Goal: Information Seeking & Learning: Check status

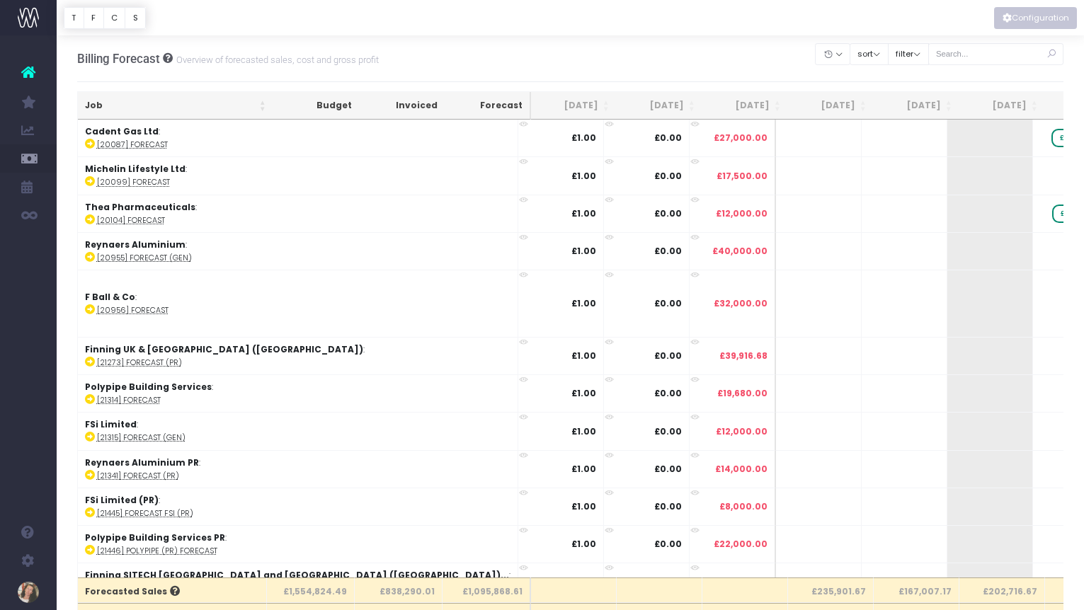
click at [1015, 23] on button "Configuration" at bounding box center [1035, 18] width 83 height 22
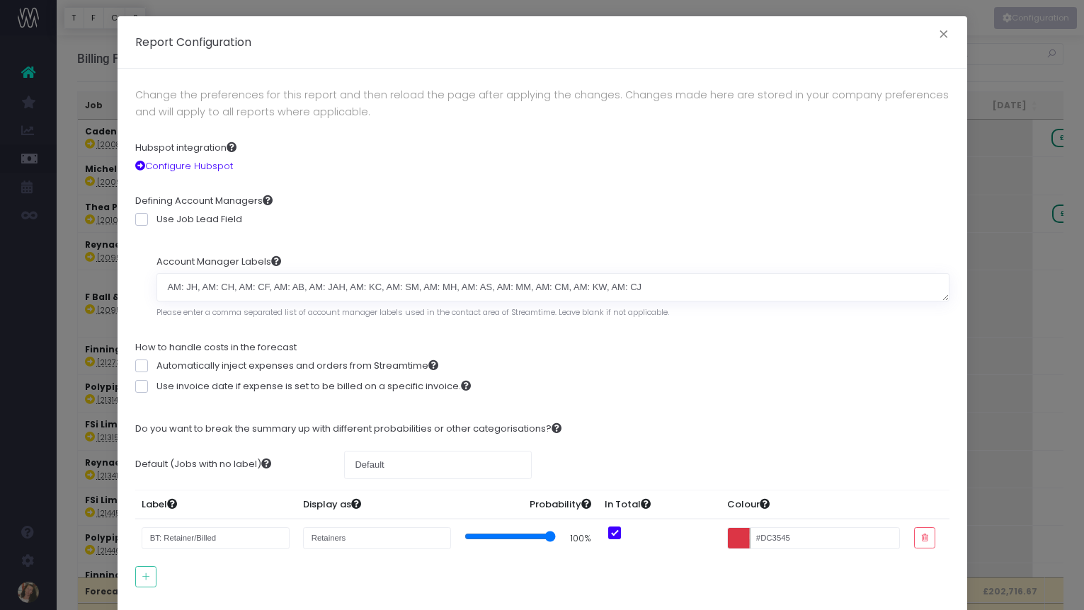
scroll to position [2, 0]
click at [889, 40] on div "Report Configuration ×" at bounding box center [543, 42] width 850 height 52
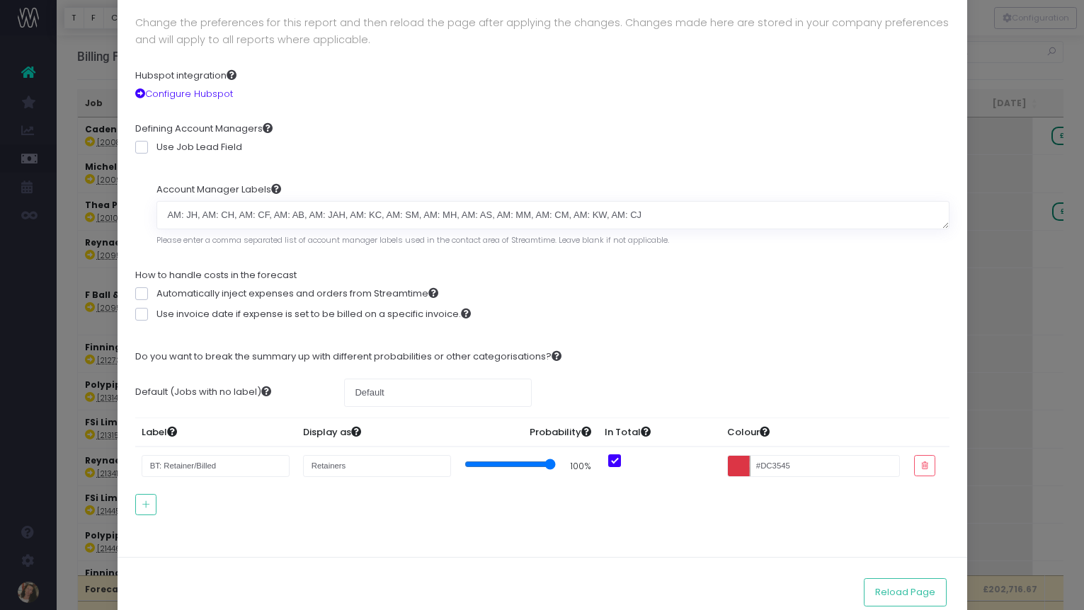
scroll to position [105, 0]
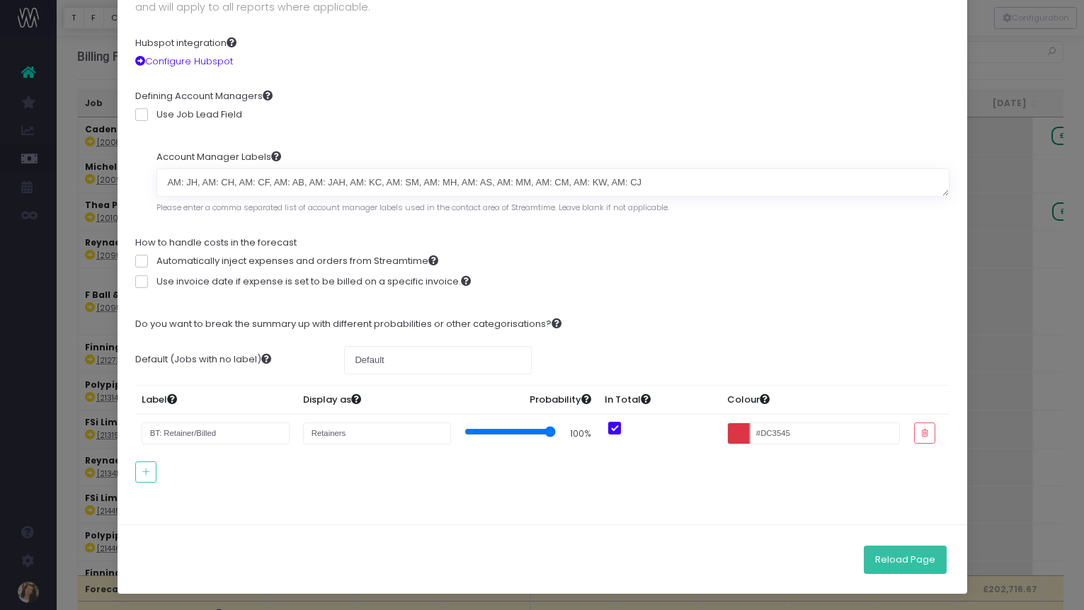
click at [905, 560] on button "Reload Page" at bounding box center [905, 560] width 83 height 28
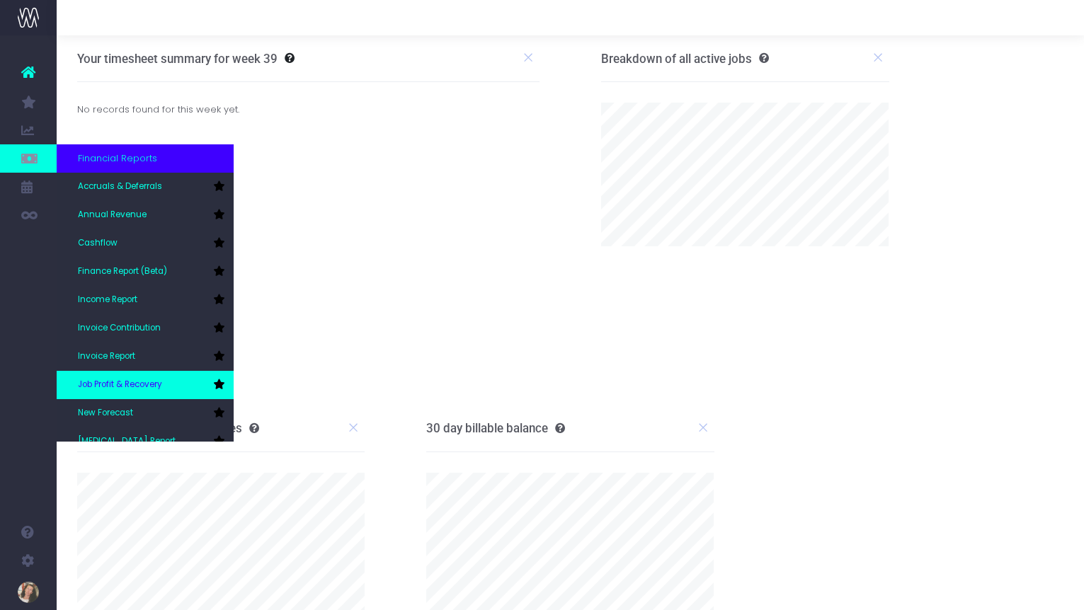
click at [127, 380] on span "Job Profit & Recovery" at bounding box center [120, 385] width 84 height 13
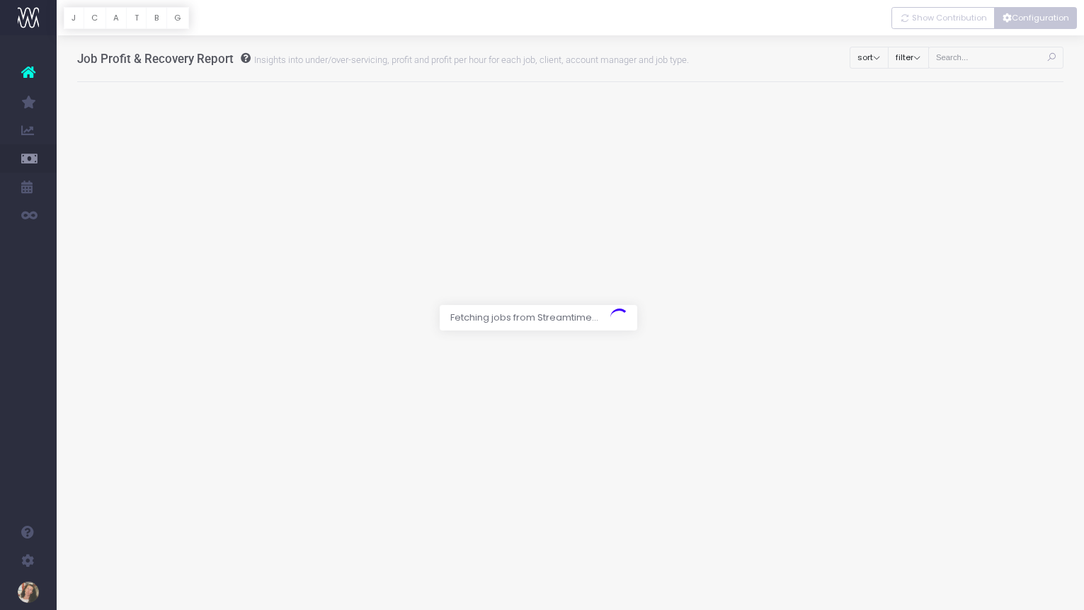
click at [1037, 20] on button "Configuration" at bounding box center [1035, 18] width 83 height 22
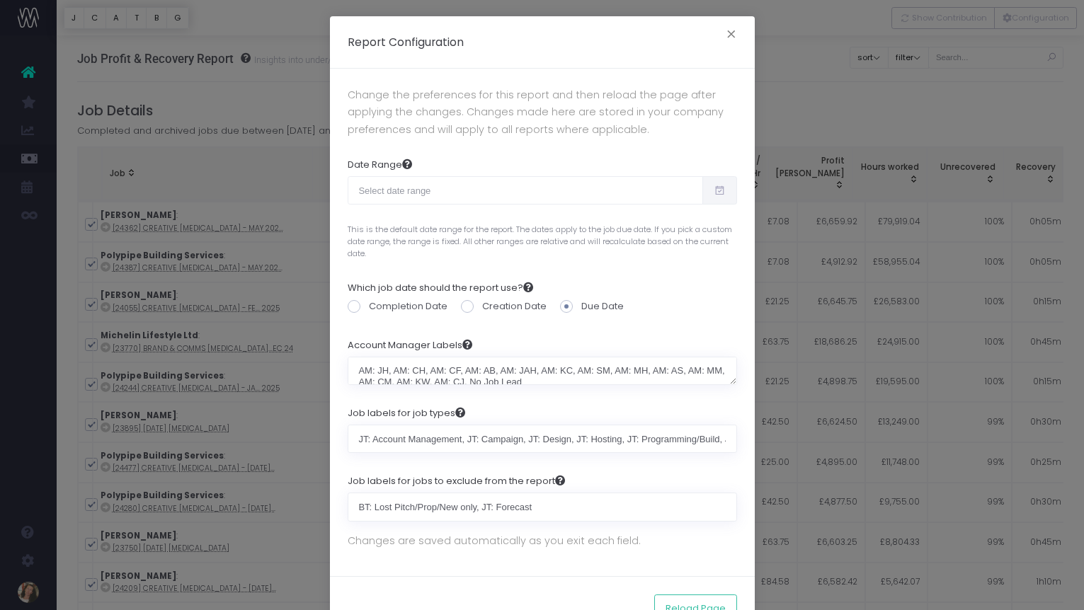
click at [724, 190] on icon at bounding box center [720, 190] width 12 height 0
type input "08-24-2025"
type input "09-22-2025"
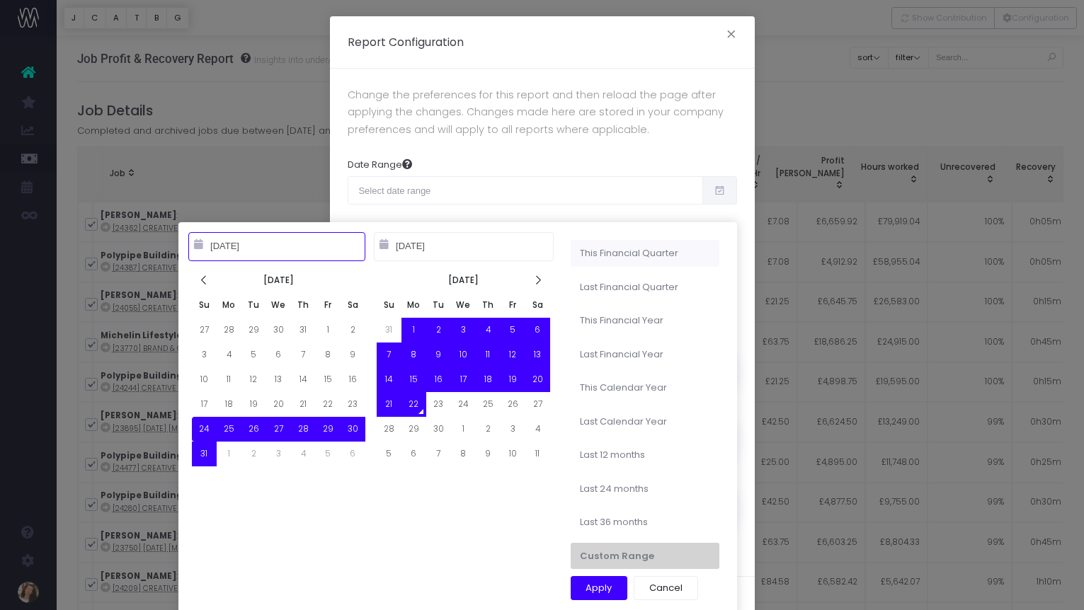
type input "07-01-2025"
type input "09-30-2025"
type input "08-24-2025"
type input "09-22-2025"
click at [207, 283] on icon at bounding box center [204, 281] width 12 height 12
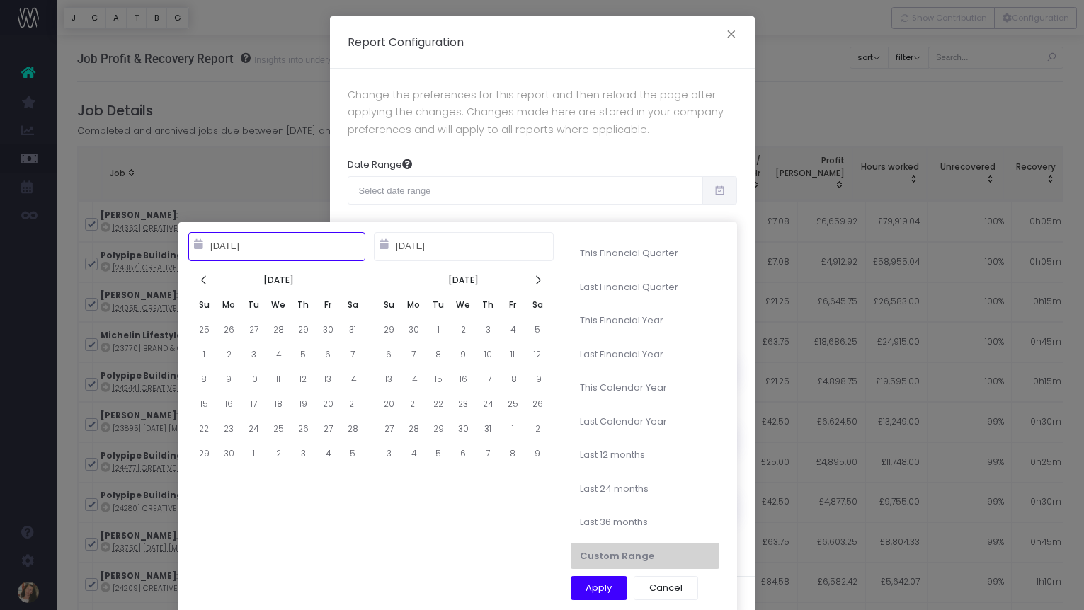
click at [207, 283] on icon at bounding box center [204, 281] width 12 height 12
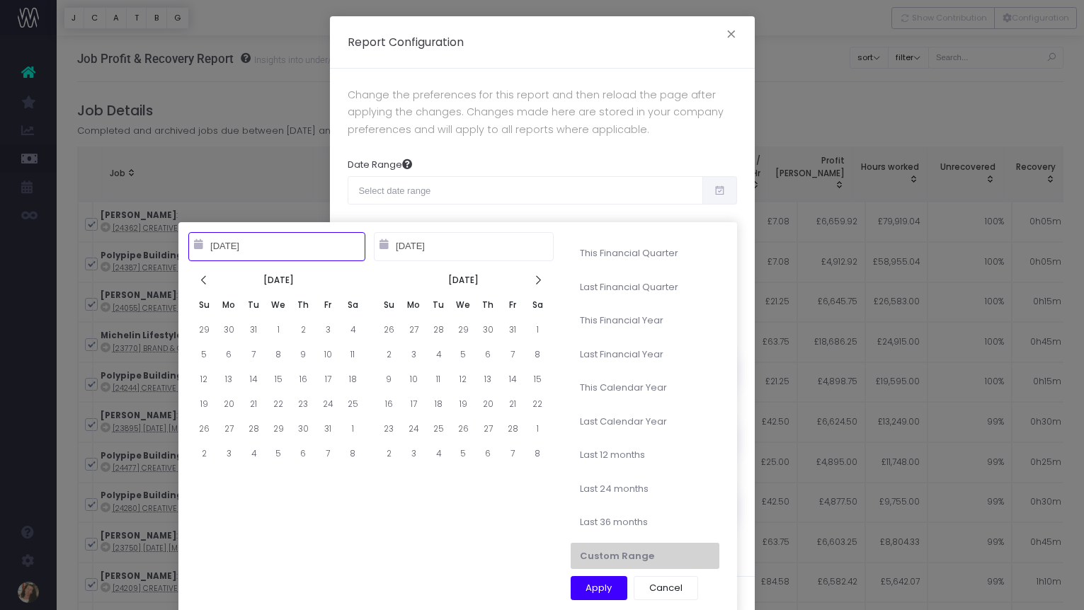
click at [207, 283] on icon at bounding box center [204, 281] width 12 height 12
click at [542, 282] on icon at bounding box center [538, 281] width 12 height 12
type input "10-01-2024"
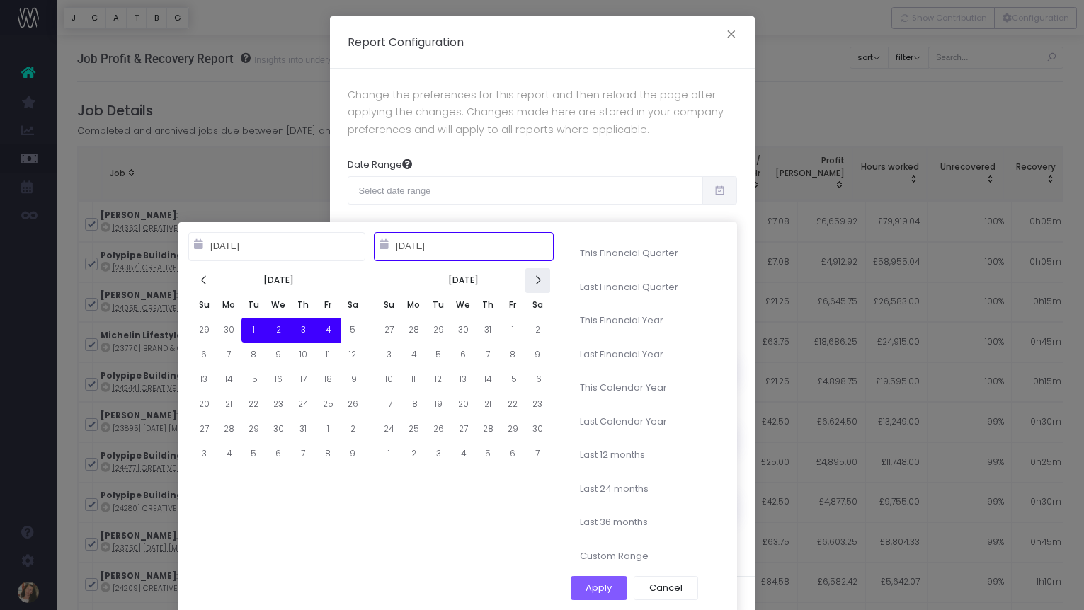
click at [537, 285] on icon at bounding box center [538, 281] width 12 height 12
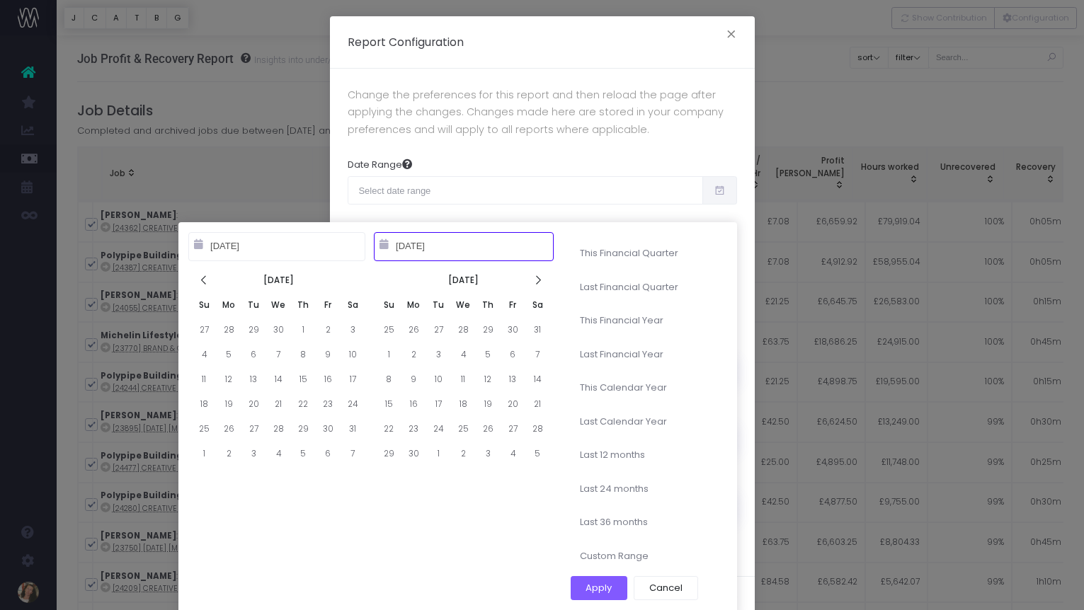
click at [537, 285] on icon at bounding box center [538, 281] width 12 height 12
type input "09-30-2025"
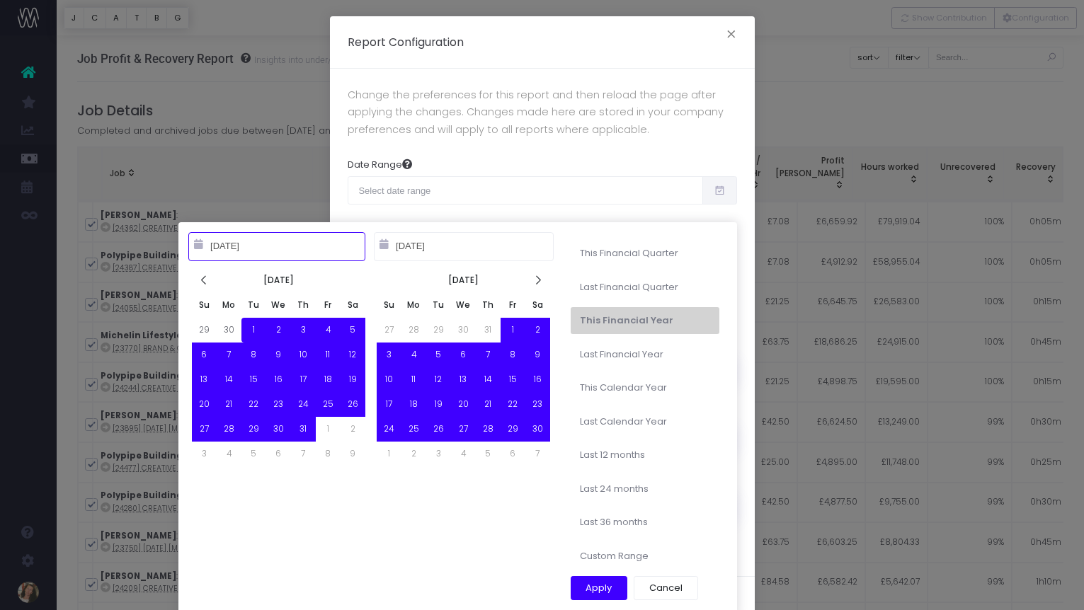
type input "10-01-2024"
click at [595, 593] on button "Apply" at bounding box center [599, 588] width 57 height 24
type input "Oct 1st 2024 – Sep 30th 2025"
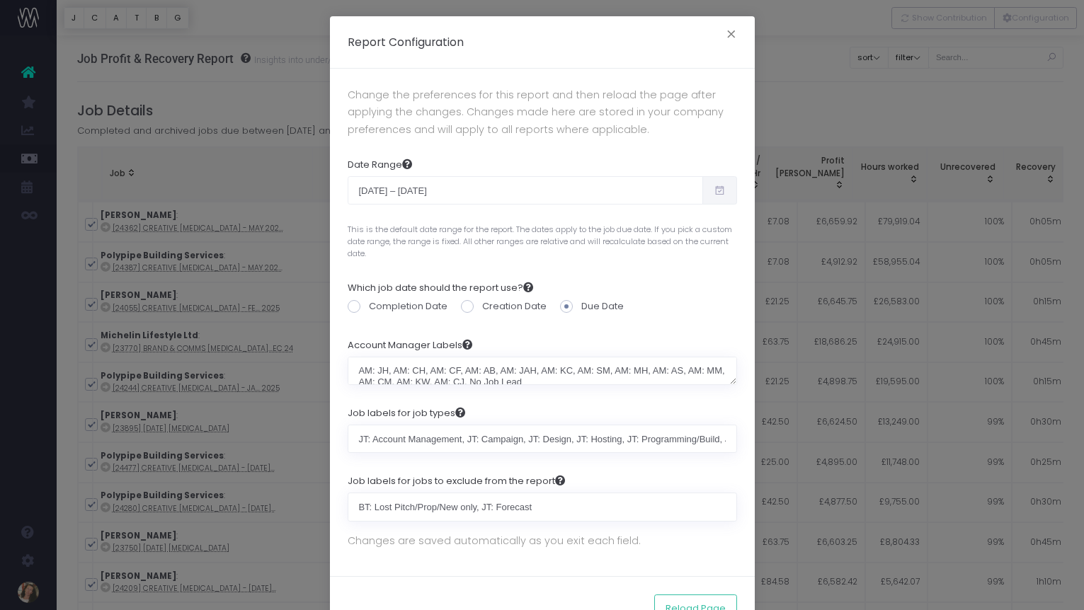
scroll to position [47, 0]
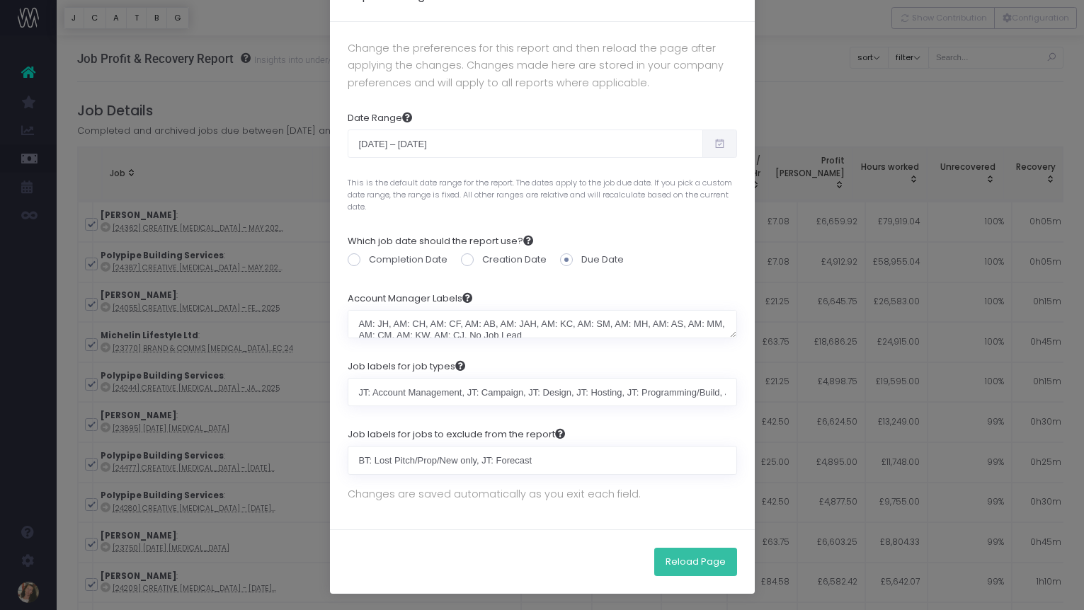
drag, startPoint x: 688, startPoint y: 563, endPoint x: 688, endPoint y: 550, distance: 12.8
click at [688, 563] on button "Reload Page" at bounding box center [695, 562] width 83 height 28
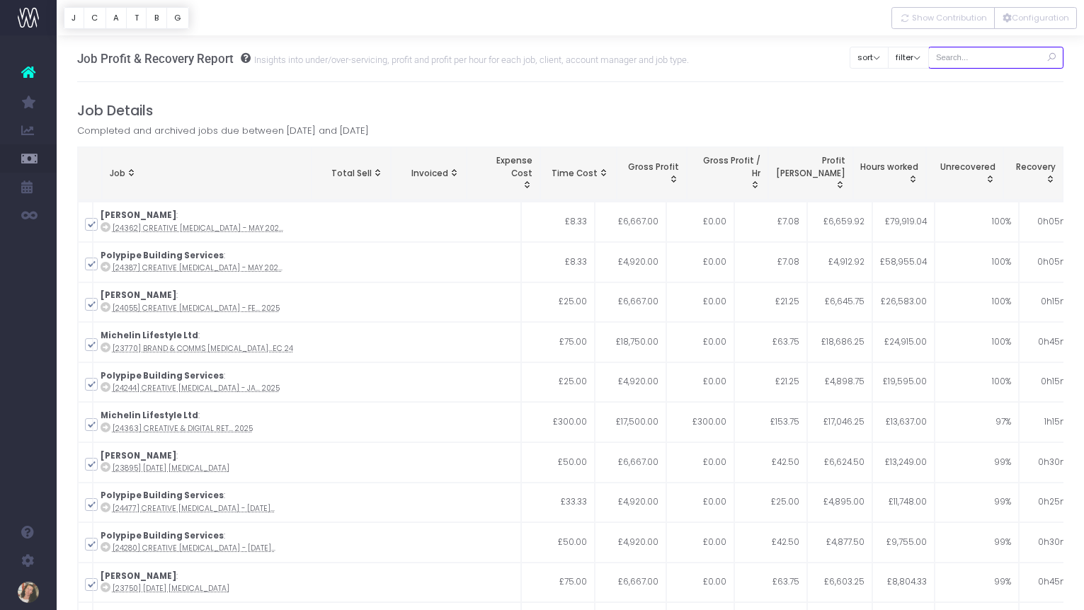
click at [991, 59] on input "text" at bounding box center [996, 58] width 136 height 22
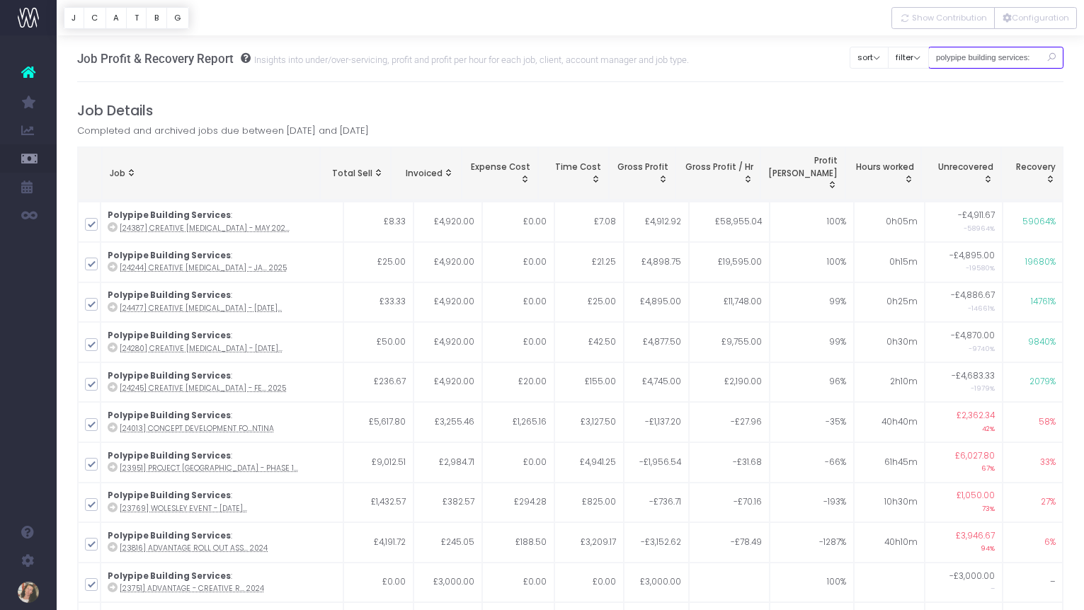
scroll to position [7, 0]
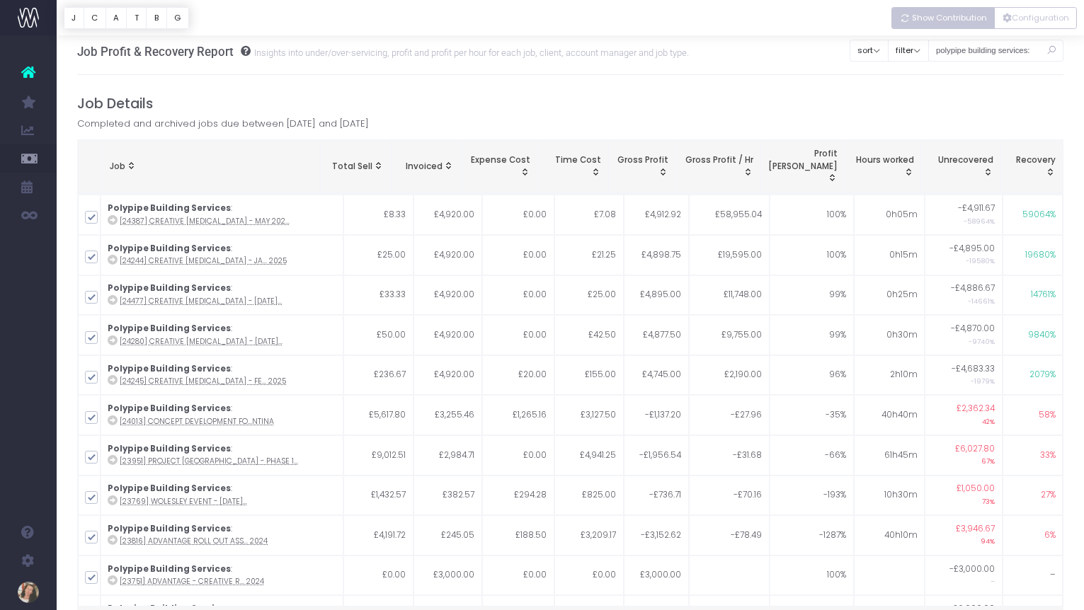
click at [966, 16] on span "Show Contribution" at bounding box center [949, 18] width 75 height 12
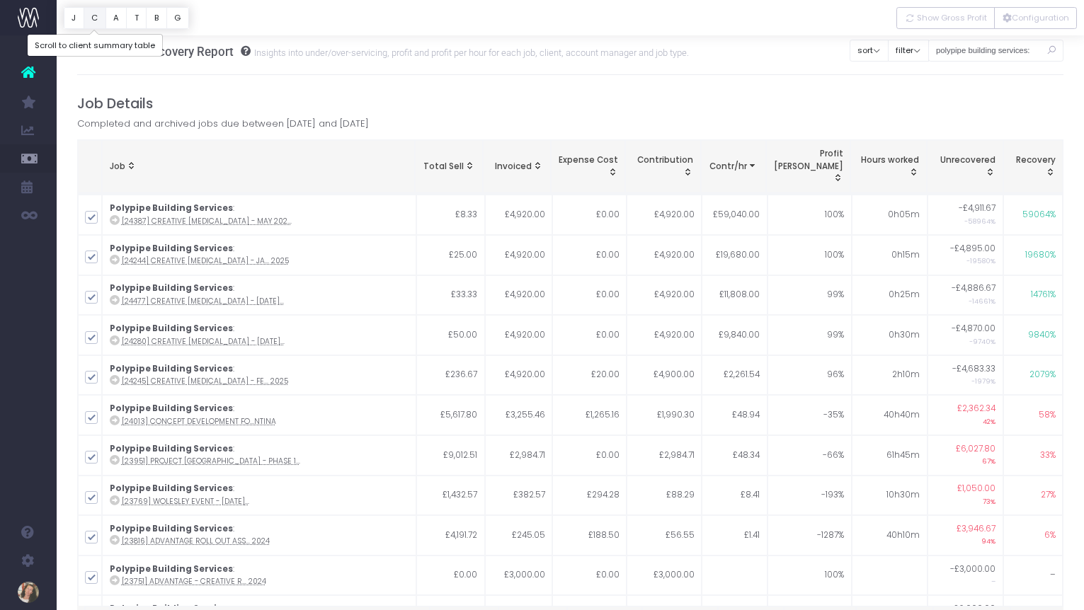
click at [96, 18] on button "C" at bounding box center [95, 18] width 23 height 22
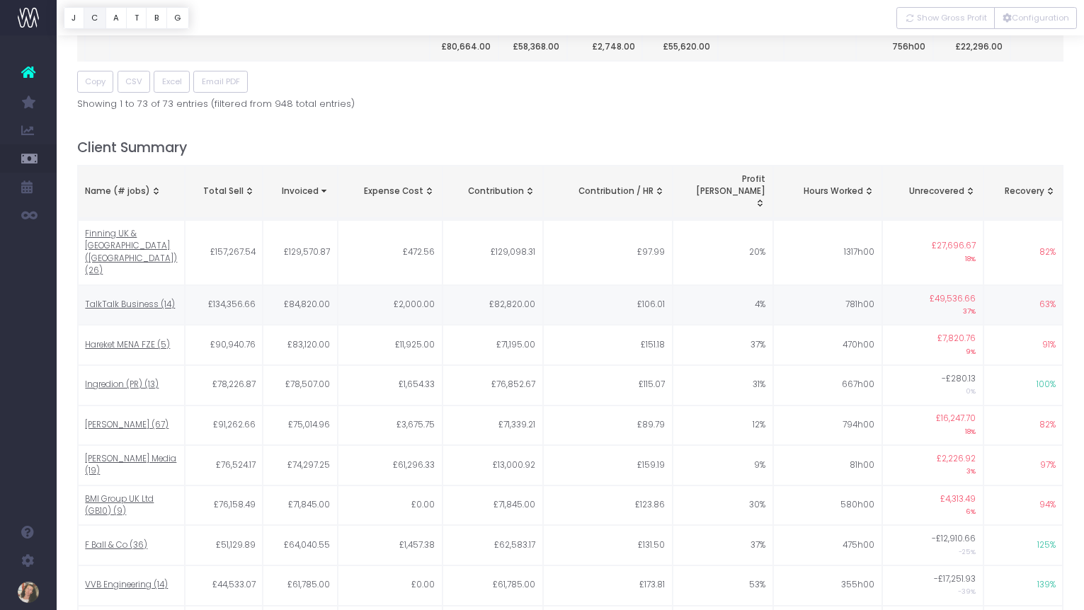
scroll to position [644, 0]
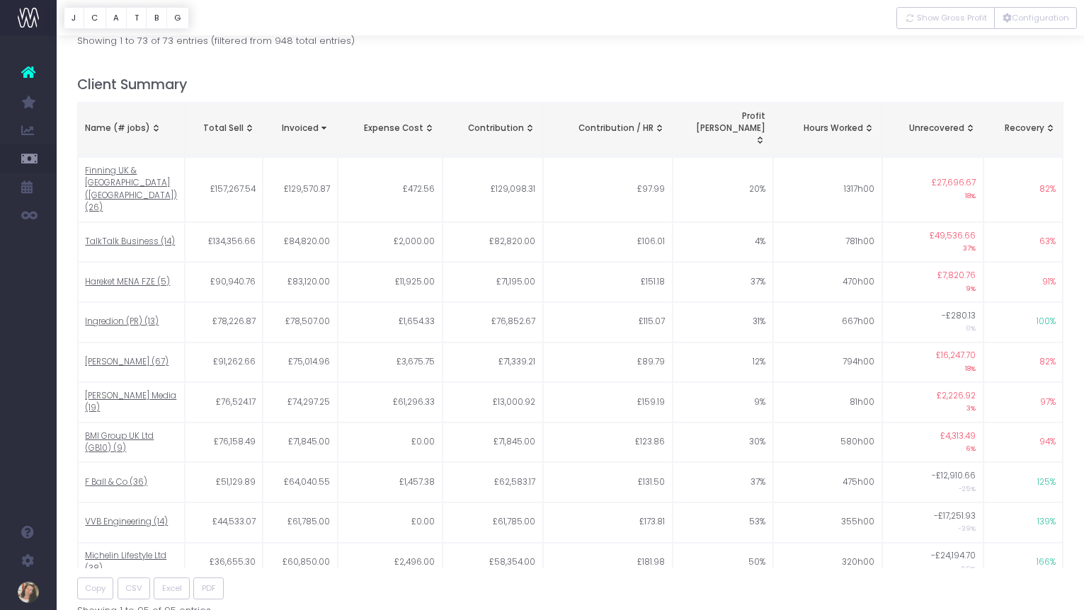
click at [122, 103] on th "Name (# jobs)" at bounding box center [131, 129] width 107 height 53
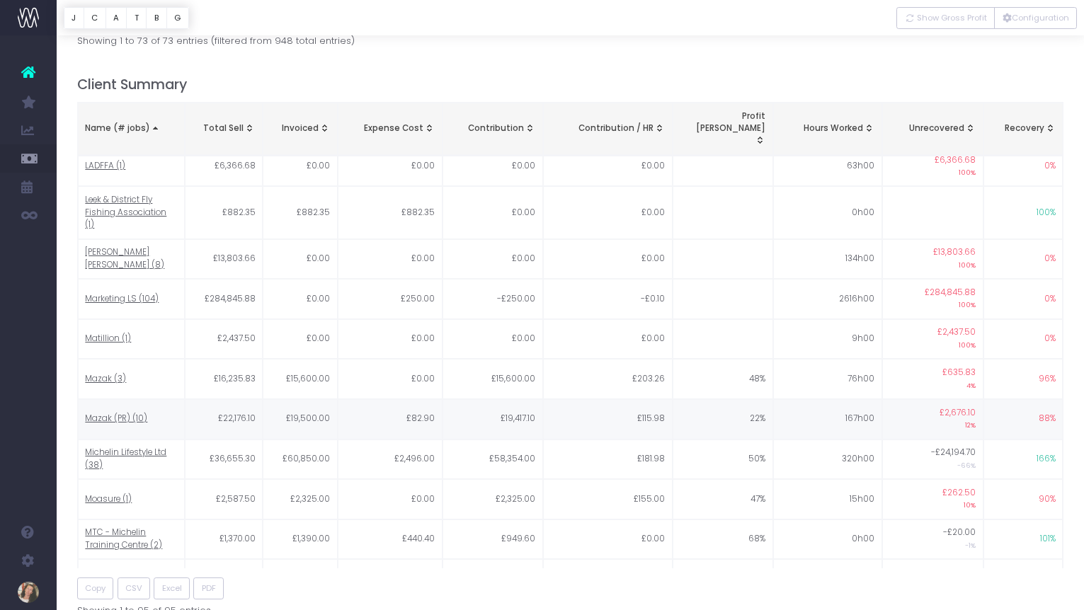
scroll to position [1744, 0]
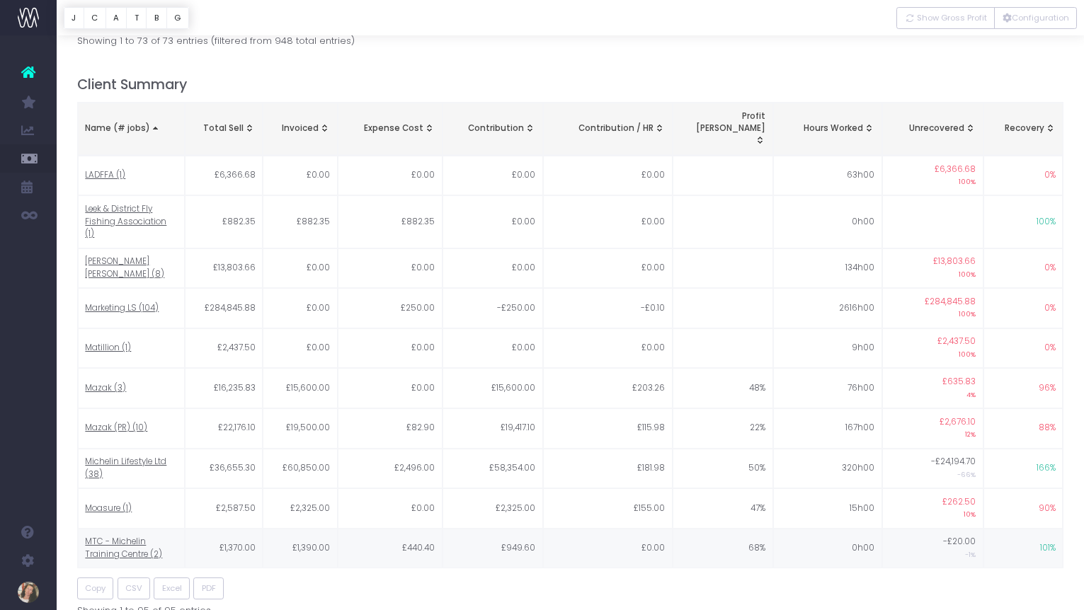
click at [118, 536] on span "MTC - Michelin Training Centre (2)" at bounding box center [131, 548] width 92 height 25
type input ""MTC - Michelin Training Centre""
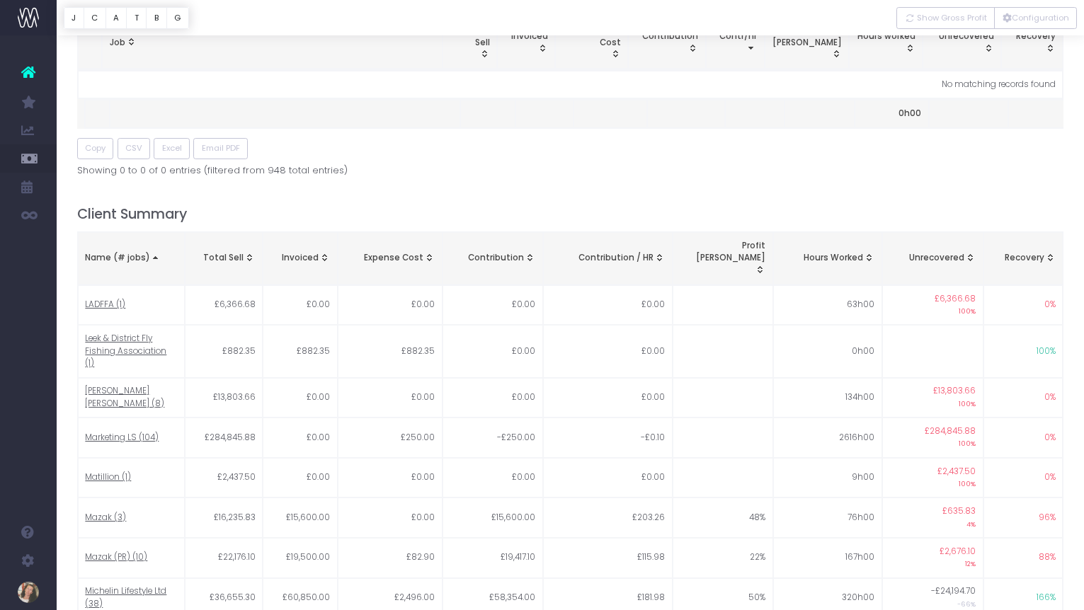
scroll to position [0, 0]
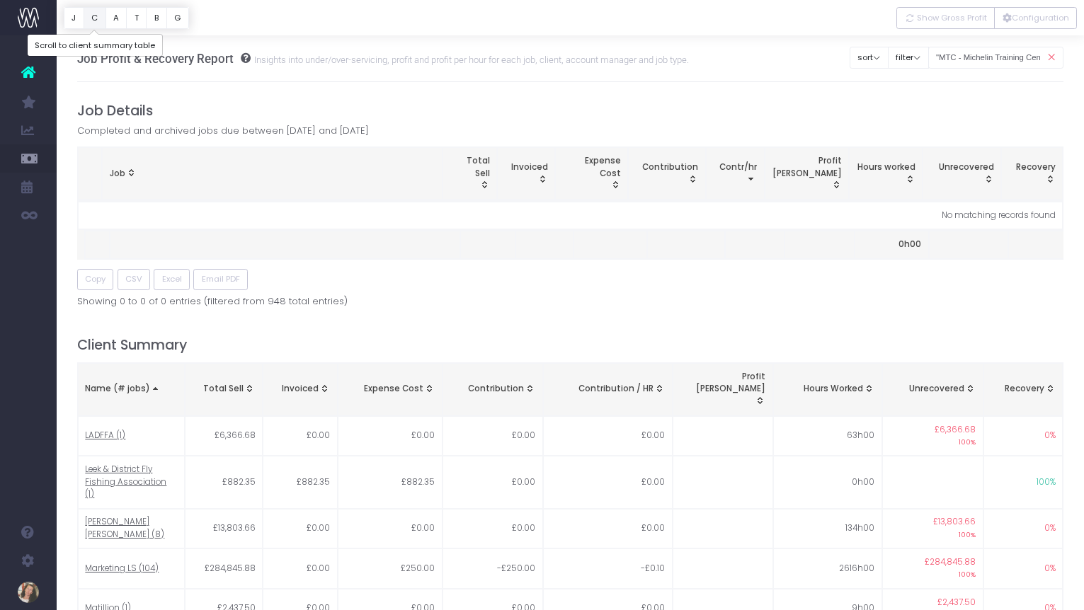
click at [95, 14] on button "C" at bounding box center [95, 18] width 23 height 22
click at [1049, 56] on icon at bounding box center [1051, 57] width 25 height 29
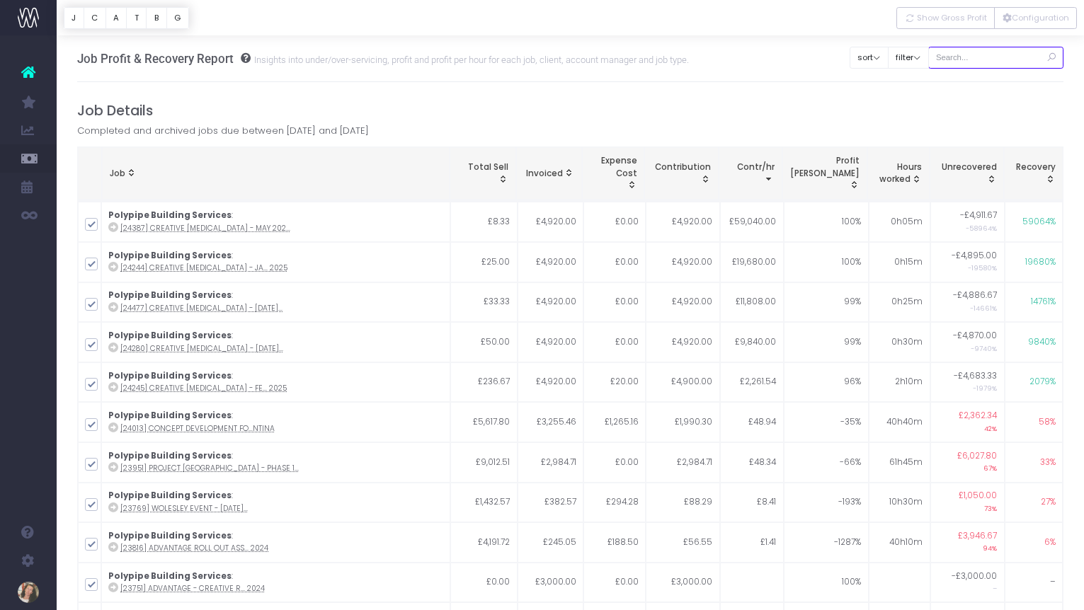
click at [987, 57] on input "text" at bounding box center [996, 58] width 136 height 22
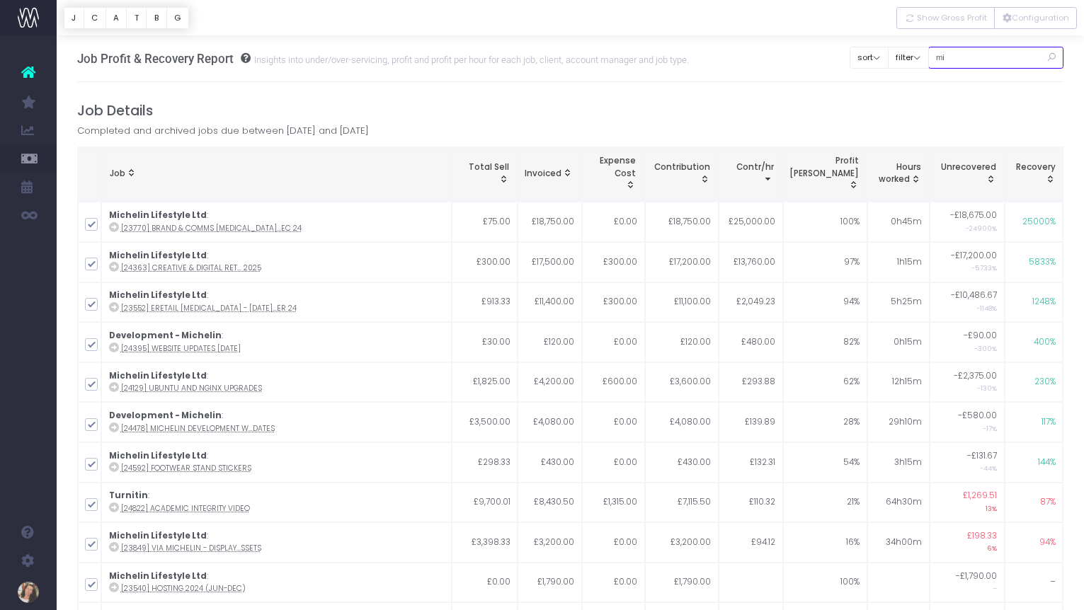
type input "m"
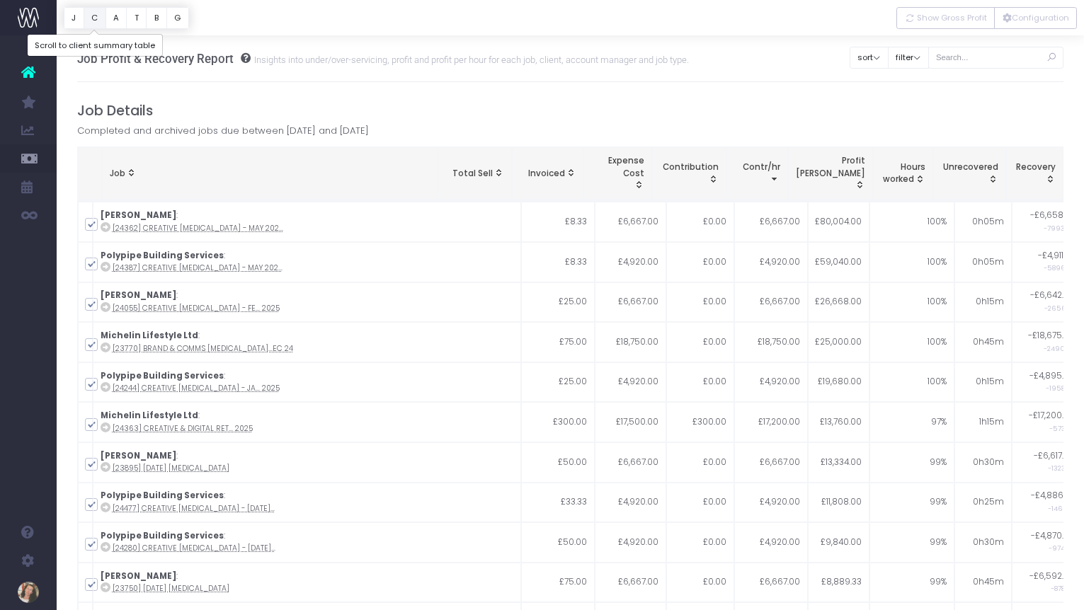
click at [95, 18] on button "C" at bounding box center [95, 18] width 23 height 22
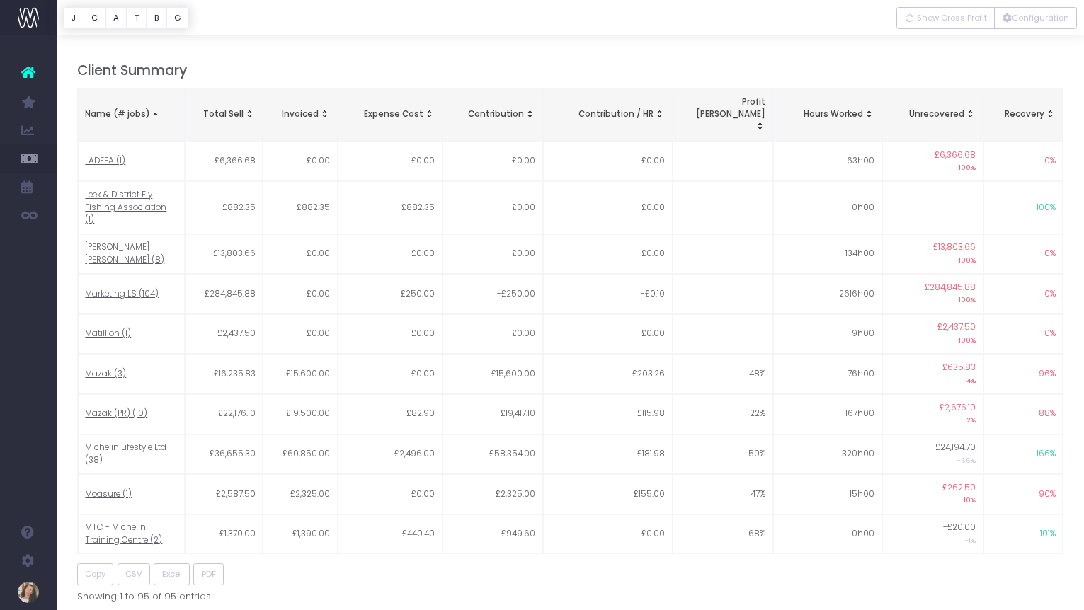
scroll to position [656, 0]
click at [131, 110] on div "Name (# jobs)" at bounding box center [131, 116] width 92 height 13
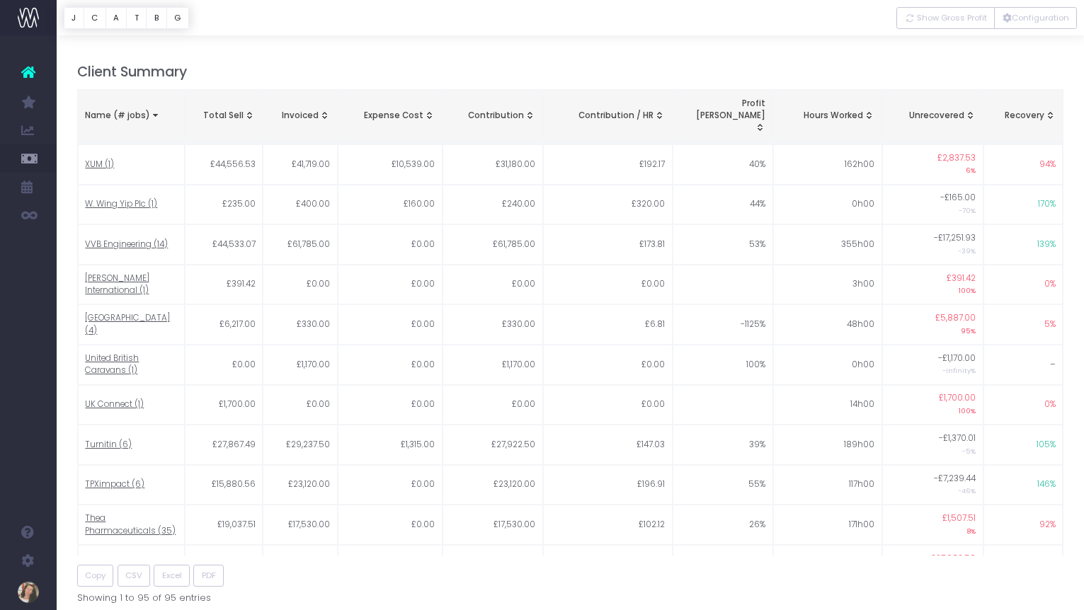
click at [123, 110] on div "Name (# jobs)" at bounding box center [131, 116] width 92 height 13
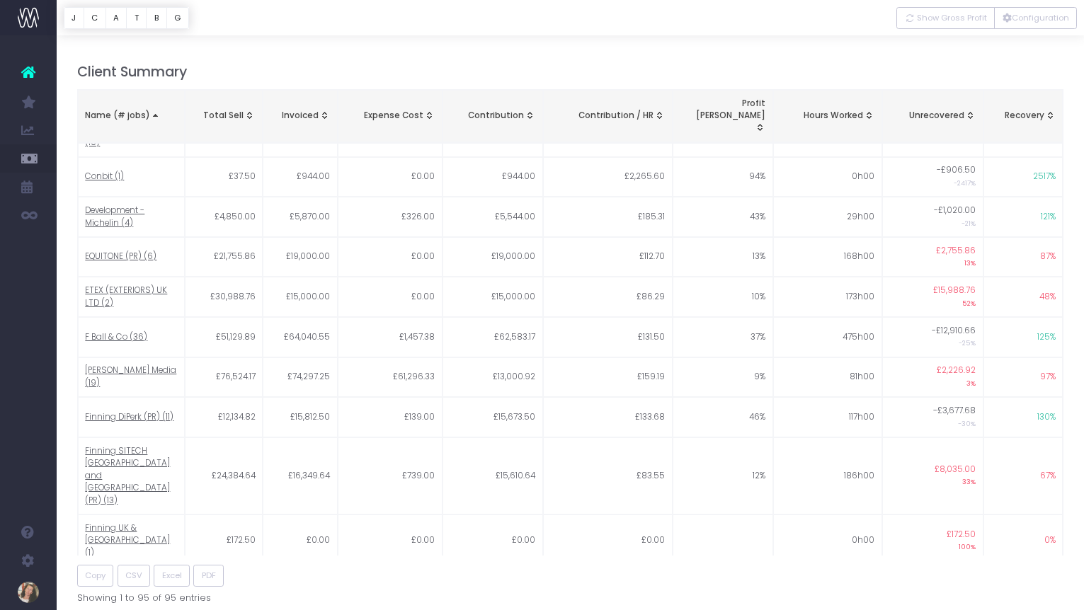
scroll to position [1373, 0]
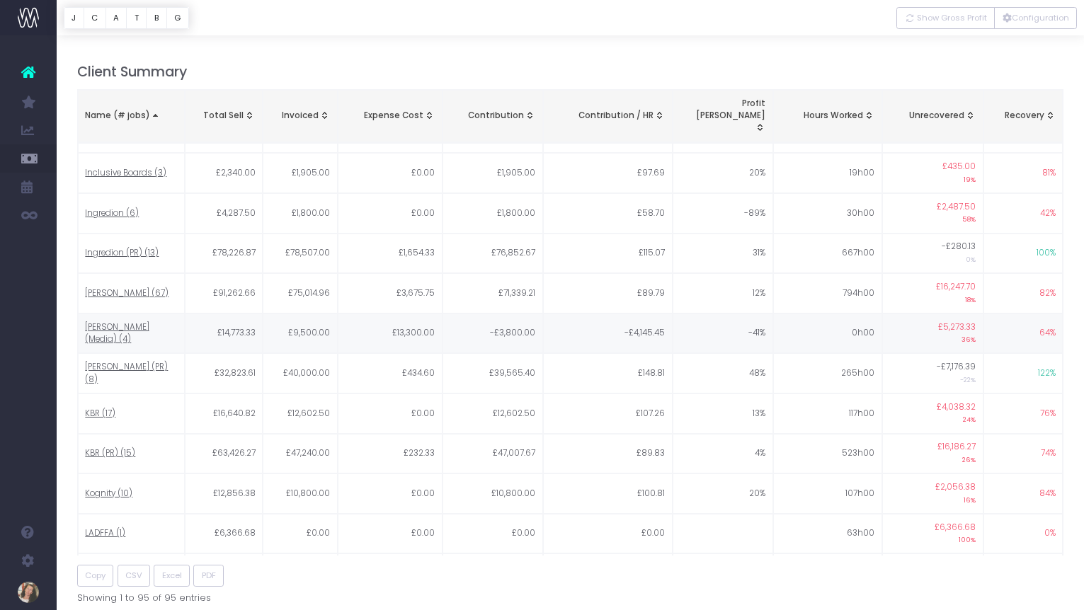
click at [116, 321] on span "JELD-WEN (Media) (4)" at bounding box center [131, 333] width 92 height 25
type input ""JELD-WEN (Media)""
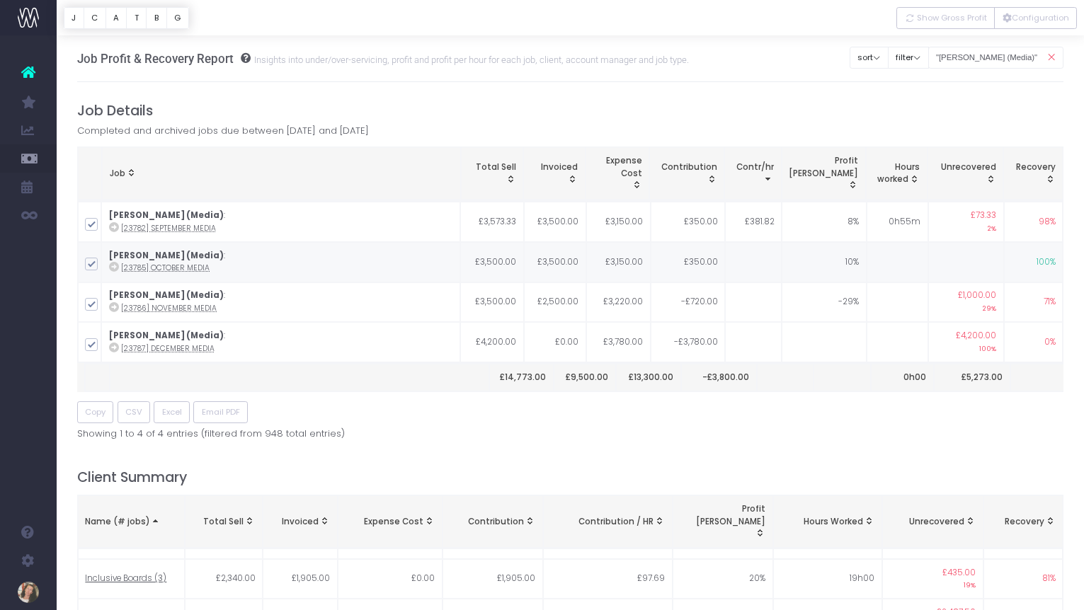
scroll to position [5, 0]
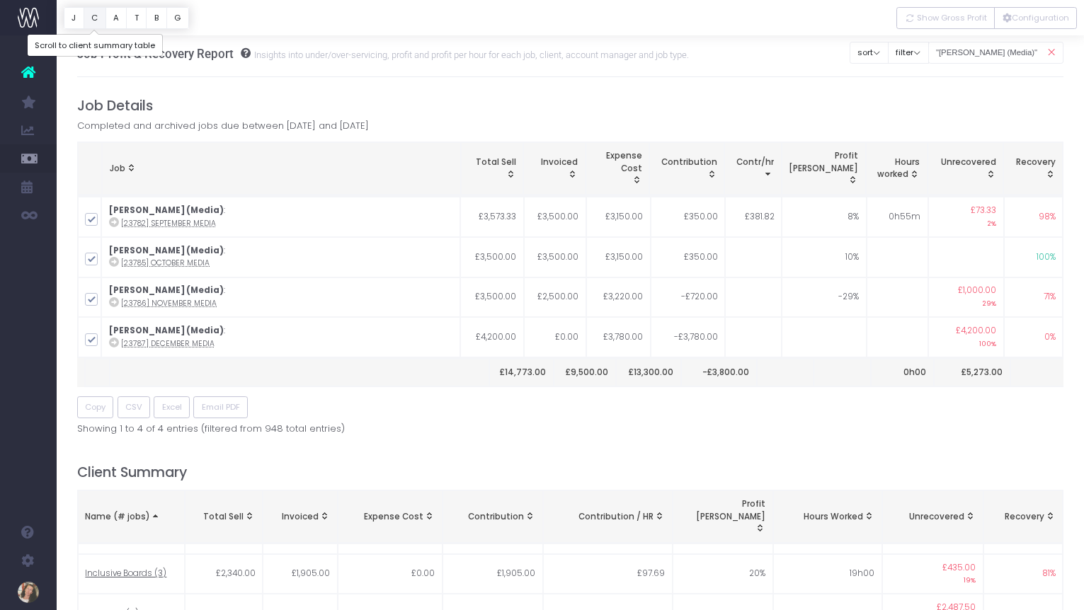
click at [99, 17] on button "C" at bounding box center [95, 18] width 23 height 22
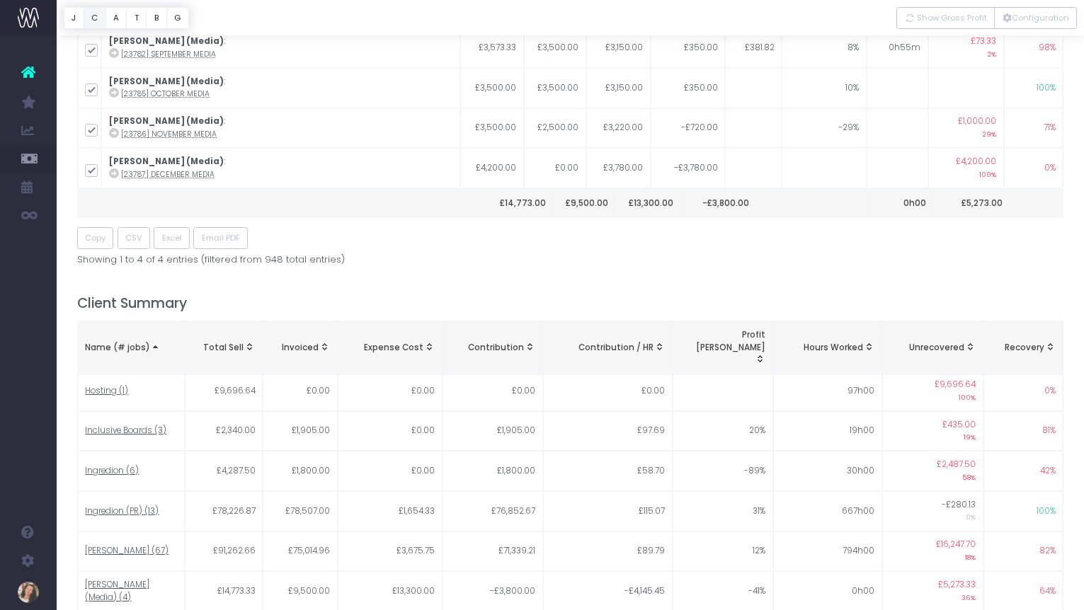
scroll to position [0, 0]
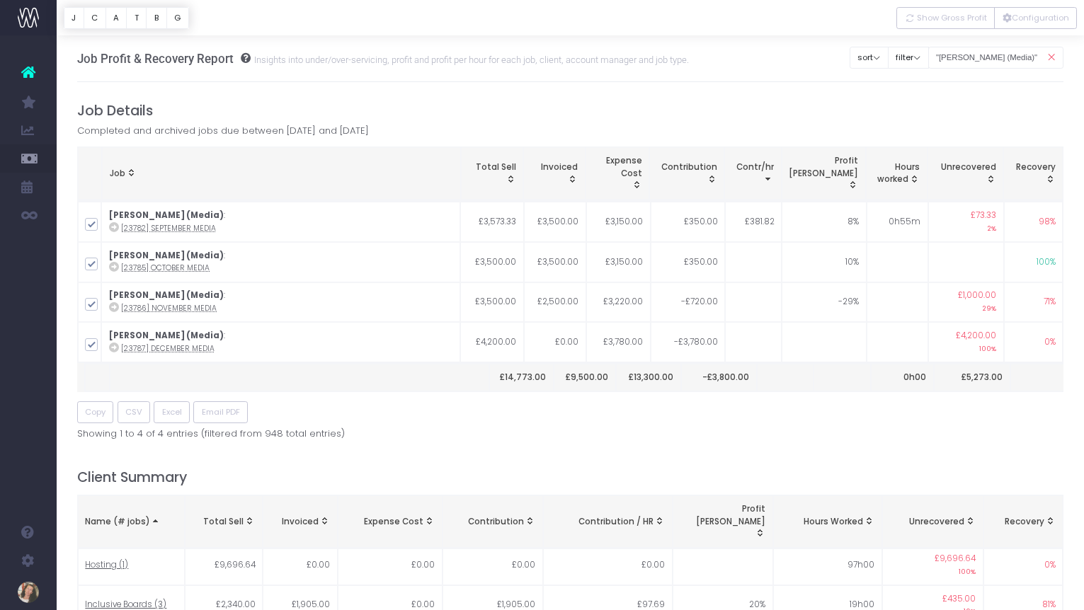
click at [1053, 59] on icon at bounding box center [1051, 57] width 25 height 29
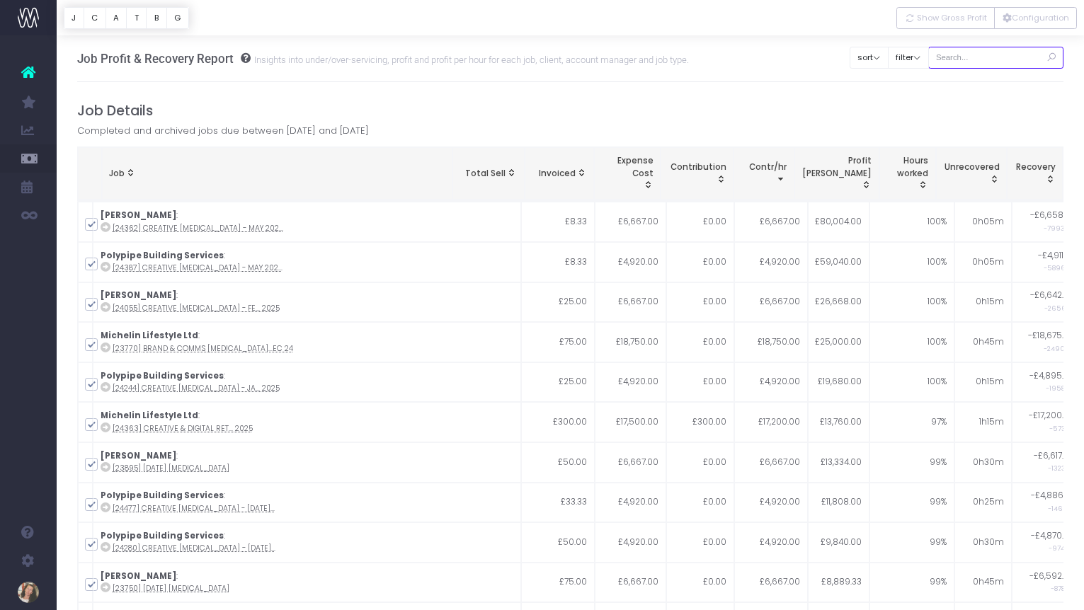
click at [1006, 55] on input "text" at bounding box center [996, 58] width 136 height 22
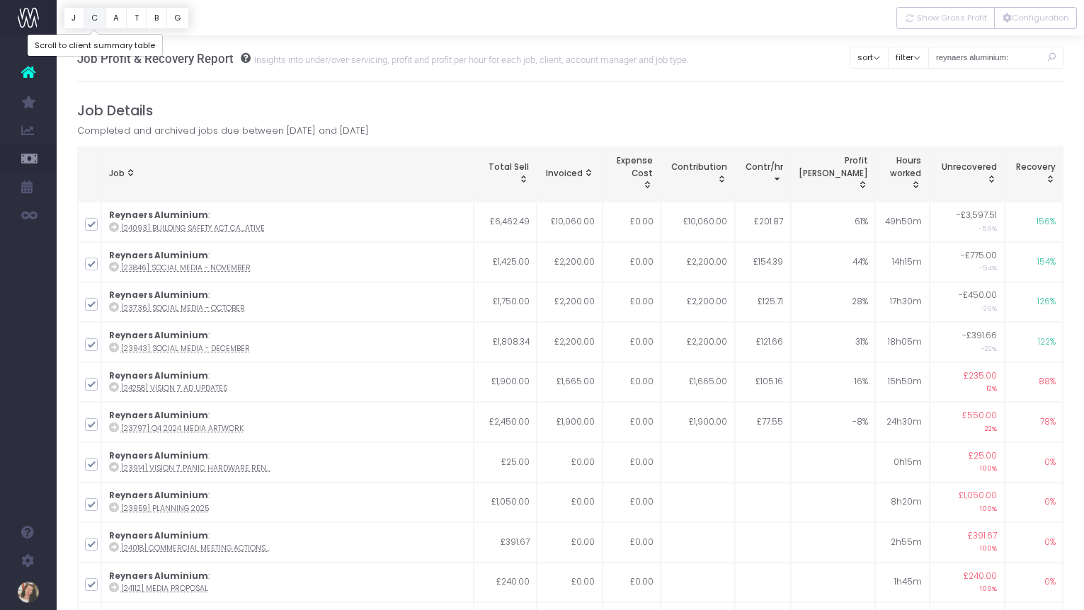
click at [97, 17] on button "C" at bounding box center [95, 18] width 23 height 22
drag, startPoint x: 1030, startPoint y: 57, endPoint x: 936, endPoint y: 57, distance: 93.5
click at [936, 57] on div "Clear Filters sort Sort by Job Name Desc Sort by Client Name Asc filter By Acco…" at bounding box center [957, 54] width 214 height 36
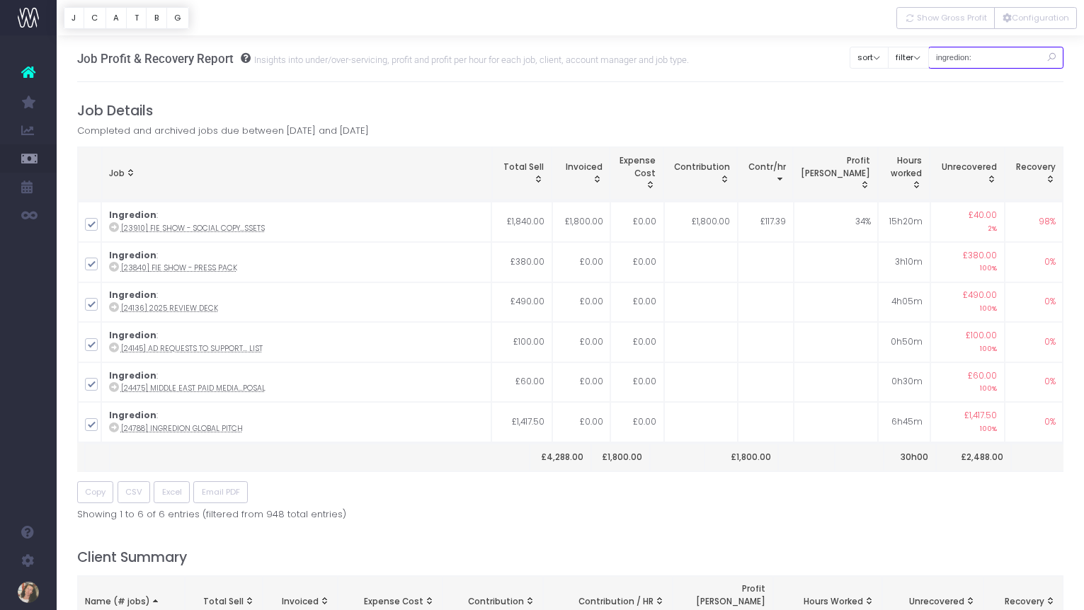
drag, startPoint x: 1009, startPoint y: 61, endPoint x: 948, endPoint y: 59, distance: 60.9
click at [948, 59] on input "ingredion:" at bounding box center [996, 58] width 136 height 22
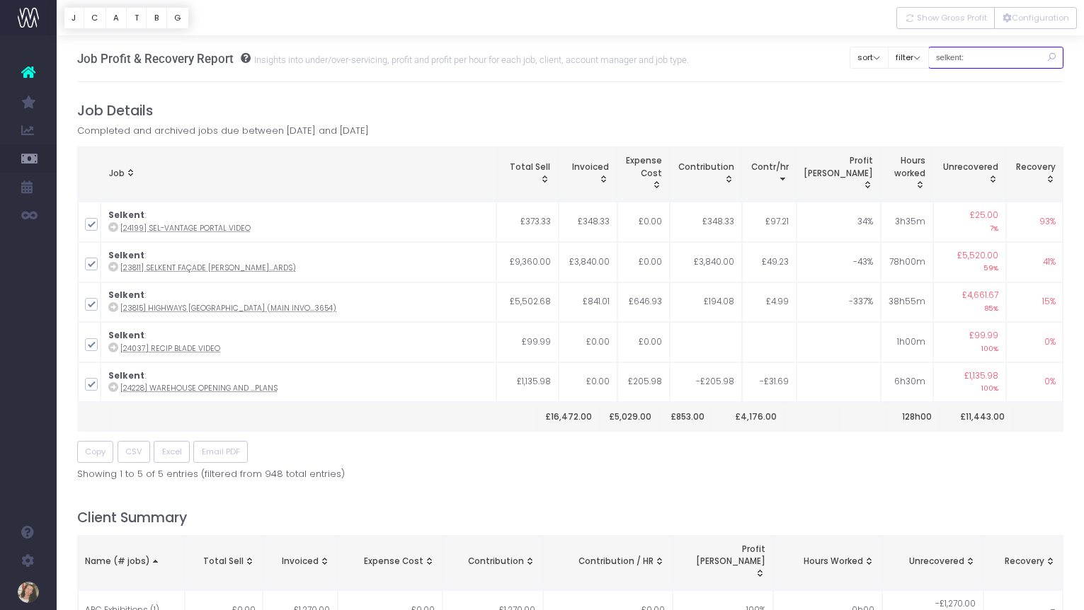
drag, startPoint x: 981, startPoint y: 57, endPoint x: 947, endPoint y: 56, distance: 34.7
click at [947, 56] on input "selkent:" at bounding box center [996, 58] width 136 height 22
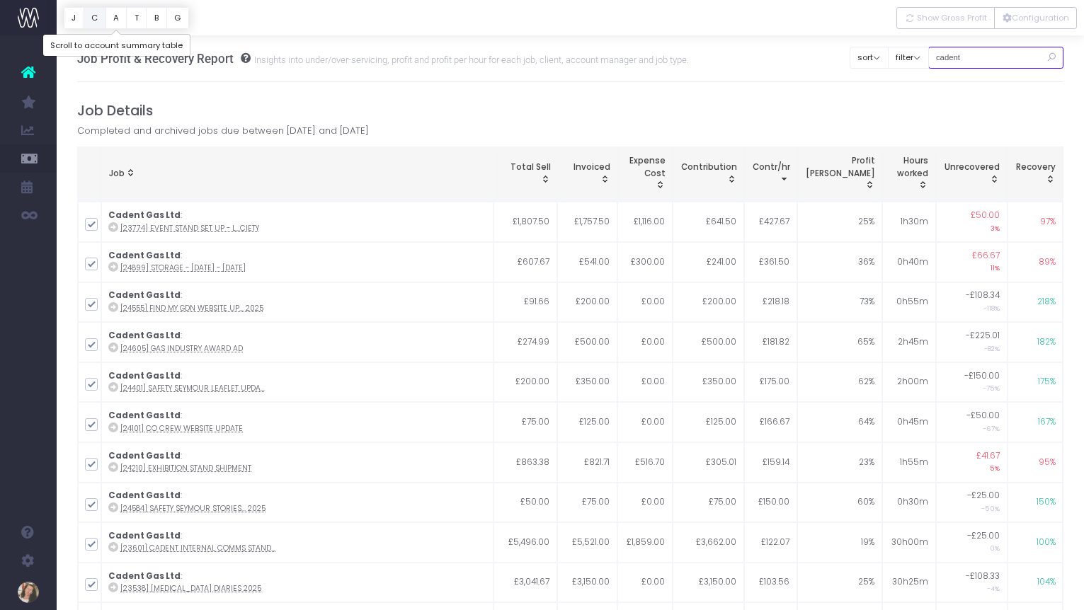
type input "cadent"
click at [97, 18] on button "C" at bounding box center [95, 18] width 23 height 22
drag, startPoint x: 957, startPoint y: 59, endPoint x: 941, endPoint y: 59, distance: 15.6
click at [941, 59] on div "Clear Filters sort Sort by Job Name Desc Sort by Client Name Asc filter By Acco…" at bounding box center [957, 54] width 214 height 36
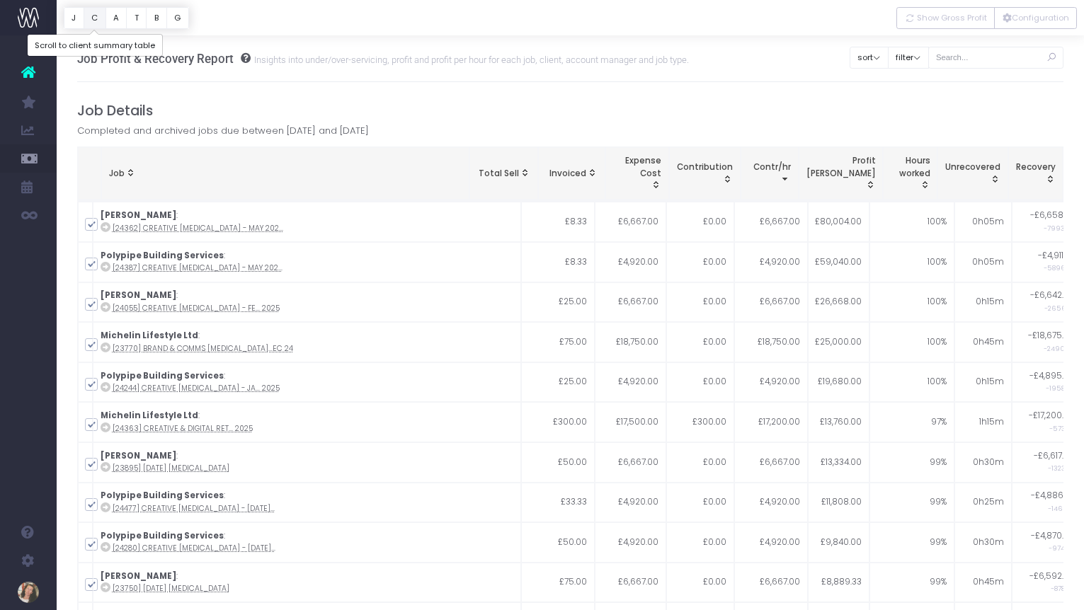
click at [99, 15] on button "C" at bounding box center [95, 18] width 23 height 22
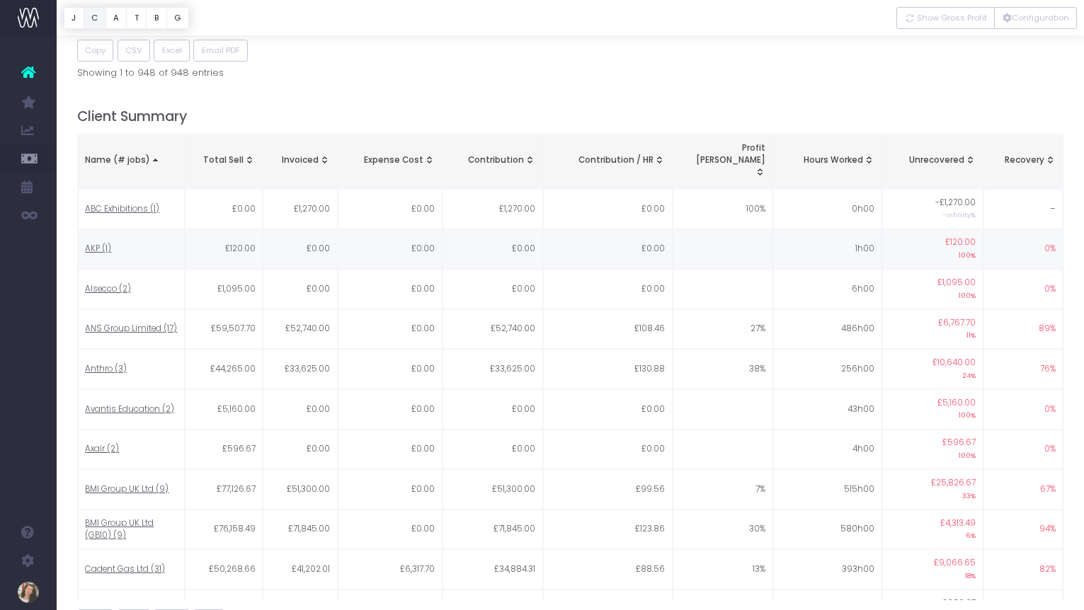
scroll to position [604, 0]
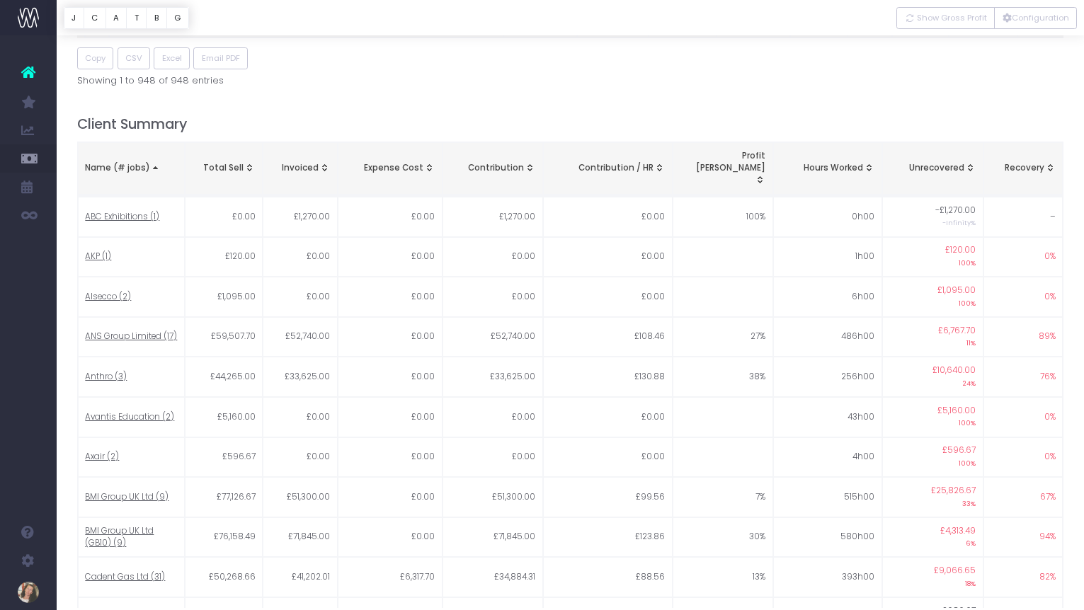
click at [86, 371] on span "Anthro (3)" at bounding box center [106, 377] width 42 height 13
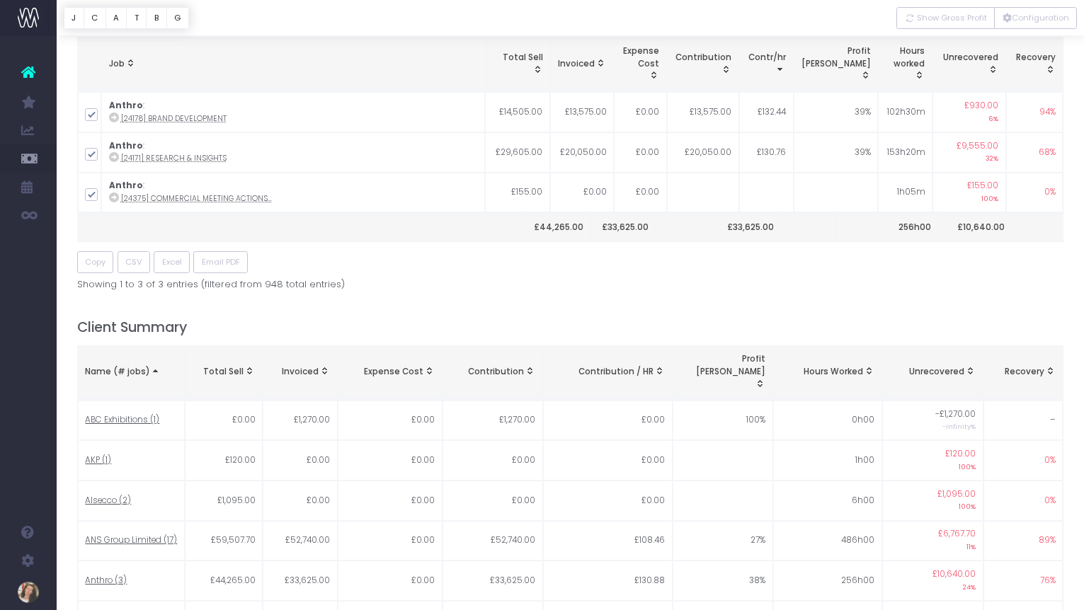
scroll to position [0, 0]
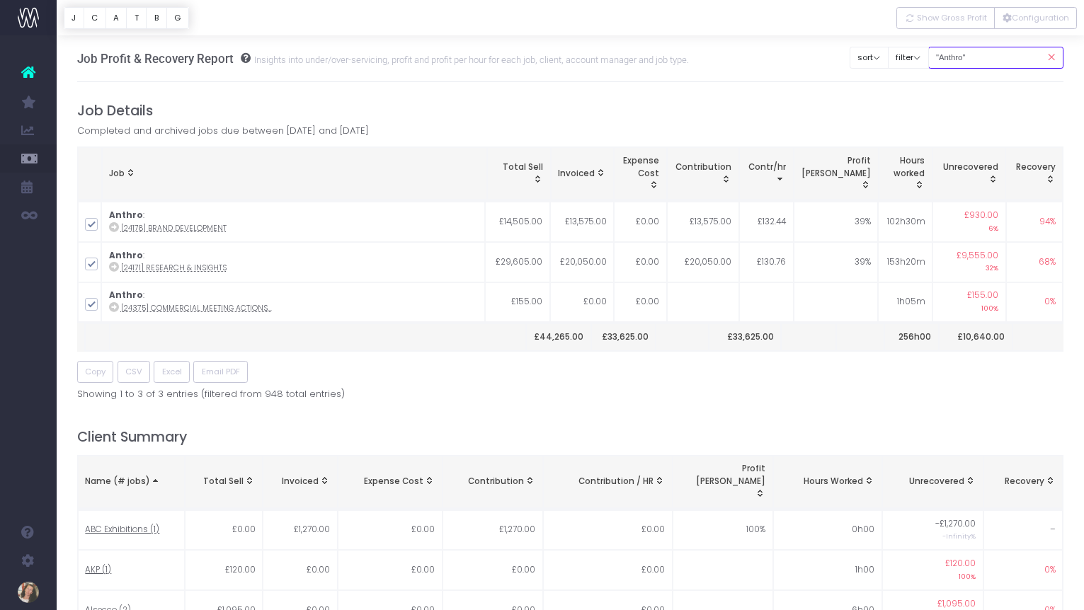
drag, startPoint x: 1011, startPoint y: 47, endPoint x: 979, endPoint y: 50, distance: 32.8
click at [976, 49] on input ""Anthro"" at bounding box center [996, 58] width 136 height 22
drag, startPoint x: 954, startPoint y: 59, endPoint x: 972, endPoint y: 80, distance: 27.7
click at [953, 59] on input ""Anthro"" at bounding box center [996, 58] width 136 height 22
type input """
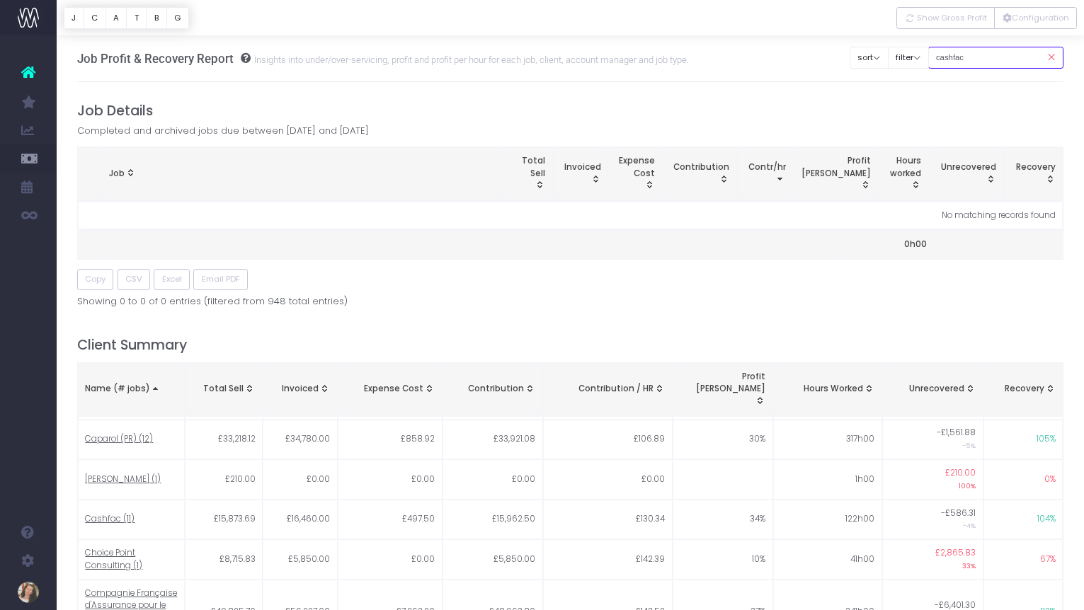
scroll to position [455, 0]
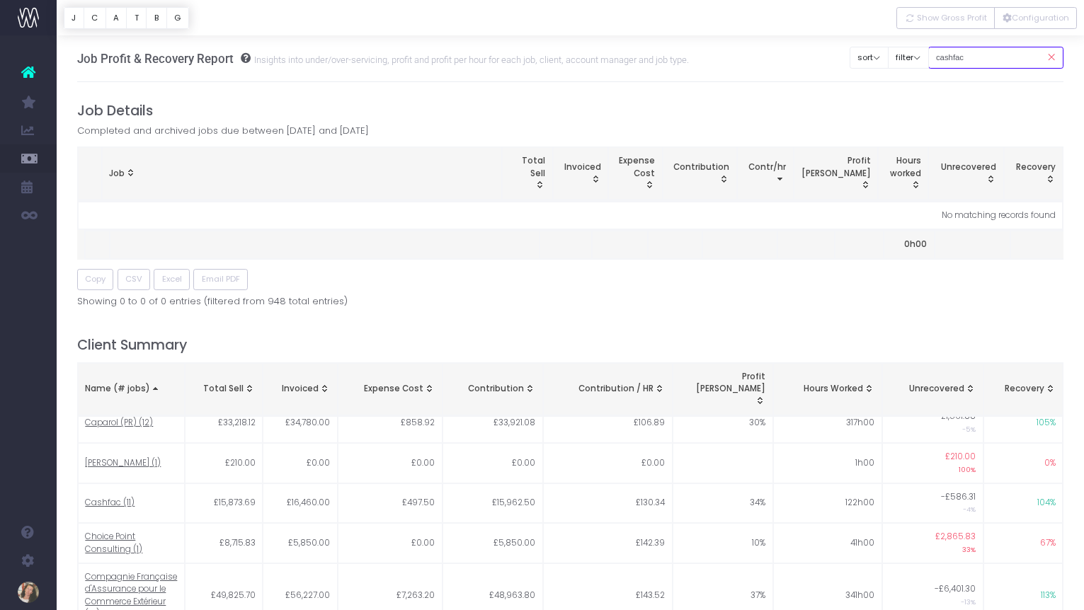
type input "cashfac"
click at [1054, 57] on icon at bounding box center [1051, 57] width 25 height 29
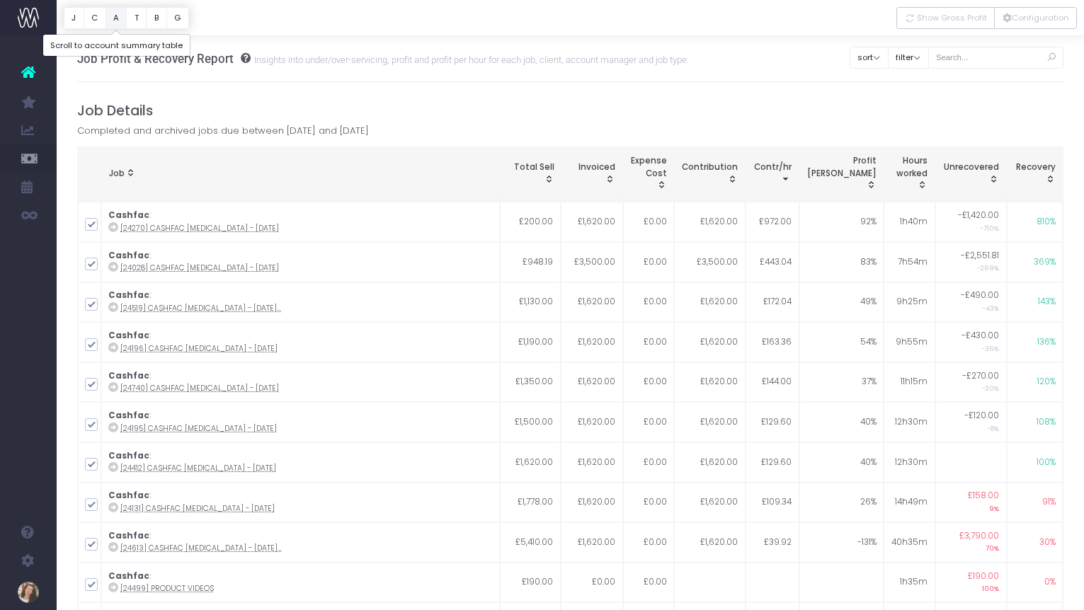
click at [115, 21] on button "A" at bounding box center [116, 18] width 22 height 22
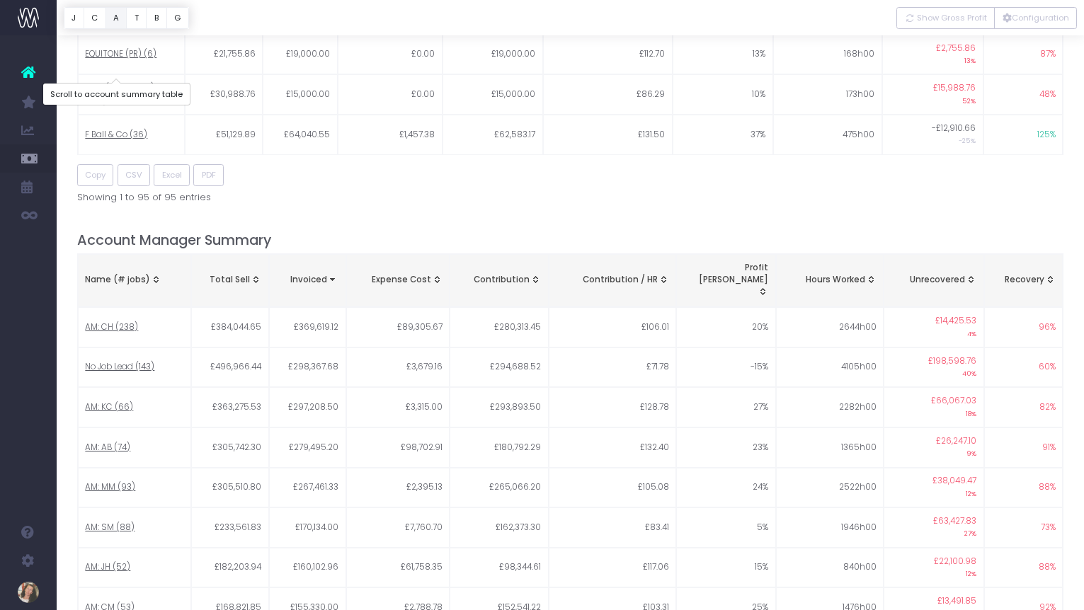
scroll to position [1201, 0]
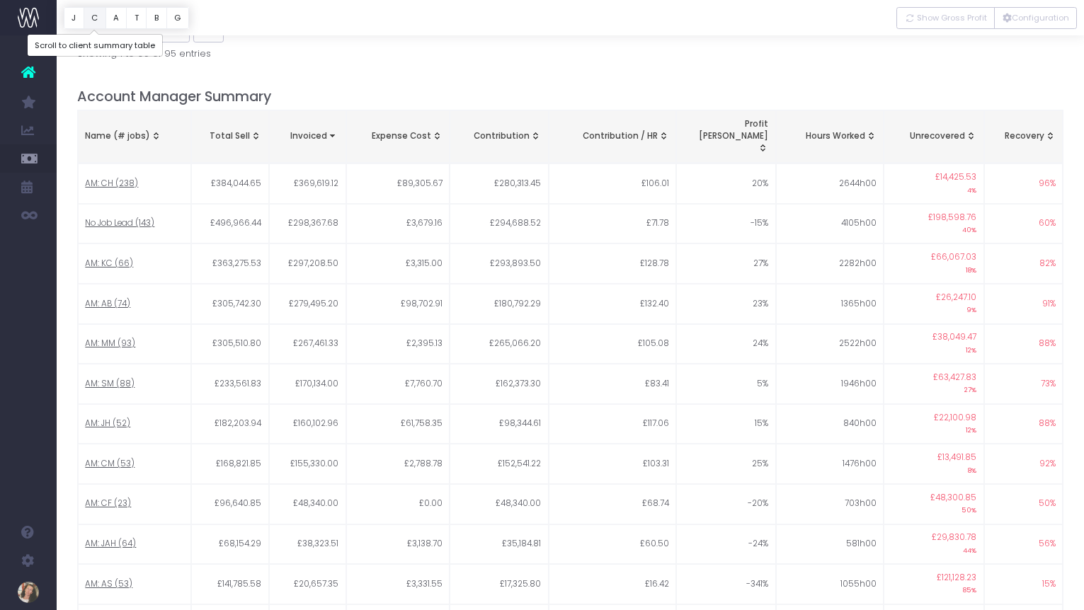
click at [93, 14] on button "C" at bounding box center [95, 18] width 23 height 22
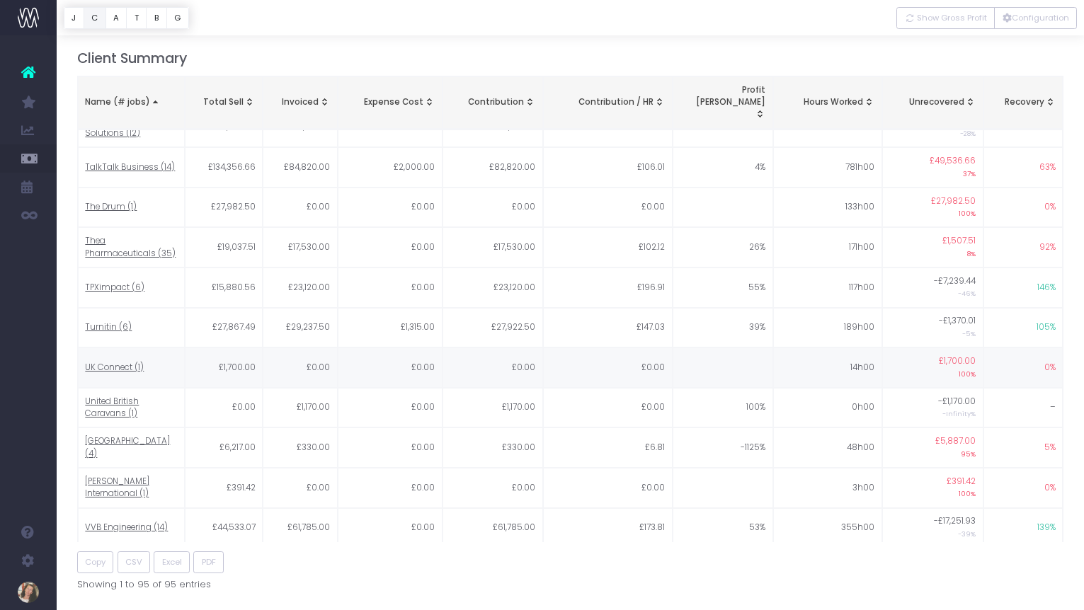
scroll to position [672, 0]
click at [139, 520] on span "VVB Engineering (14)" at bounding box center [126, 526] width 83 height 13
type input ""VVB Engineering""
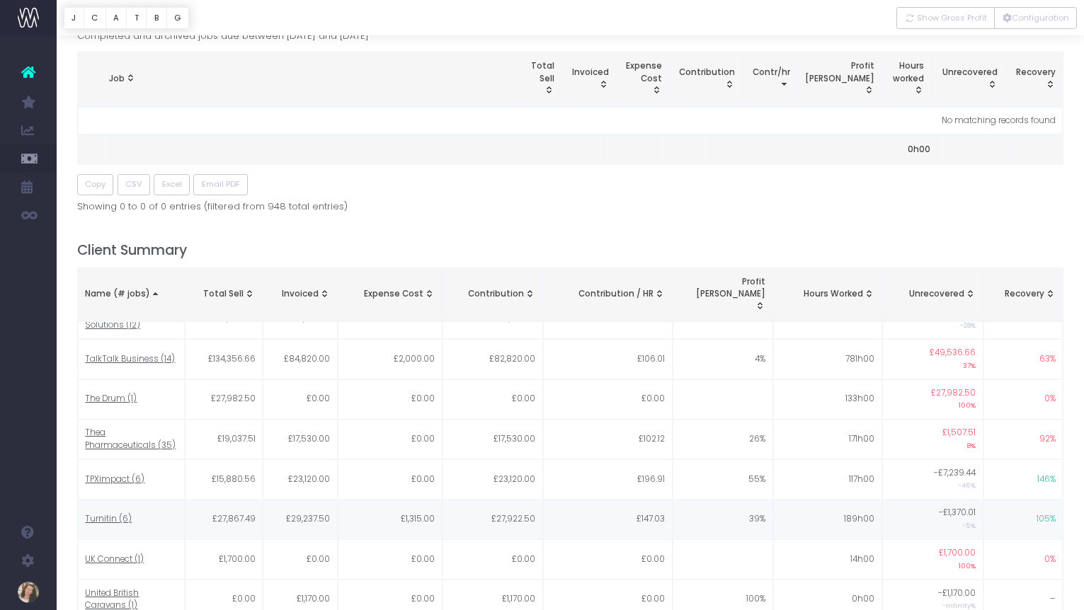
scroll to position [0, 0]
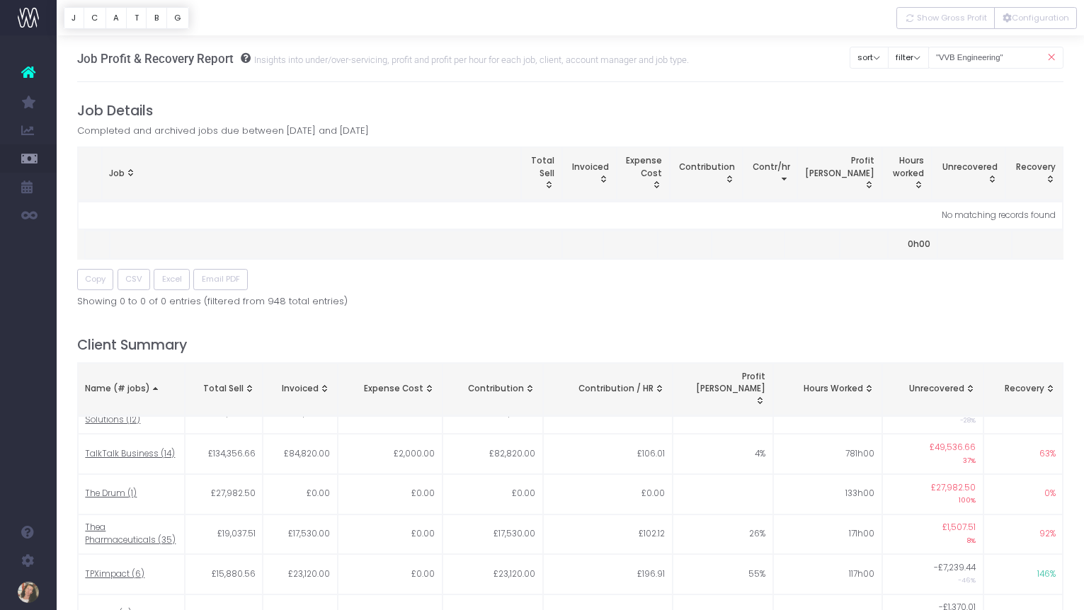
click at [1048, 55] on icon at bounding box center [1051, 57] width 25 height 29
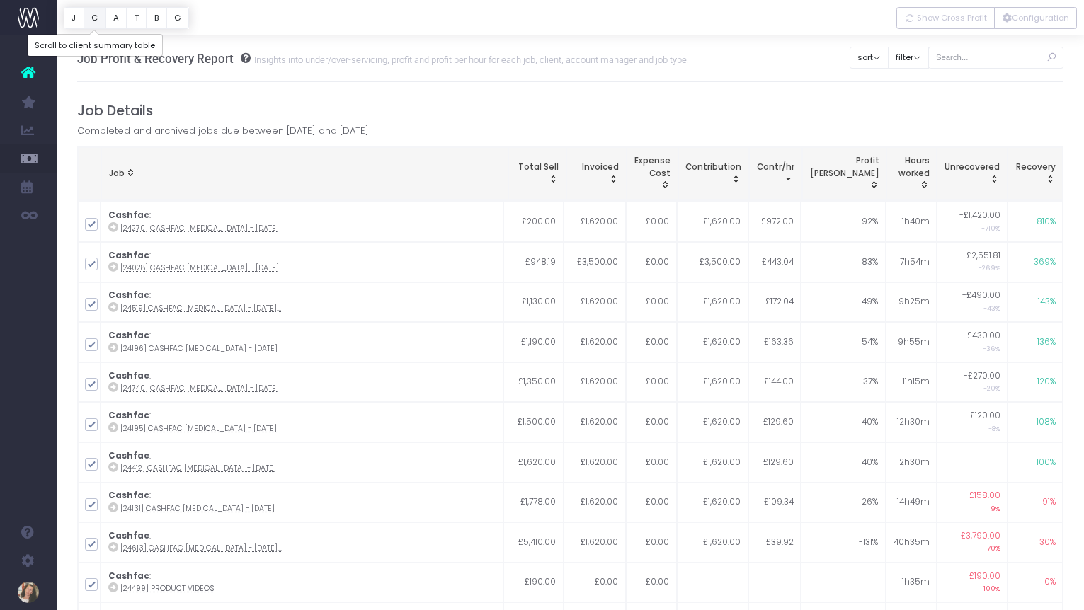
click at [98, 18] on button "C" at bounding box center [95, 18] width 23 height 22
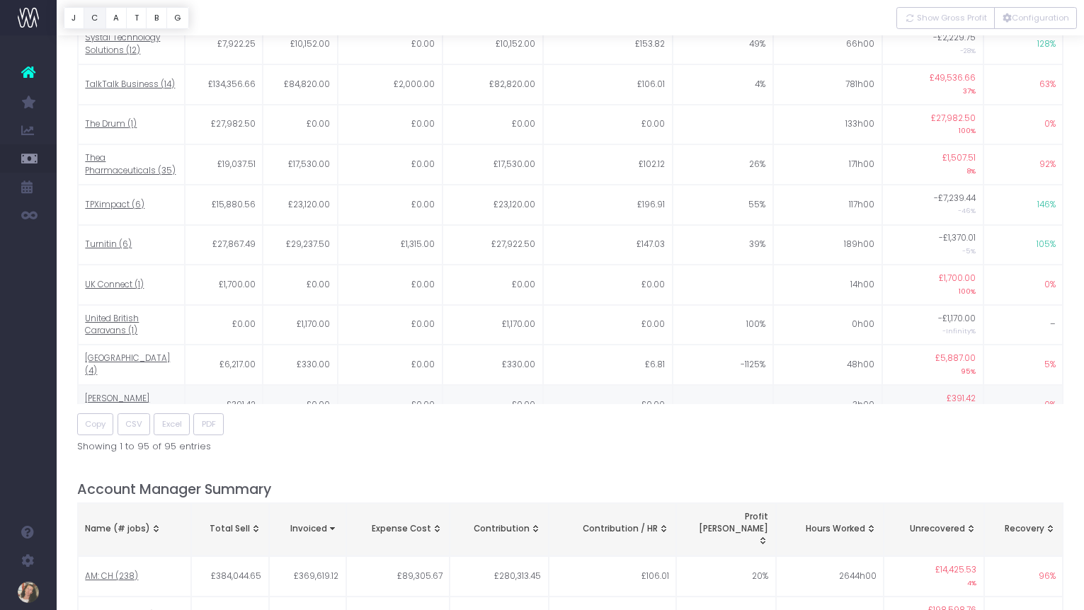
scroll to position [3360, 0]
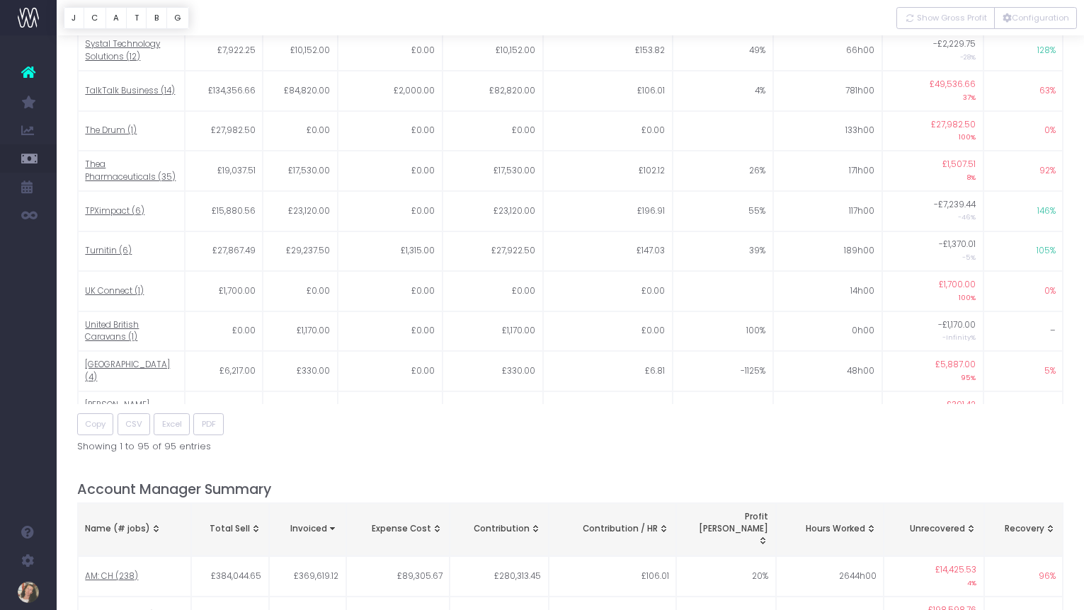
click at [132, 445] on span "VVB Engineering (14)" at bounding box center [126, 451] width 83 height 13
type input ""VVB Engineering""
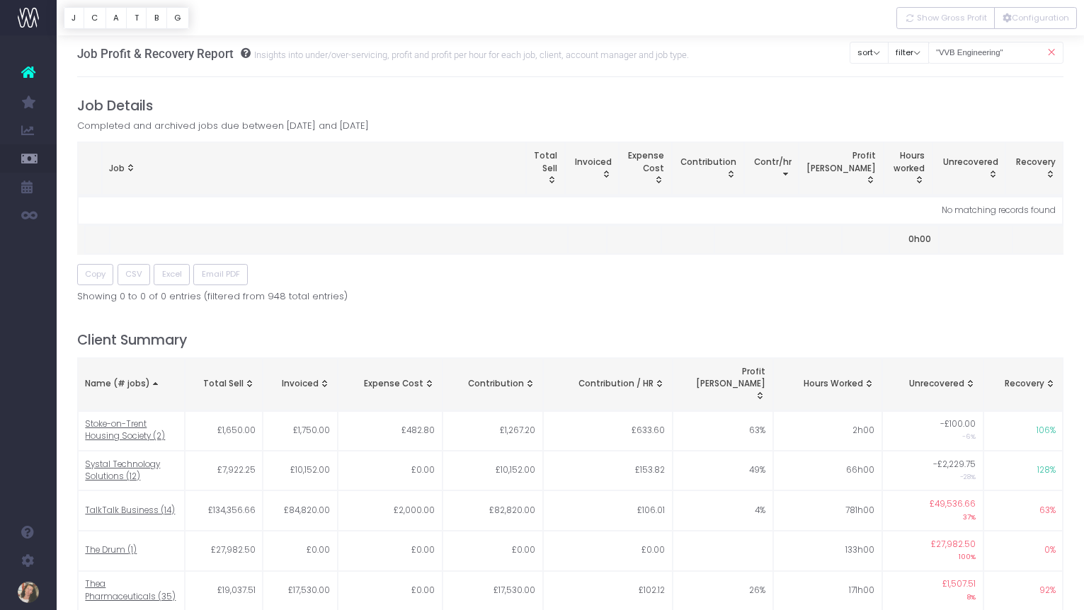
scroll to position [0, 0]
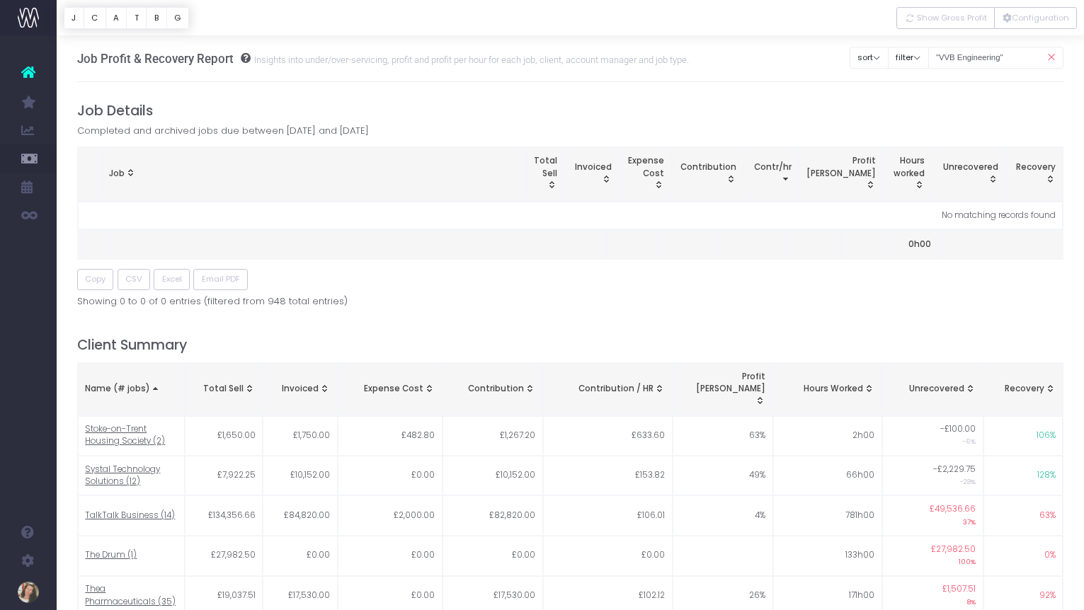
click at [1052, 56] on icon at bounding box center [1051, 57] width 25 height 29
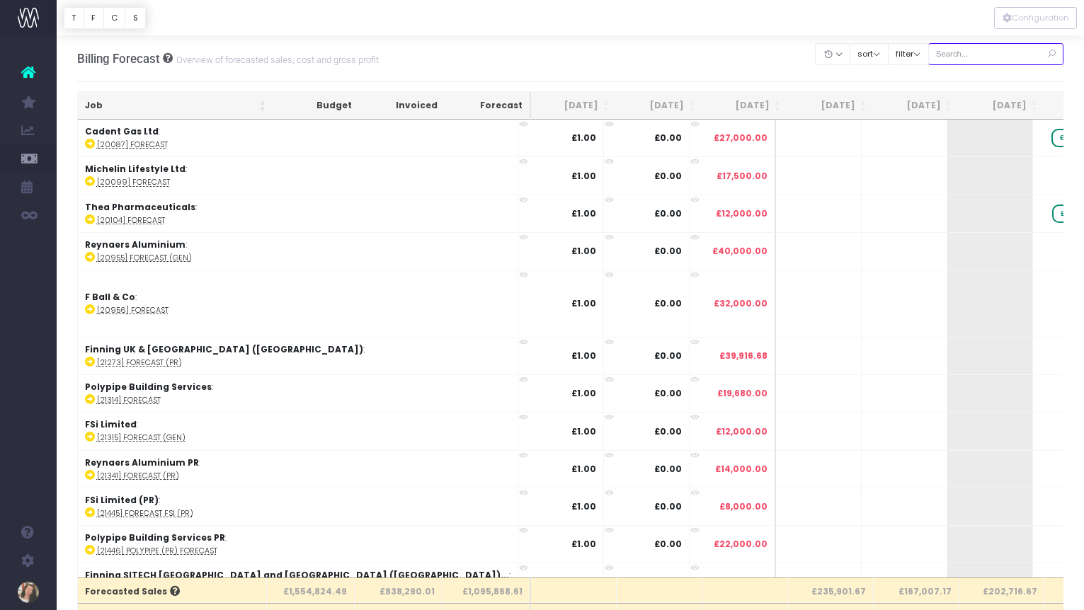
click at [978, 56] on input "text" at bounding box center [996, 54] width 136 height 22
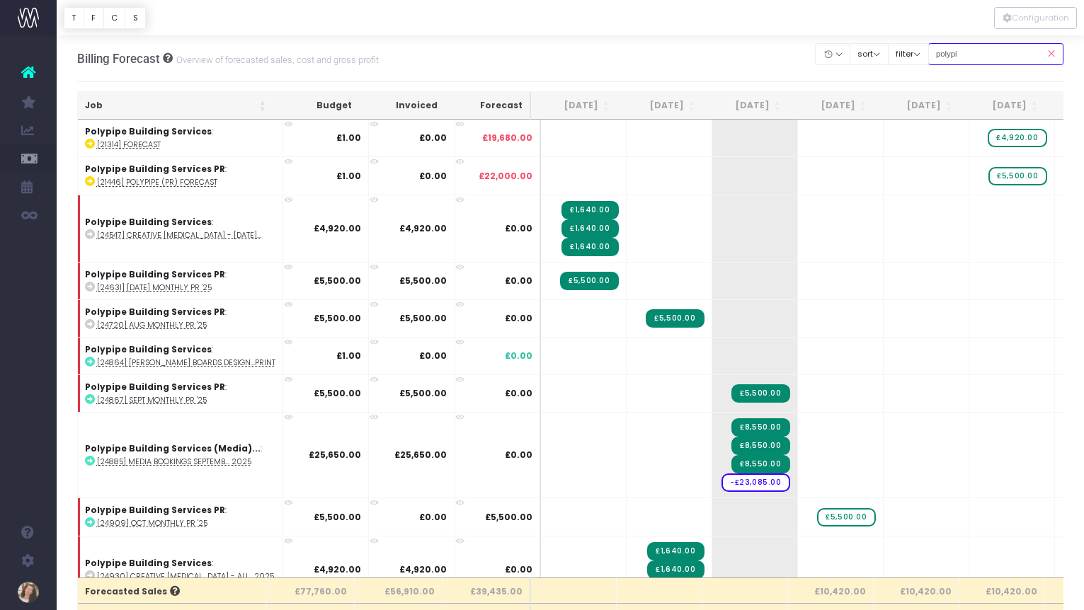
type input "polypipe building services:"
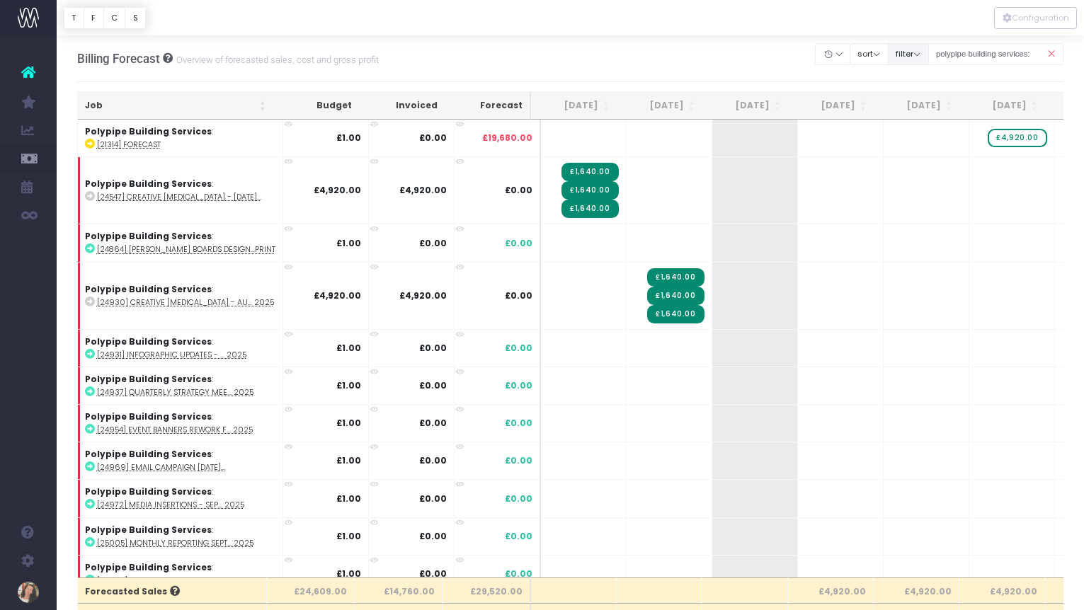
click at [929, 52] on button "filter" at bounding box center [908, 54] width 41 height 22
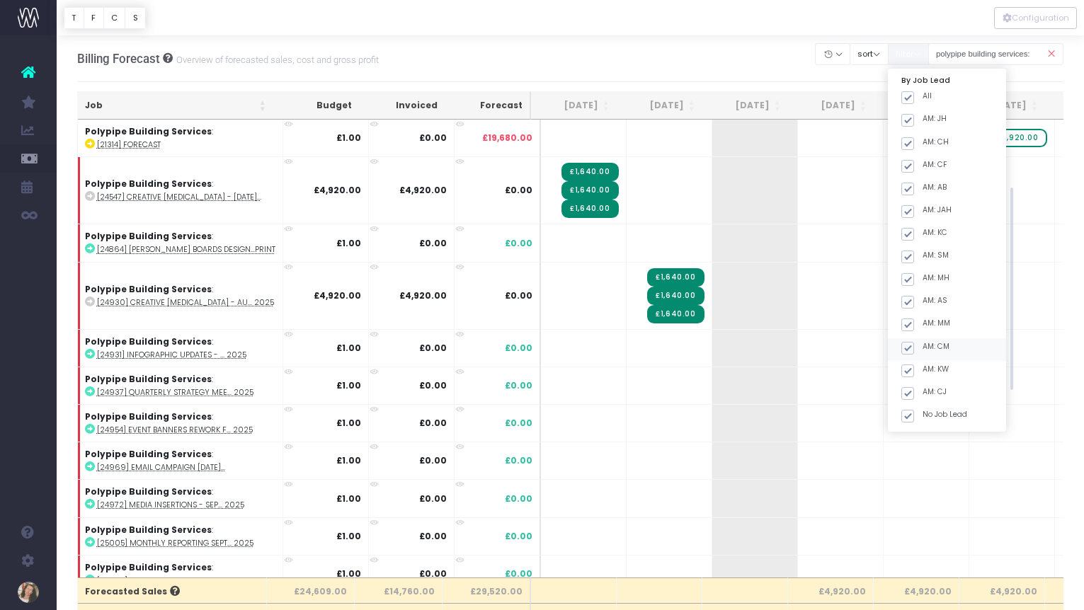
scroll to position [263, 0]
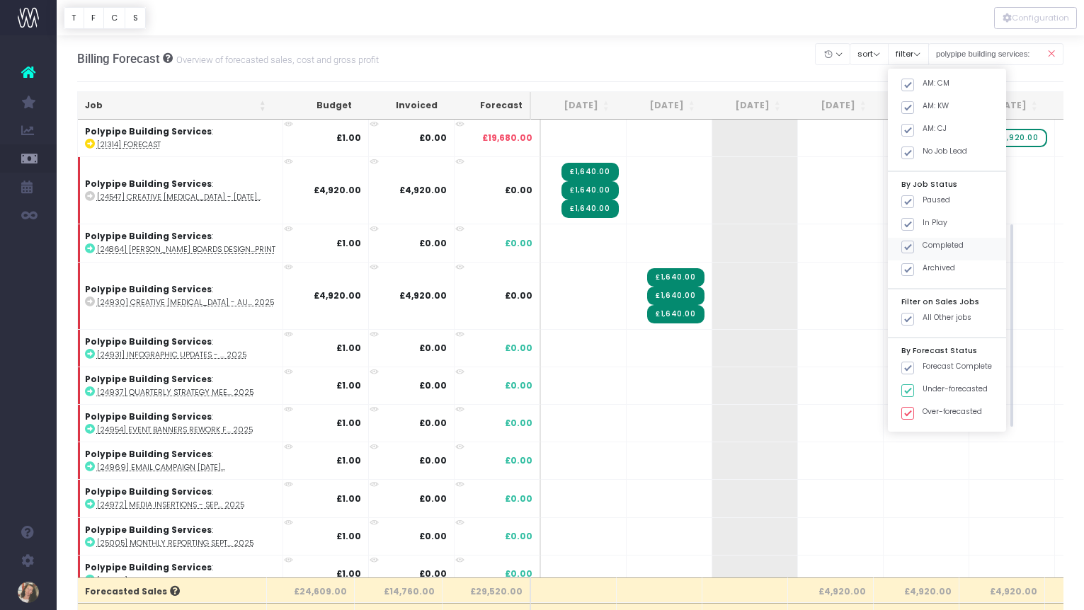
drag, startPoint x: 922, startPoint y: 270, endPoint x: 921, endPoint y: 246, distance: 23.4
click at [914, 270] on span at bounding box center [907, 269] width 13 height 13
click at [923, 270] on input "Archived" at bounding box center [927, 267] width 9 height 9
checkbox input "false"
click at [914, 245] on span at bounding box center [907, 247] width 13 height 13
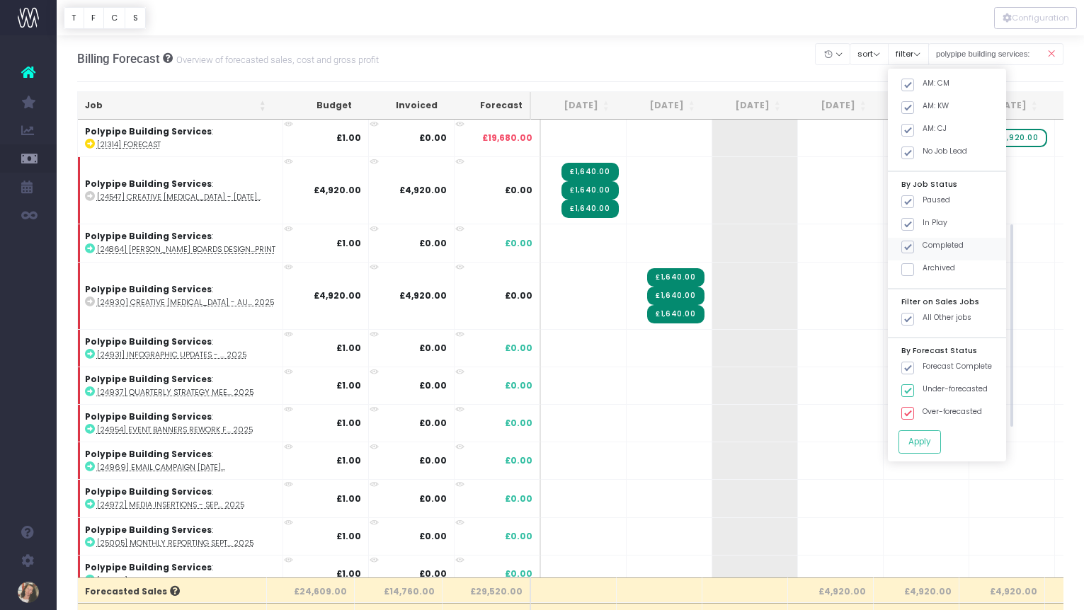
click at [923, 245] on input "Completed" at bounding box center [927, 244] width 9 height 9
checkbox input "false"
click at [940, 450] on button "Apply" at bounding box center [920, 441] width 42 height 23
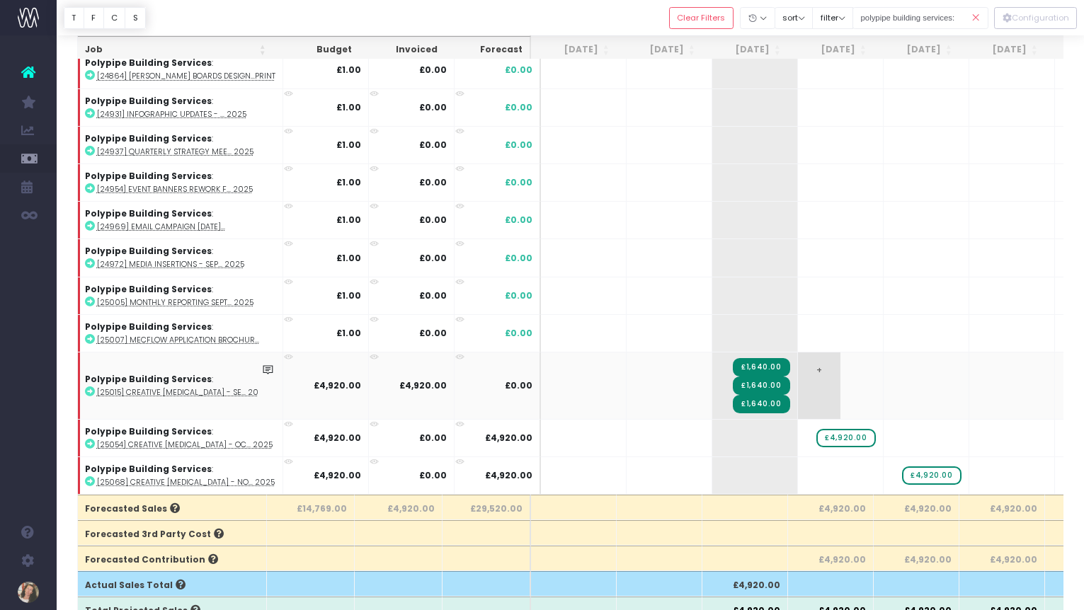
scroll to position [95, 0]
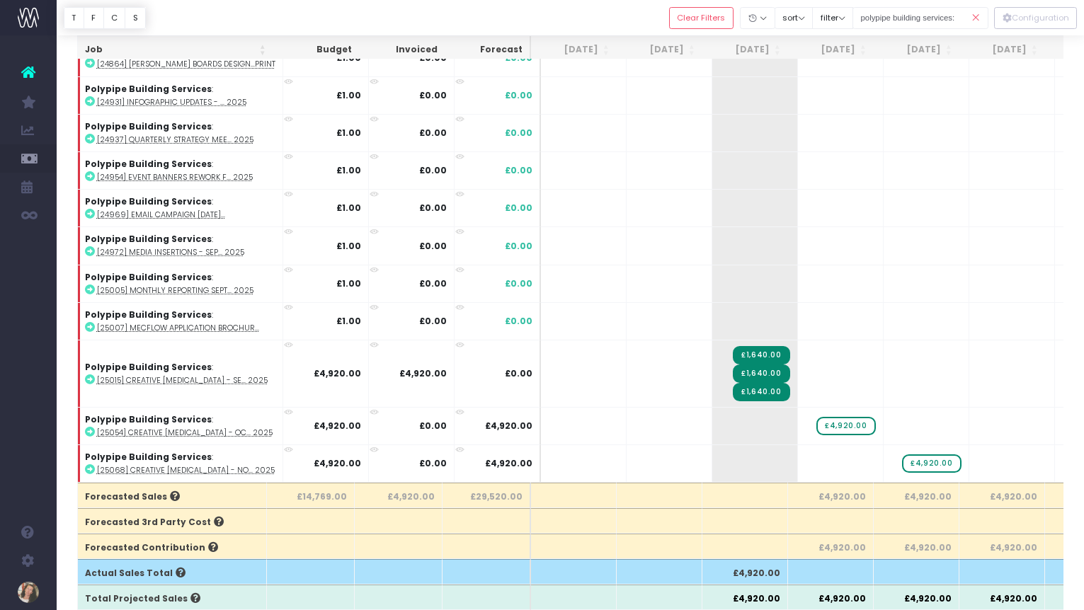
click at [979, 16] on icon at bounding box center [976, 18] width 25 height 29
click at [973, 18] on icon at bounding box center [976, 18] width 25 height 29
click at [976, 18] on icon at bounding box center [976, 18] width 25 height 29
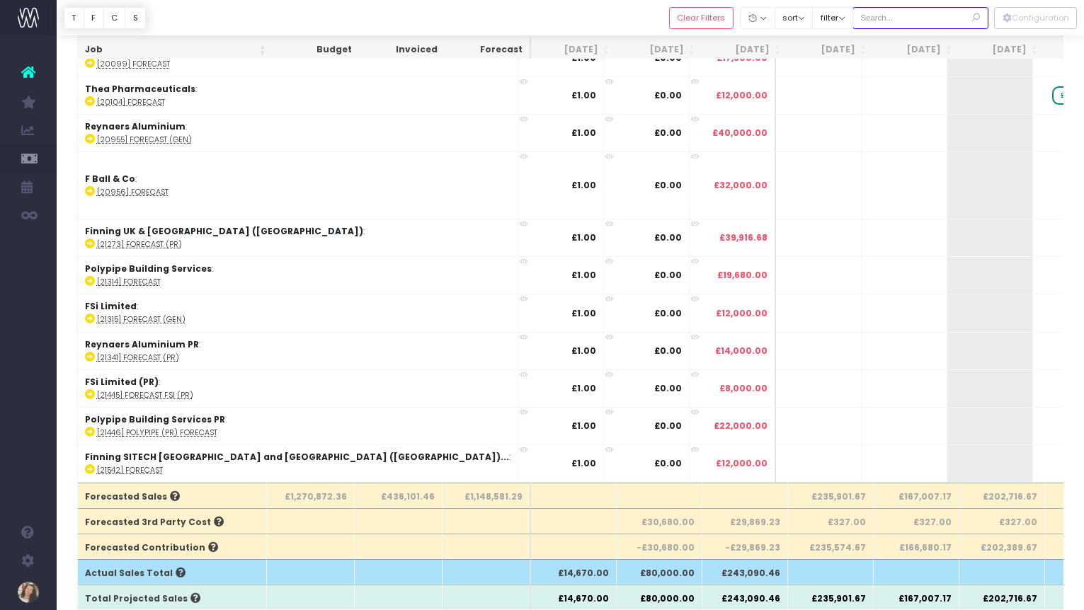
click at [930, 16] on input "text" at bounding box center [920, 18] width 136 height 22
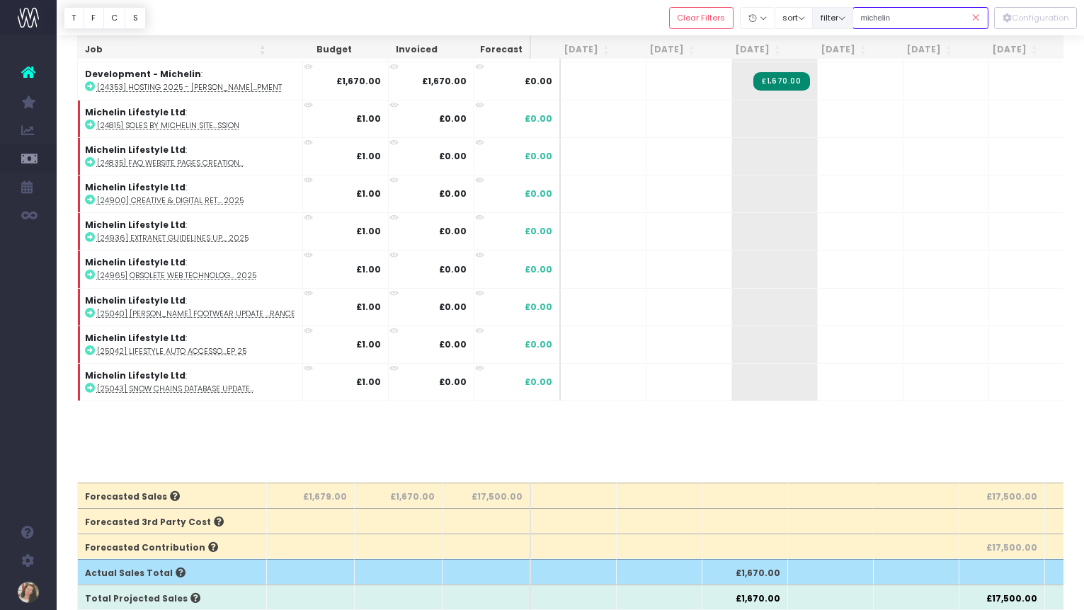
drag, startPoint x: 933, startPoint y: 17, endPoint x: 858, endPoint y: 17, distance: 75.1
click at [857, 17] on div "Clear Filters Hide [DATE] [DATE] [DATE] [DATE] [DATE] [DATE] [DATE] [DATE] [DAT…" at bounding box center [828, 18] width 319 height 29
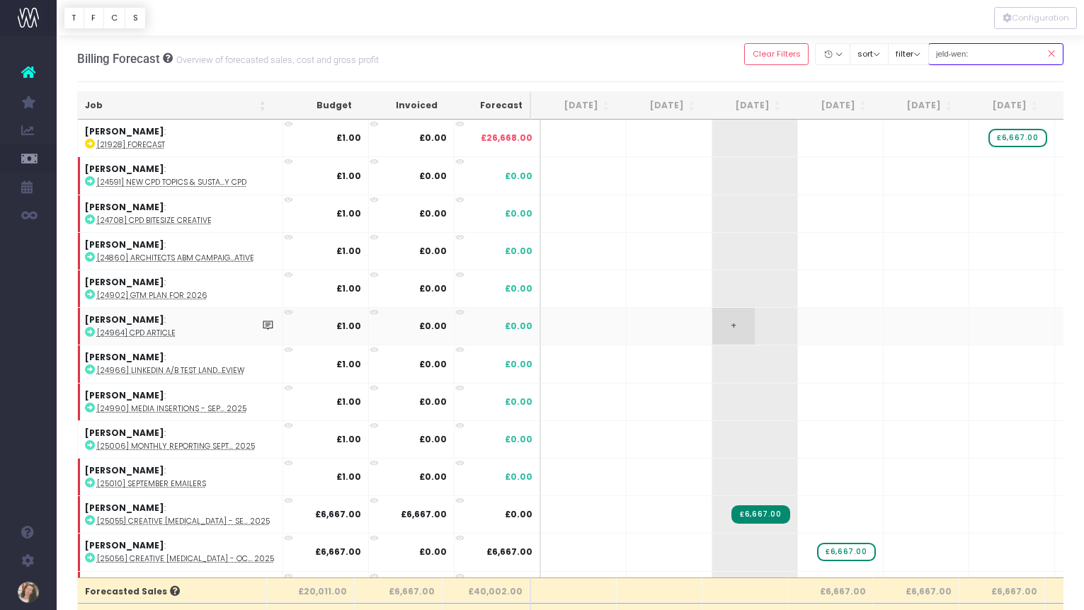
scroll to position [31, 0]
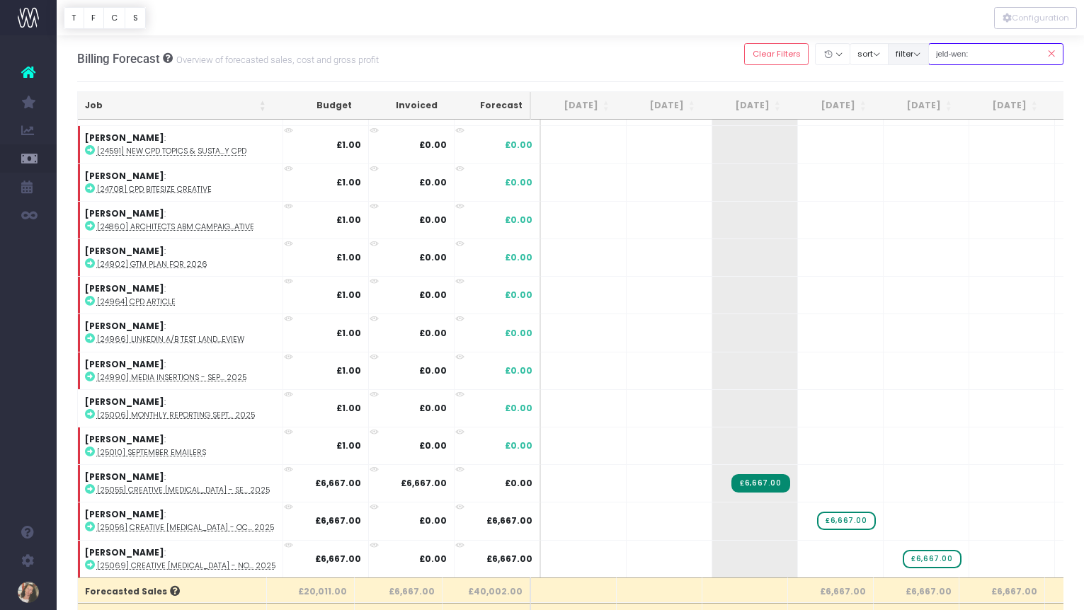
drag, startPoint x: 952, startPoint y: 55, endPoint x: 938, endPoint y: 54, distance: 13.5
click at [938, 54] on div "Clear Filters Hide [DATE] [DATE] [DATE] [DATE] [DATE] [DATE] [DATE] [DATE] [DAT…" at bounding box center [903, 54] width 319 height 29
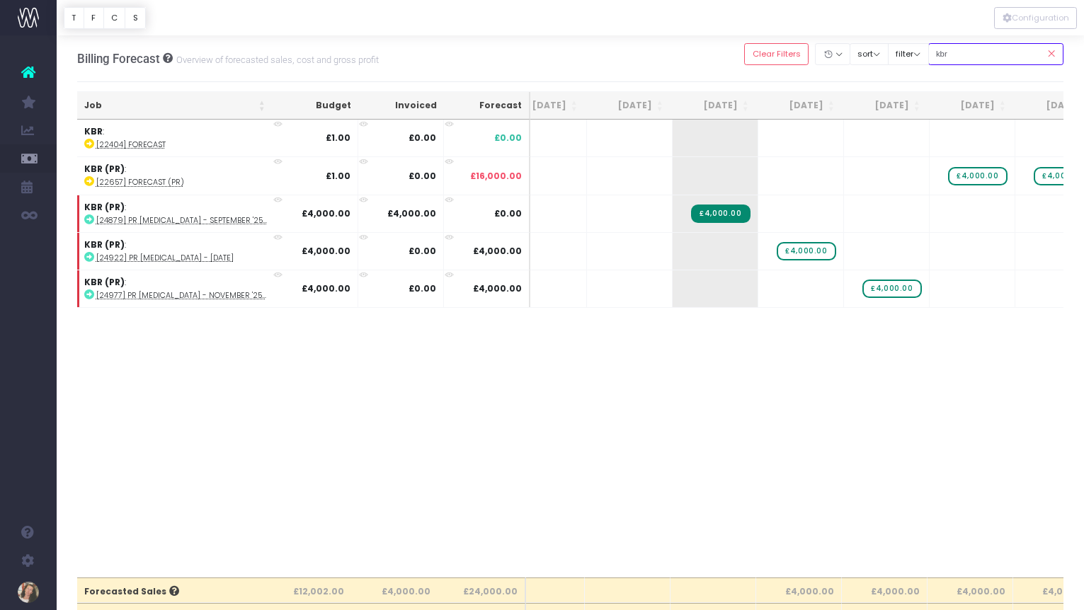
scroll to position [0, 33]
drag, startPoint x: 976, startPoint y: 53, endPoint x: 941, endPoint y: 55, distance: 35.4
click at [941, 55] on div "Clear Filters Hide [DATE] [DATE] [DATE] [DATE] [DATE] [DATE] [DATE] [DATE] [DAT…" at bounding box center [903, 54] width 319 height 29
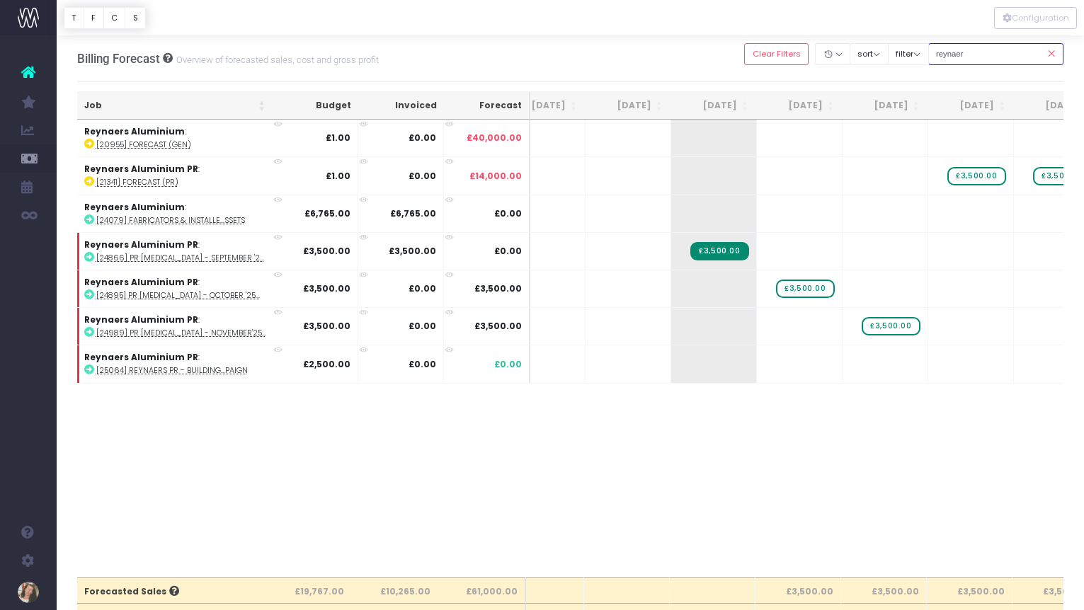
type input "reynaers aluminium:"
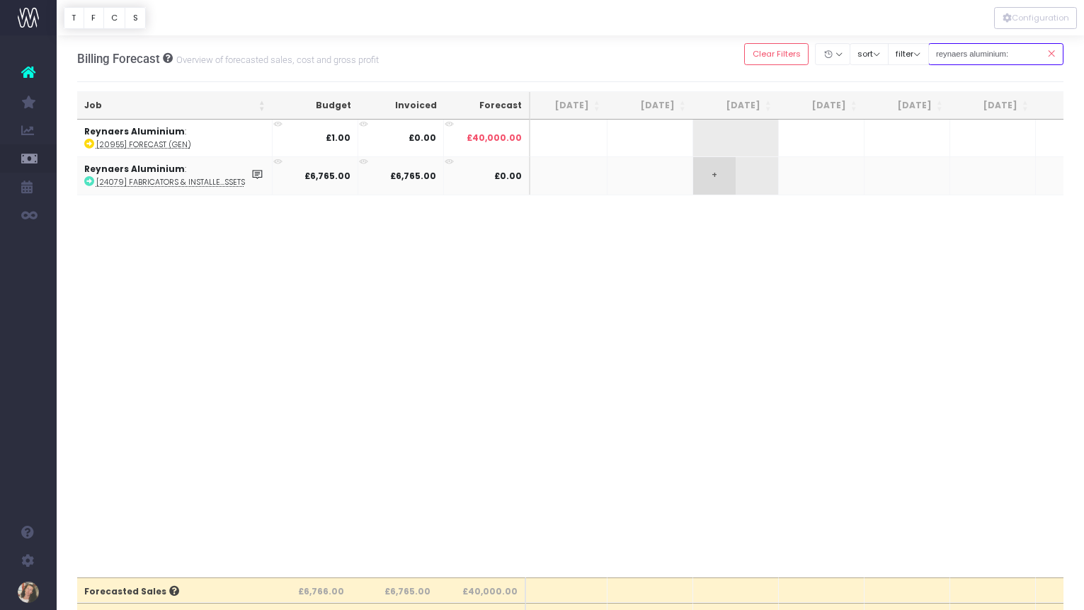
scroll to position [0, 14]
click at [1056, 55] on icon at bounding box center [1051, 54] width 25 height 29
click at [1050, 51] on icon at bounding box center [1051, 54] width 25 height 29
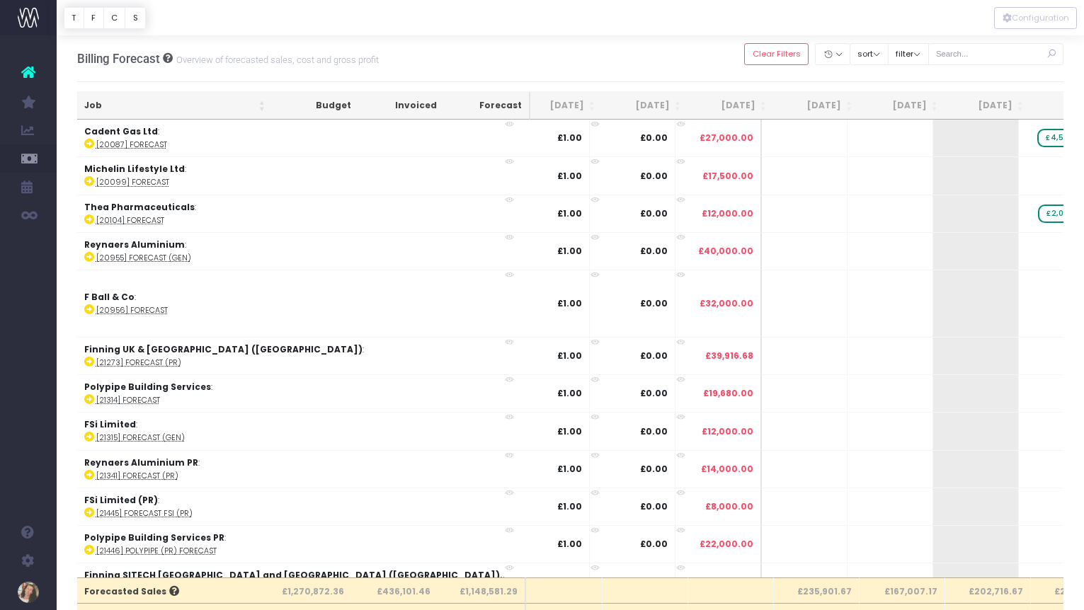
click at [1049, 52] on icon at bounding box center [1051, 54] width 25 height 29
click at [984, 57] on input "text" at bounding box center [996, 54] width 136 height 22
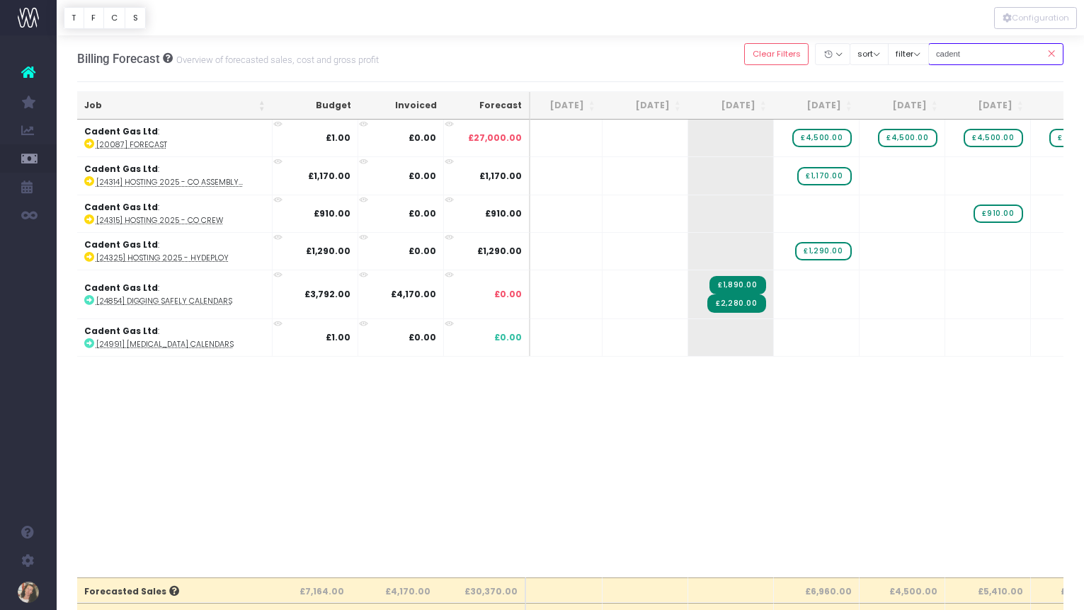
drag, startPoint x: 993, startPoint y: 55, endPoint x: 949, endPoint y: 57, distance: 43.2
click at [949, 57] on input "cadent" at bounding box center [996, 54] width 136 height 22
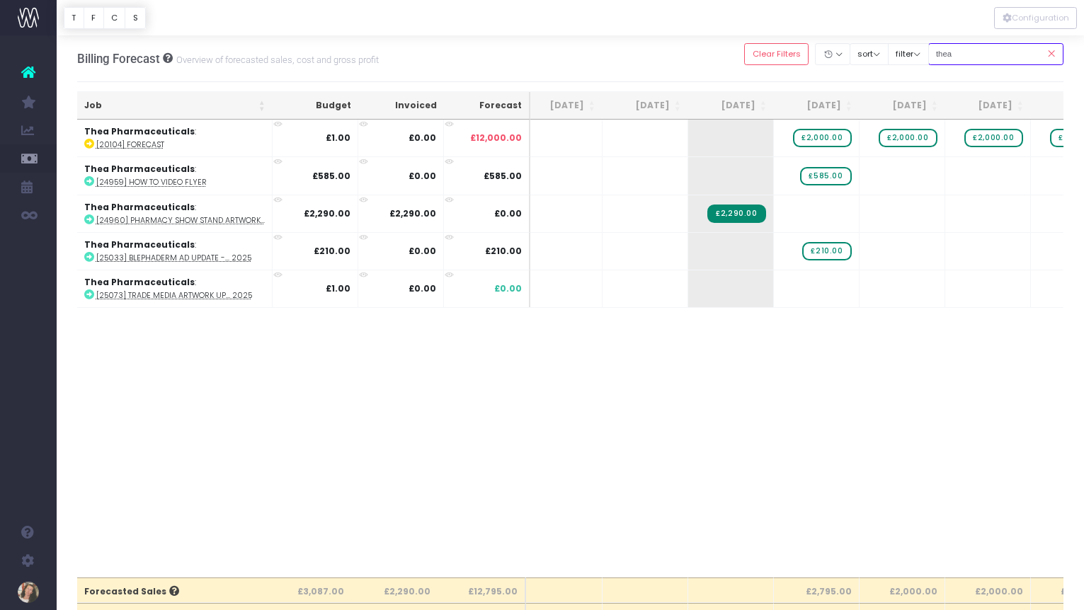
drag, startPoint x: 981, startPoint y: 53, endPoint x: 945, endPoint y: 53, distance: 36.1
click at [945, 53] on input "thea" at bounding box center [996, 54] width 136 height 22
drag, startPoint x: 958, startPoint y: 53, endPoint x: 979, endPoint y: 55, distance: 21.3
click at [979, 55] on input "thea" at bounding box center [996, 54] width 136 height 22
click at [959, 52] on input "thea" at bounding box center [996, 54] width 136 height 22
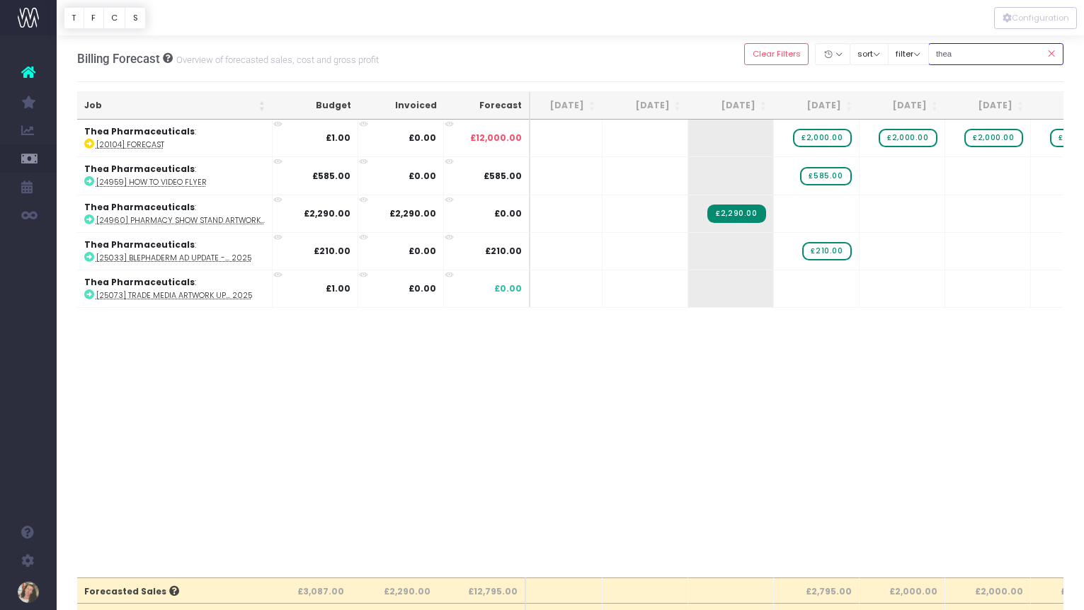
drag, startPoint x: 955, startPoint y: 53, endPoint x: 969, endPoint y: 54, distance: 13.5
click at [954, 53] on input "thea" at bounding box center [996, 54] width 136 height 22
drag, startPoint x: 989, startPoint y: 53, endPoint x: 947, endPoint y: 55, distance: 42.5
click at [947, 55] on input "thea" at bounding box center [996, 54] width 136 height 22
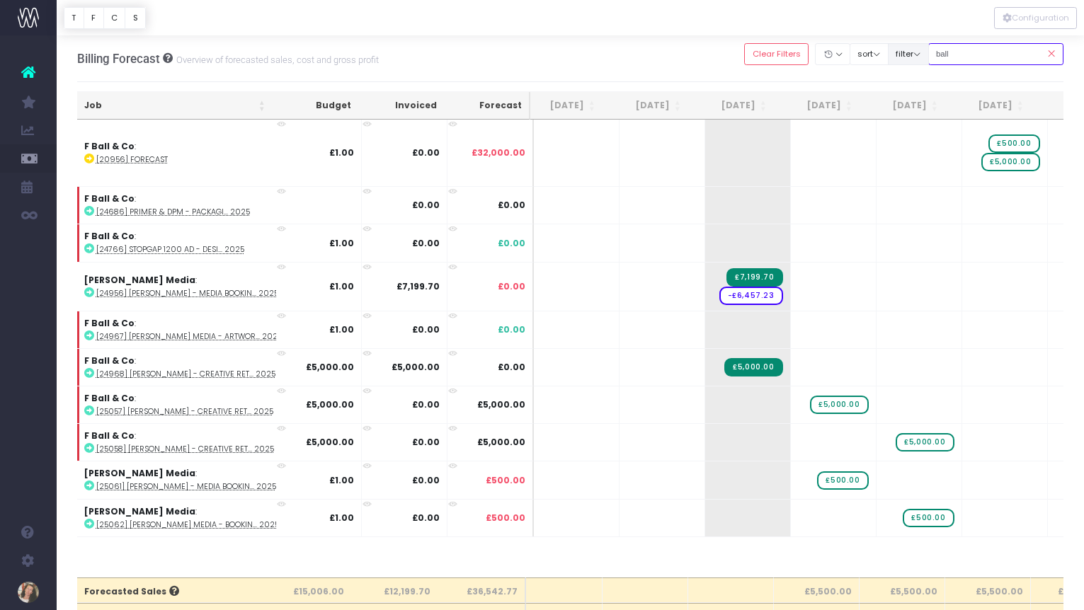
drag, startPoint x: 971, startPoint y: 54, endPoint x: 935, endPoint y: 54, distance: 36.1
click at [935, 54] on div "Clear Filters Hide [DATE] [DATE] [DATE] [DATE] [DATE] [DATE] [DATE] [DATE] [DAT…" at bounding box center [903, 54] width 319 height 29
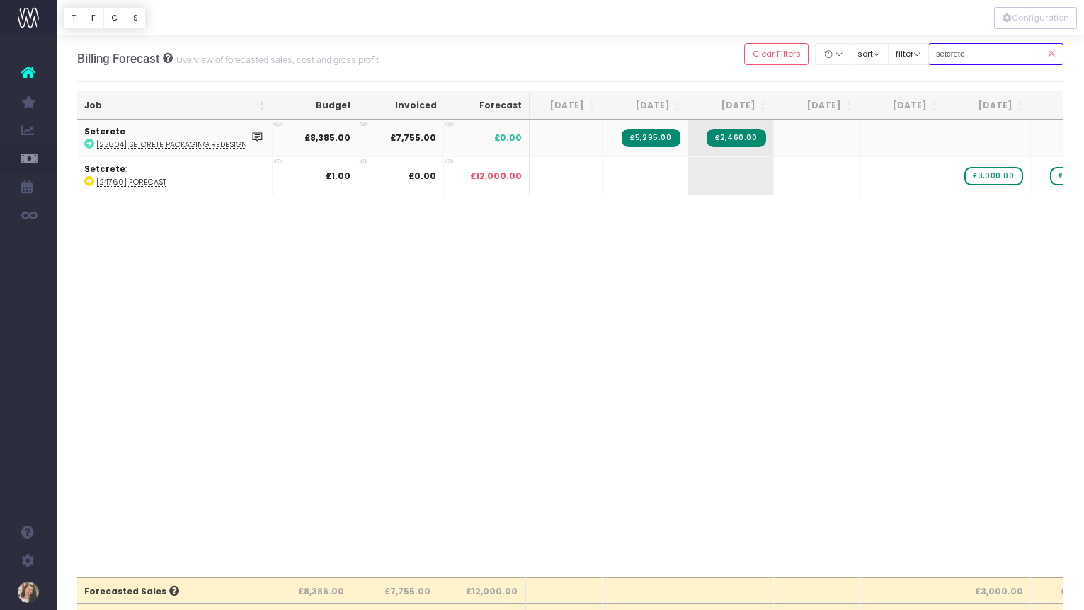
scroll to position [0, 0]
drag, startPoint x: 1000, startPoint y: 55, endPoint x: 945, endPoint y: 57, distance: 56.0
click at [945, 57] on input "setcrete" at bounding box center [996, 54] width 136 height 22
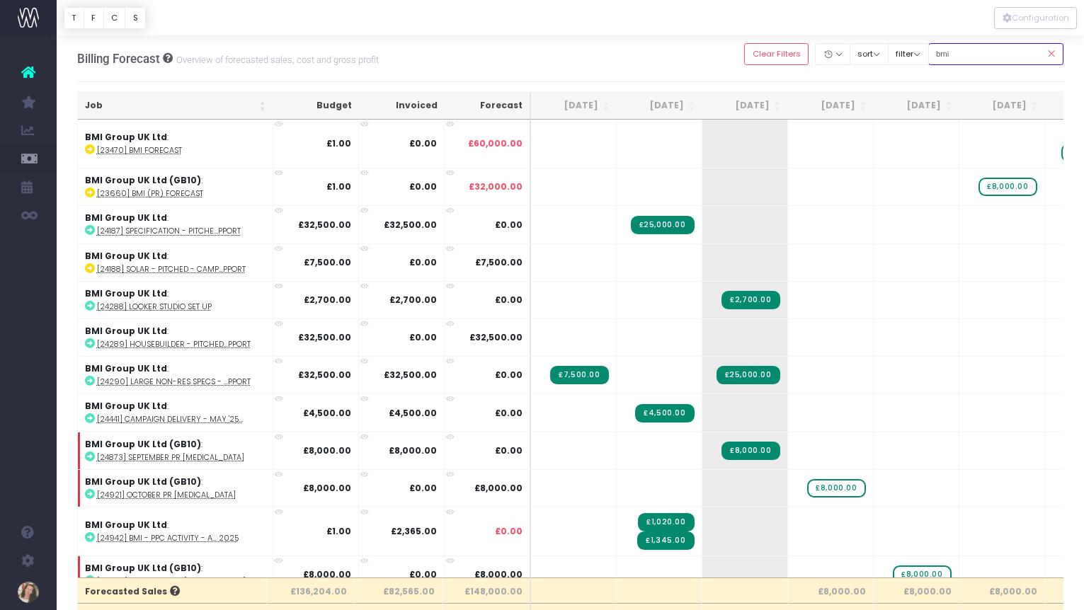
click at [986, 49] on input "bmi" at bounding box center [996, 54] width 136 height 22
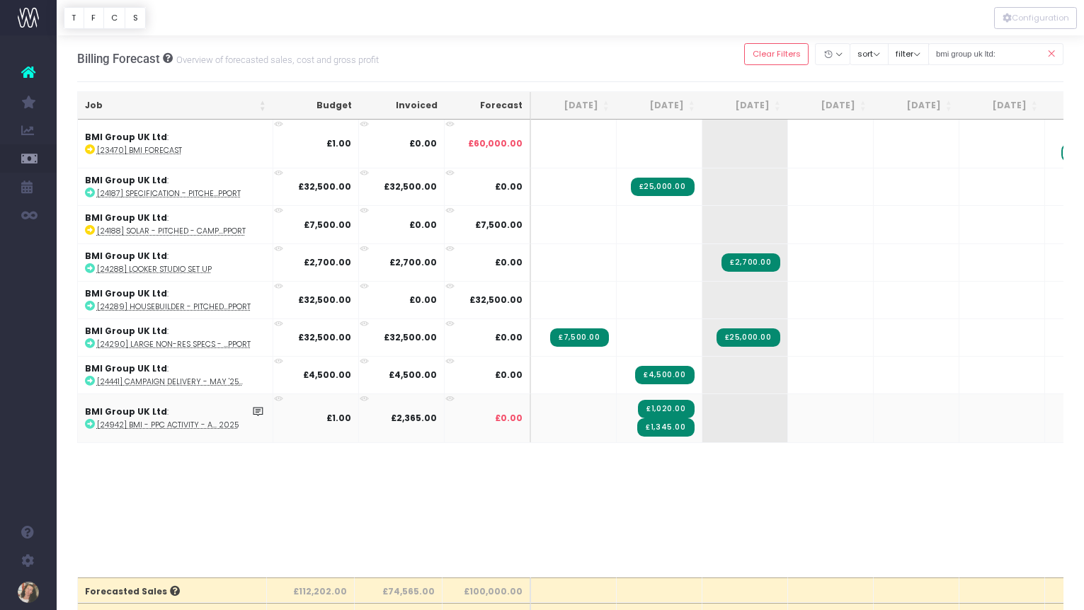
click at [627, 424] on td "£1,020.00 £1,345.00" at bounding box center [660, 418] width 86 height 49
click at [631, 440] on td "£1,020.00 £1,345.00" at bounding box center [660, 418] width 86 height 49
click at [632, 439] on td "£1,020.00 £1,345.00" at bounding box center [660, 418] width 86 height 49
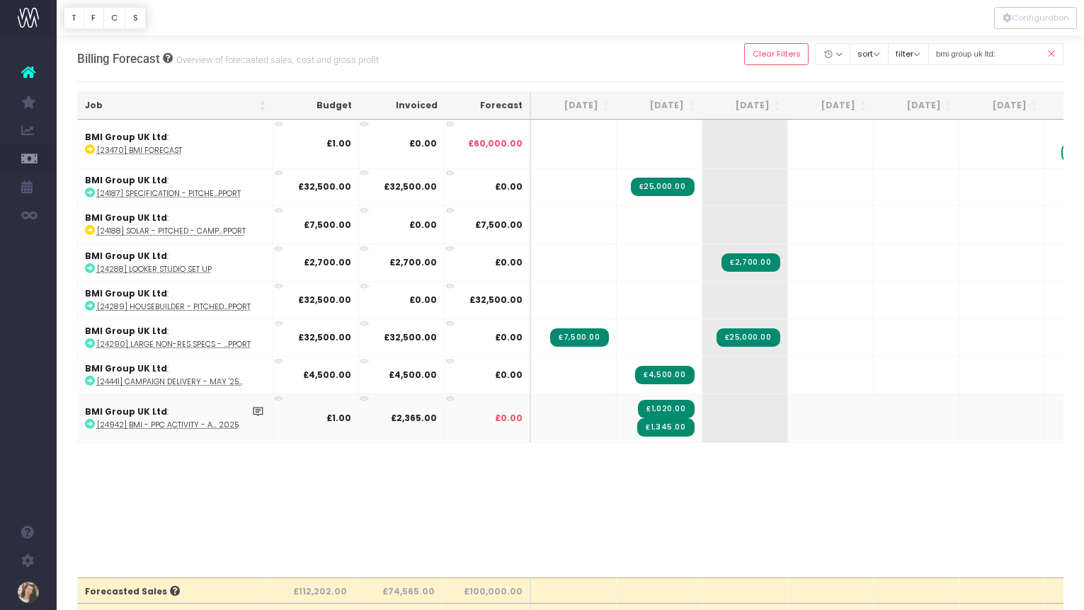
click at [632, 421] on td "£1,020.00 £1,345.00" at bounding box center [660, 418] width 86 height 49
click at [670, 457] on div "Job Budget Invoiced Forecast Jul 25 Aug 25 Sep 25 Oct 25 Nov 25 Dec 25 Jan 26 F…" at bounding box center [570, 349] width 987 height 458
click at [668, 439] on td "£1,020.00 £1,345.00" at bounding box center [660, 418] width 86 height 49
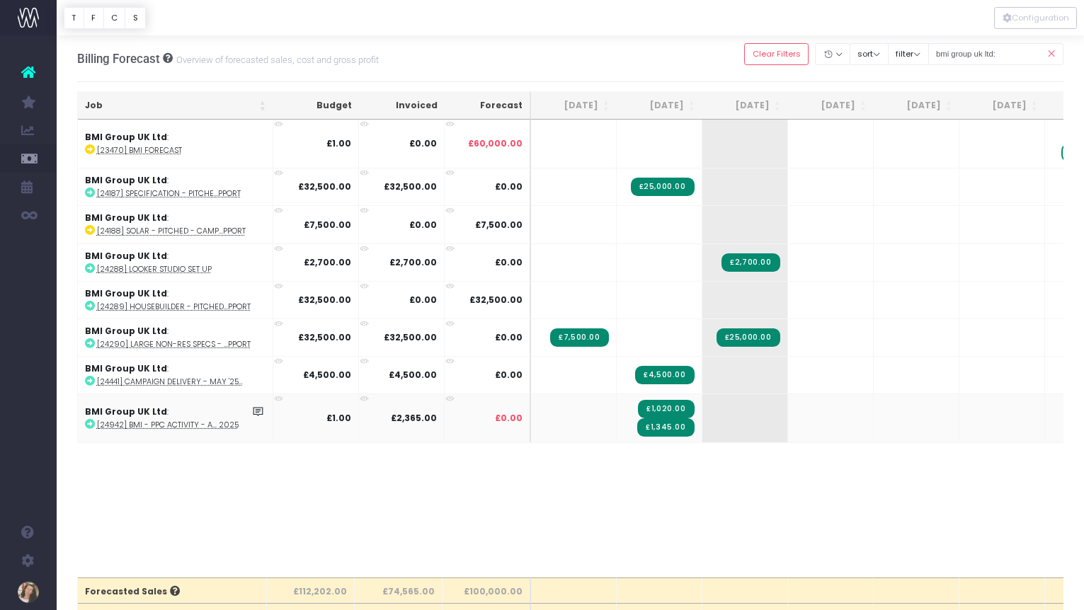
click at [617, 414] on td "£1,020.00 £1,345.00" at bounding box center [660, 418] width 86 height 49
click at [619, 417] on td "£1,020.00 £1,345.00" at bounding box center [660, 418] width 86 height 49
drag, startPoint x: 633, startPoint y: 417, endPoint x: 635, endPoint y: 424, distance: 7.4
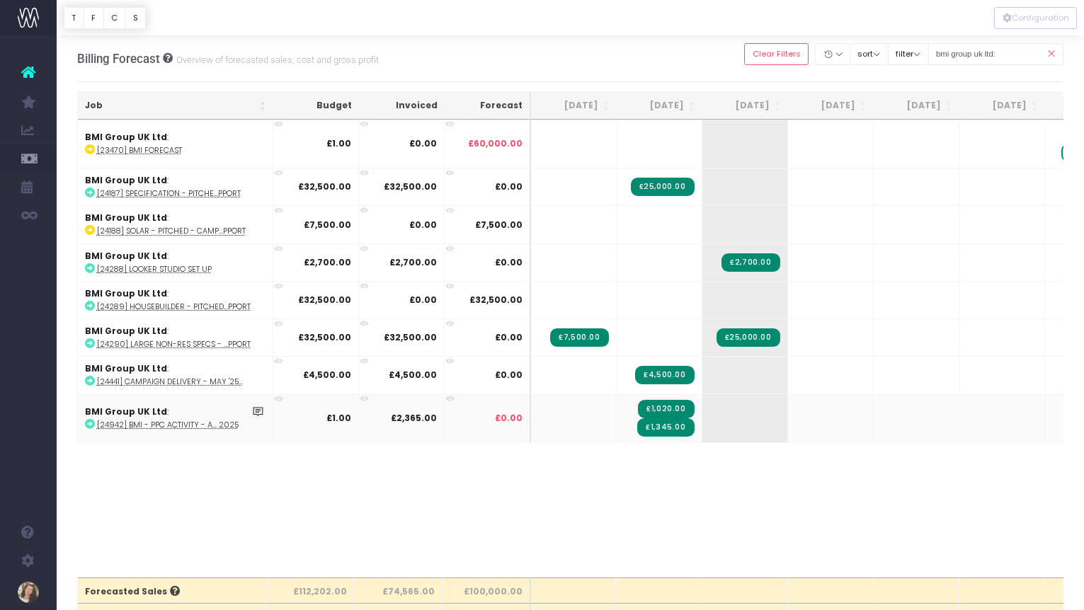
click at [633, 417] on td "£1,020.00 £1,345.00" at bounding box center [660, 418] width 86 height 49
click at [697, 421] on td "£1,020.00 £1,345.00" at bounding box center [660, 418] width 86 height 49
drag, startPoint x: 763, startPoint y: 422, endPoint x: 761, endPoint y: 430, distance: 7.9
click at [763, 422] on td "+" at bounding box center [745, 418] width 86 height 49
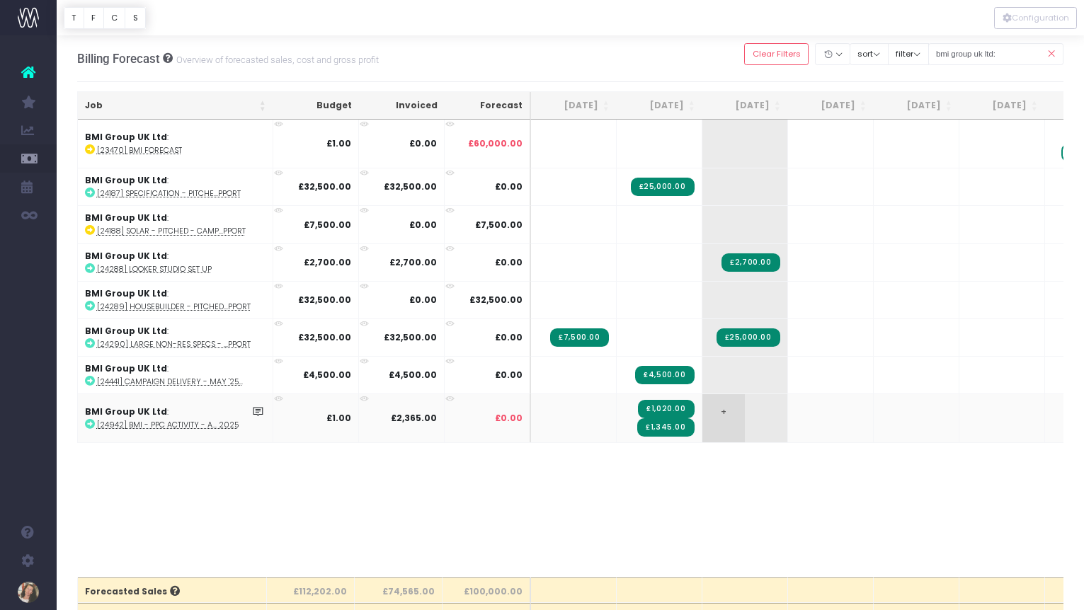
click at [733, 418] on span "+" at bounding box center [723, 418] width 42 height 48
click at [729, 410] on span "+" at bounding box center [723, 418] width 42 height 48
drag, startPoint x: 762, startPoint y: 416, endPoint x: 704, endPoint y: 416, distance: 58.1
click at [704, 416] on td "+ -£2,364.00" at bounding box center [745, 418] width 86 height 49
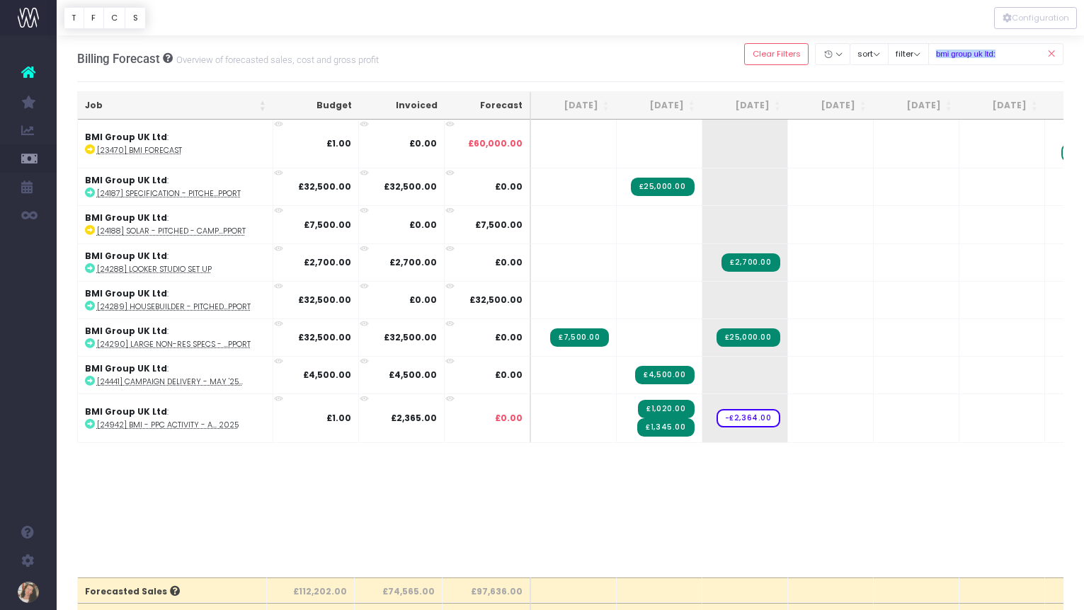
drag, startPoint x: 1016, startPoint y: 54, endPoint x: 1005, endPoint y: 54, distance: 10.6
click at [962, 53] on div "bmi group uk ltd:" at bounding box center [996, 54] width 136 height 29
drag, startPoint x: 1039, startPoint y: 52, endPoint x: 969, endPoint y: 52, distance: 69.4
click at [969, 52] on div "bmi group uk ltd:" at bounding box center [996, 54] width 136 height 29
drag, startPoint x: 1029, startPoint y: 57, endPoint x: 937, endPoint y: 55, distance: 91.4
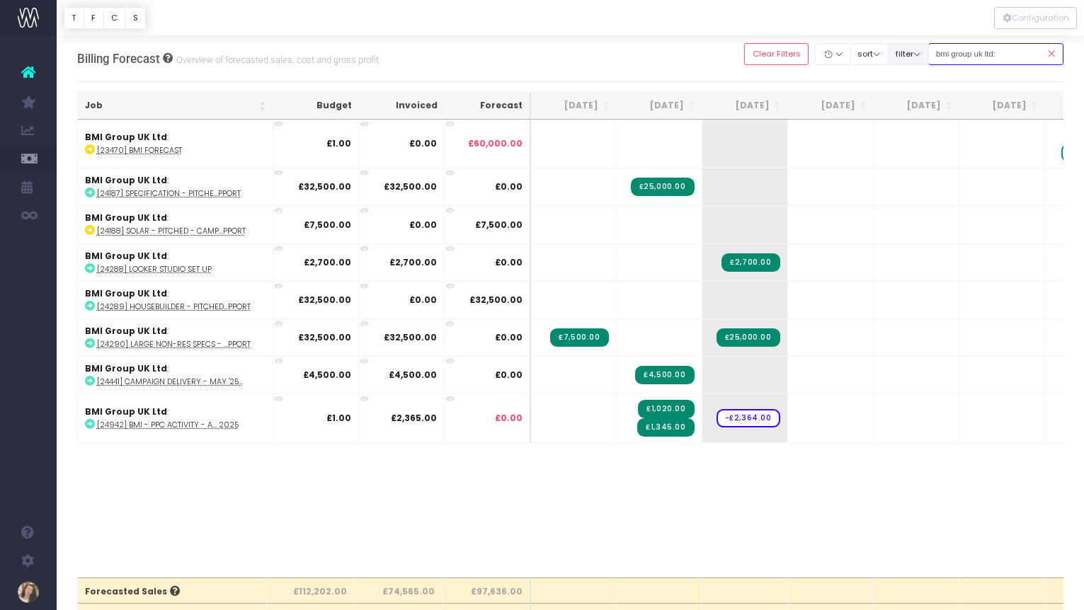
click at [937, 55] on div "Clear Filters Hide [DATE] [DATE] [DATE] [DATE] [DATE] [DATE] [DATE] [DATE] [DAT…" at bounding box center [903, 54] width 319 height 29
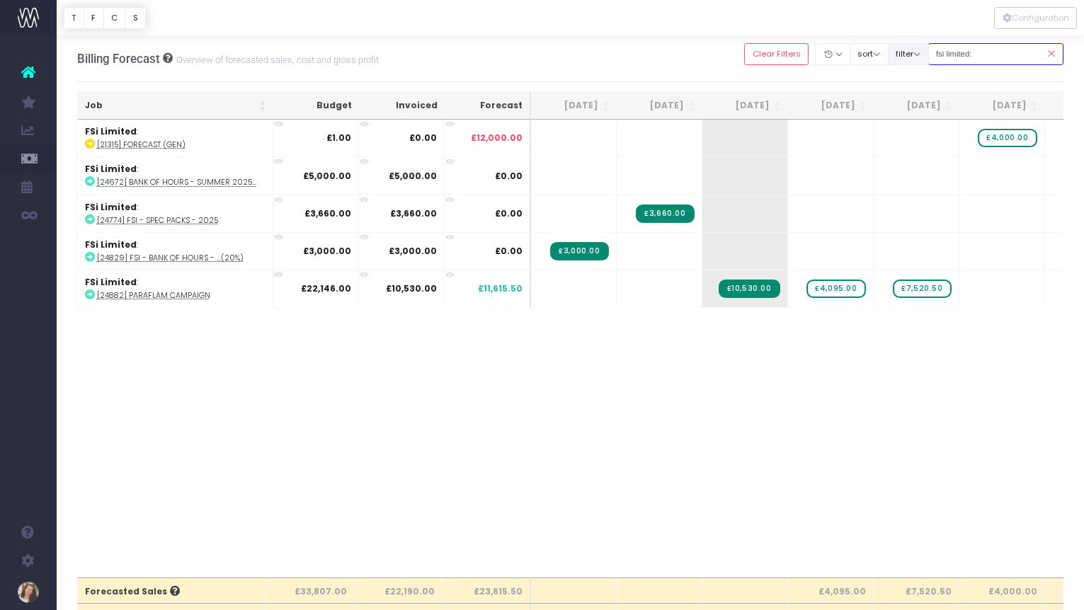
drag, startPoint x: 1012, startPoint y: 55, endPoint x: 941, endPoint y: 53, distance: 70.8
click at [940, 52] on div "Clear Filters Hide [DATE] [DATE] [DATE] [DATE] [DATE] [DATE] [DATE] [DATE] [DAT…" at bounding box center [903, 54] width 319 height 29
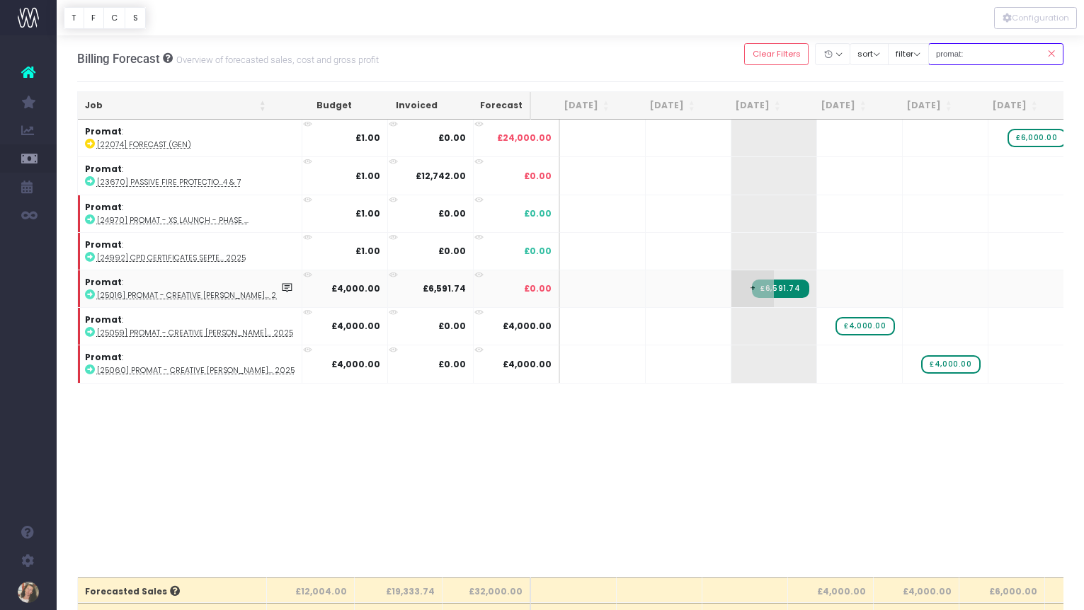
scroll to position [2, 0]
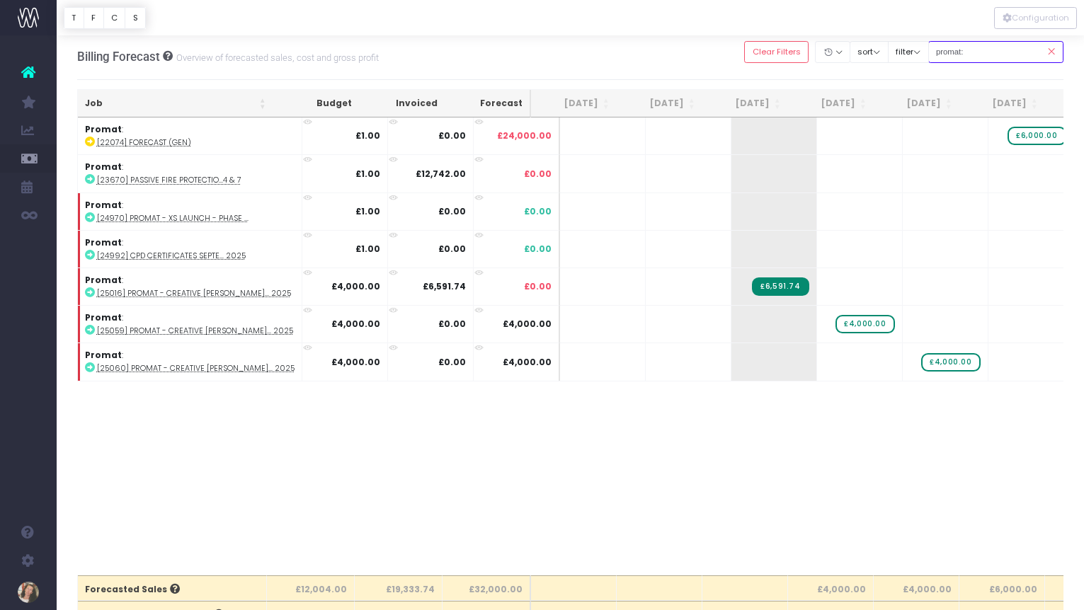
drag, startPoint x: 986, startPoint y: 52, endPoint x: 946, endPoint y: 50, distance: 40.5
click at [945, 49] on input "promat:" at bounding box center [996, 52] width 136 height 22
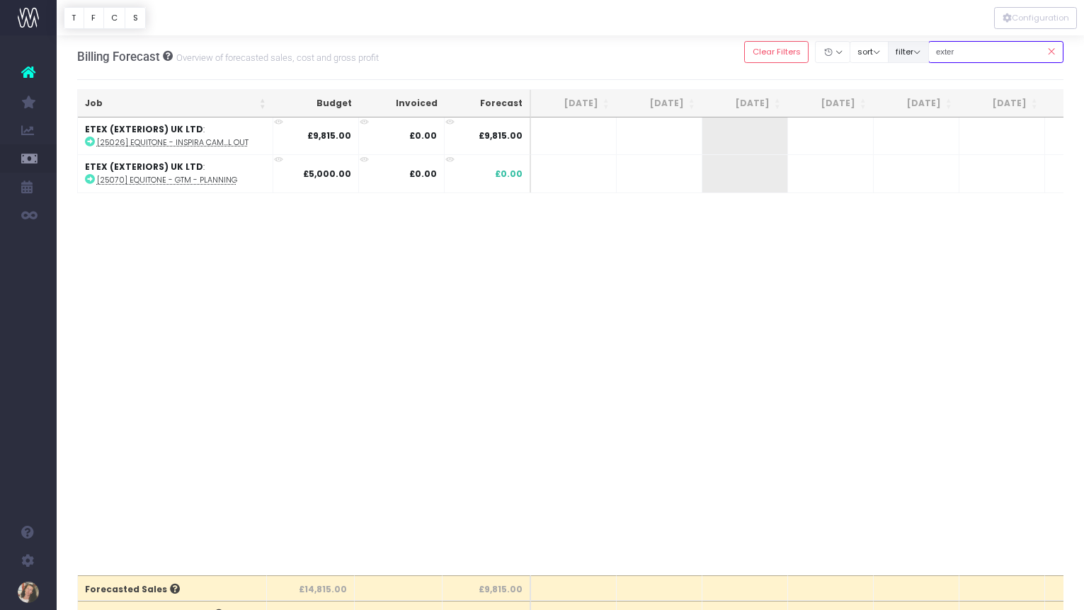
drag, startPoint x: 978, startPoint y: 53, endPoint x: 941, endPoint y: 52, distance: 36.8
click at [941, 52] on div "Clear Filters Hide [DATE] [DATE] [DATE] [DATE] [DATE] [DATE] [DATE] [DATE] [DAT…" at bounding box center [903, 52] width 319 height 29
type input "e"
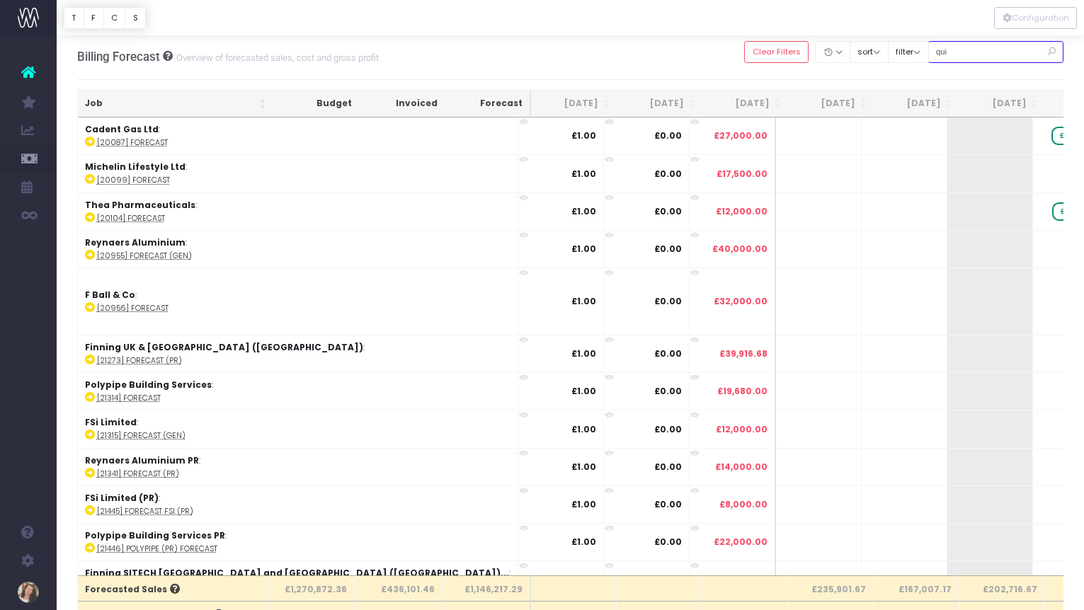
click at [981, 54] on input "qui" at bounding box center [996, 52] width 136 height 22
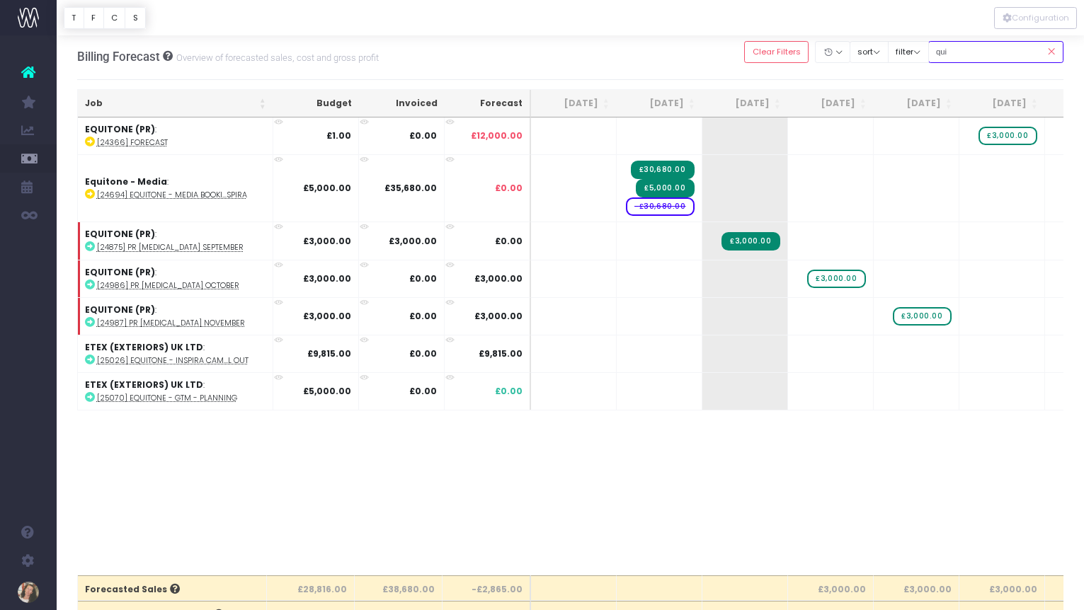
drag, startPoint x: 947, startPoint y: 52, endPoint x: 1029, endPoint y: 94, distance: 91.8
click at [942, 53] on div "Clear Filters Hide [DATE] [DATE] [DATE] [DATE] [DATE] [DATE] [DATE] [DATE] [DAT…" at bounding box center [903, 52] width 319 height 29
type input "q"
type input "equi"
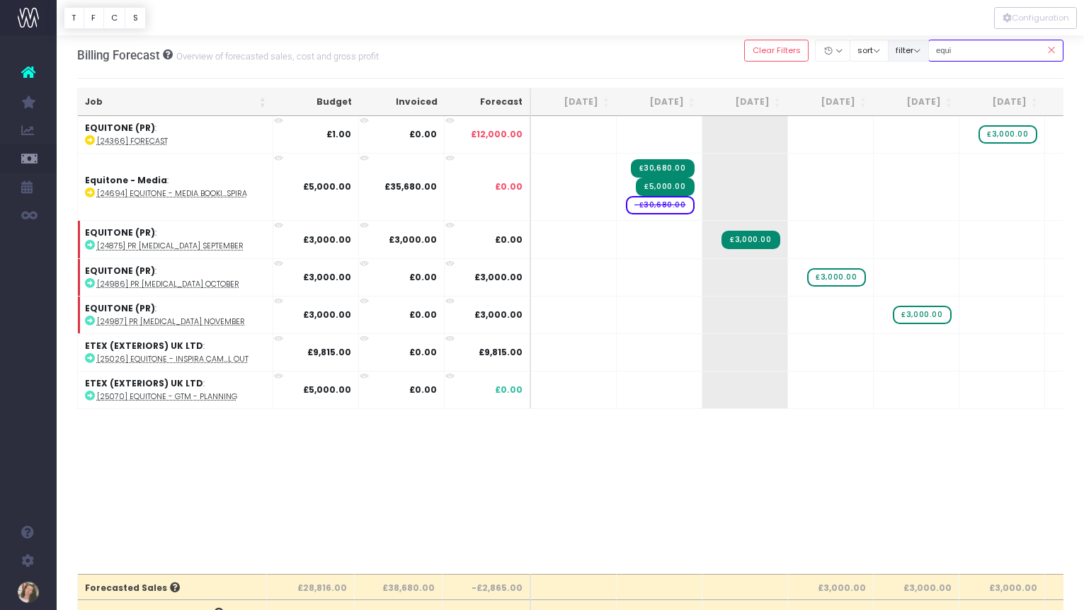
scroll to position [6, 0]
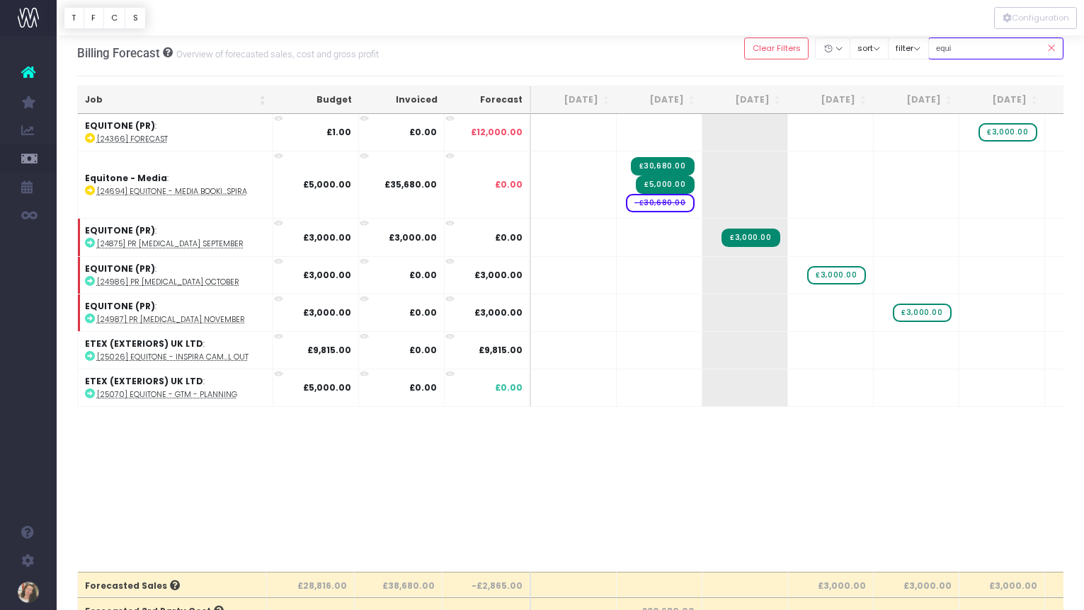
drag, startPoint x: 982, startPoint y: 50, endPoint x: 952, endPoint y: 50, distance: 29.7
click at [942, 49] on div "Clear Filters Hide [DATE] [DATE] [DATE] [DATE] [DATE] [DATE] [DATE] [DATE] [DAT…" at bounding box center [903, 48] width 319 height 29
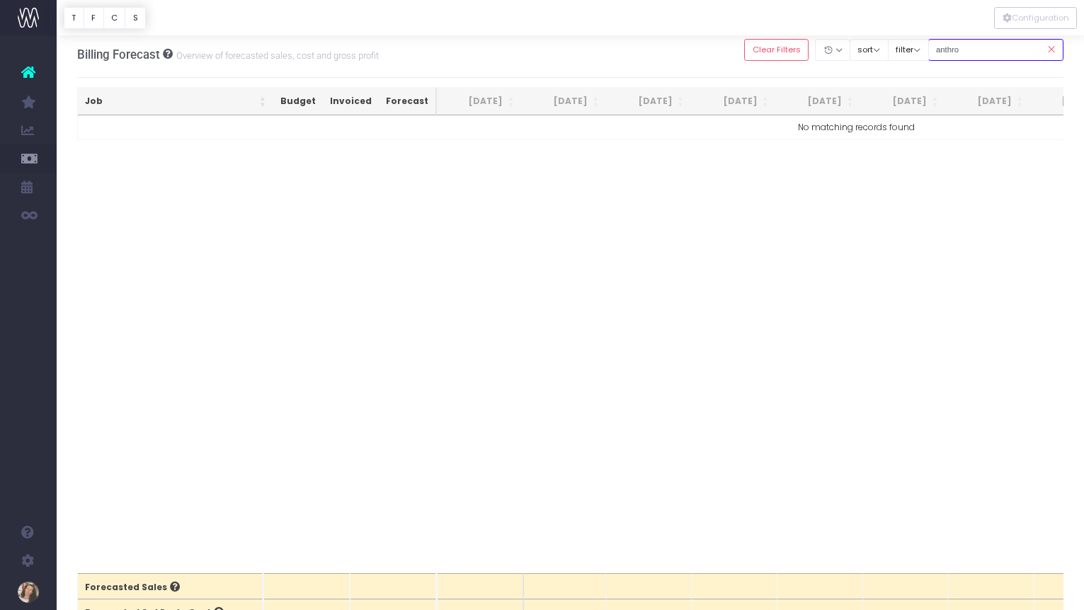
scroll to position [5, 0]
drag, startPoint x: 995, startPoint y: 49, endPoint x: 950, endPoint y: 46, distance: 44.7
click at [950, 46] on input "anthro" at bounding box center [996, 49] width 136 height 22
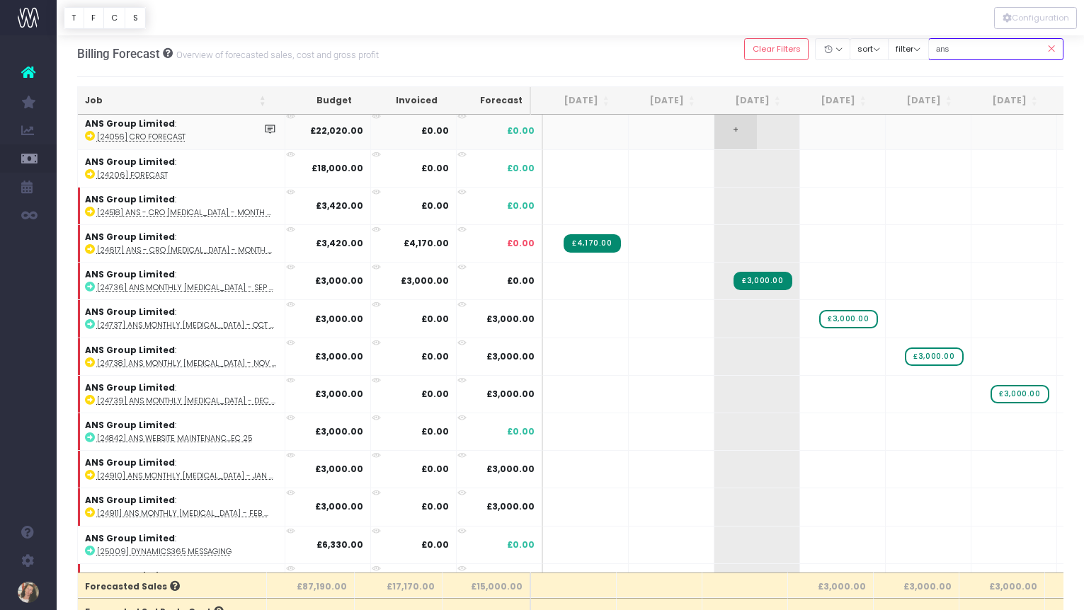
scroll to position [69, 0]
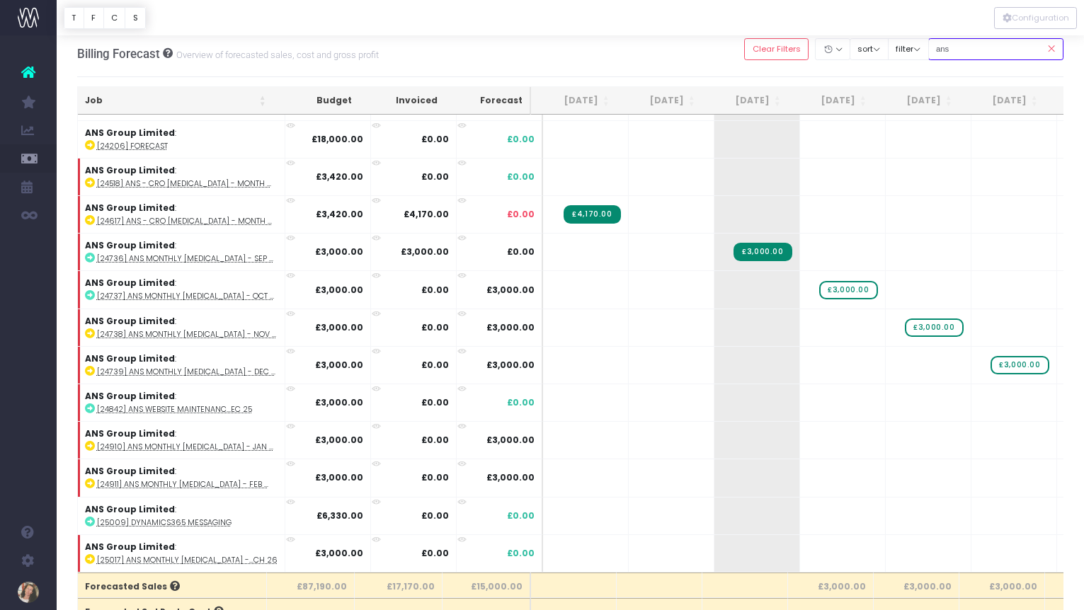
drag, startPoint x: 987, startPoint y: 57, endPoint x: 949, endPoint y: 52, distance: 38.0
click at [949, 52] on input "ans" at bounding box center [996, 49] width 136 height 22
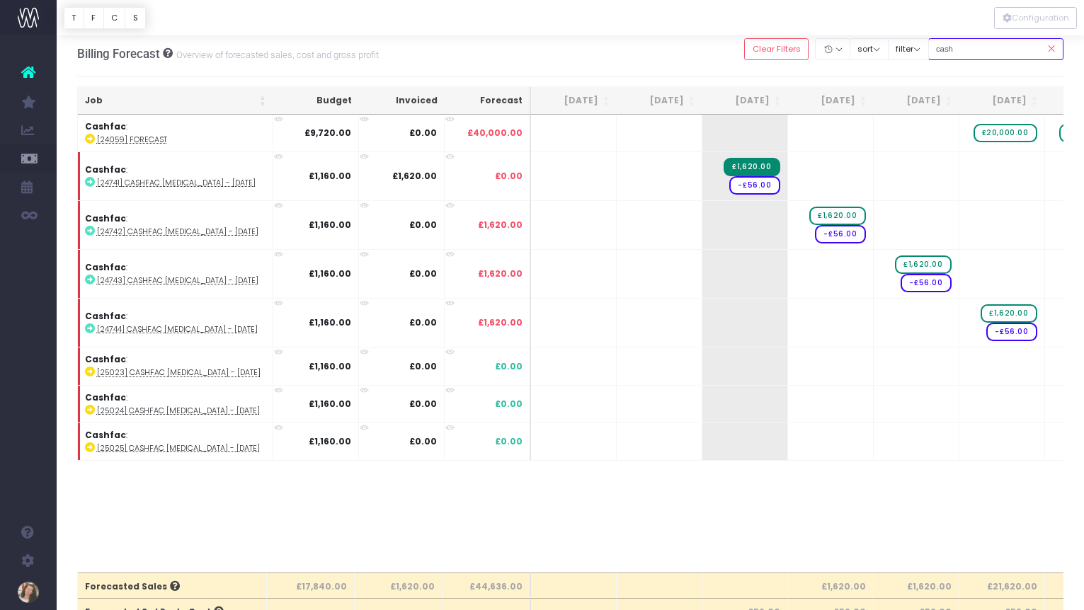
scroll to position [0, 0]
drag, startPoint x: 976, startPoint y: 45, endPoint x: 942, endPoint y: 49, distance: 34.3
click at [942, 48] on div "Clear Filters Hide [DATE] [DATE] [DATE] [DATE] [DATE] [DATE] [DATE] [DATE] [DAT…" at bounding box center [903, 49] width 319 height 29
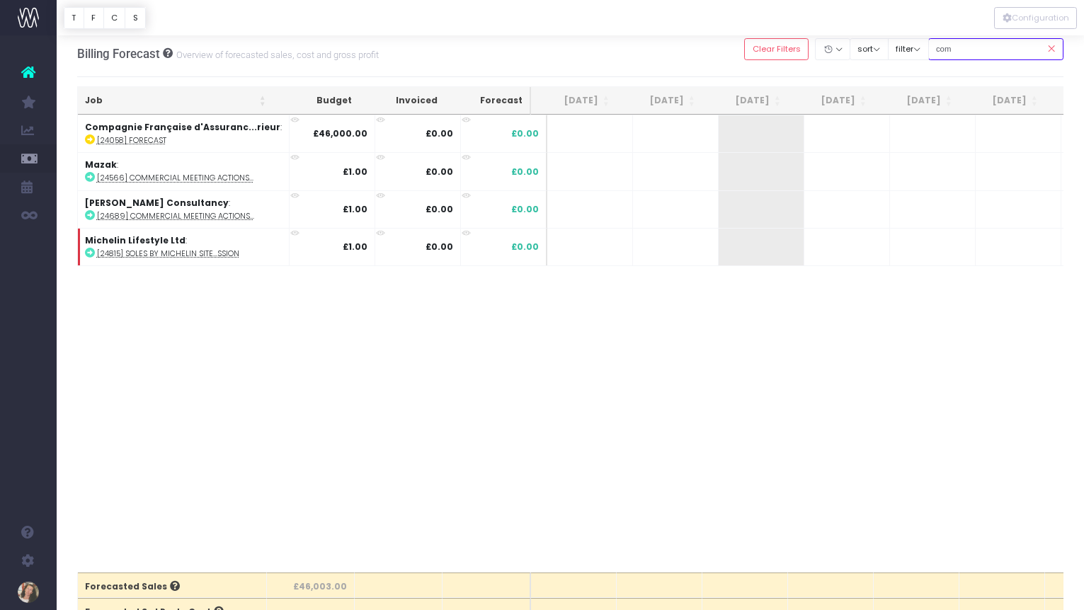
drag, startPoint x: 992, startPoint y: 52, endPoint x: 954, endPoint y: 49, distance: 37.6
click at [954, 49] on input "com" at bounding box center [996, 49] width 136 height 22
type input "c"
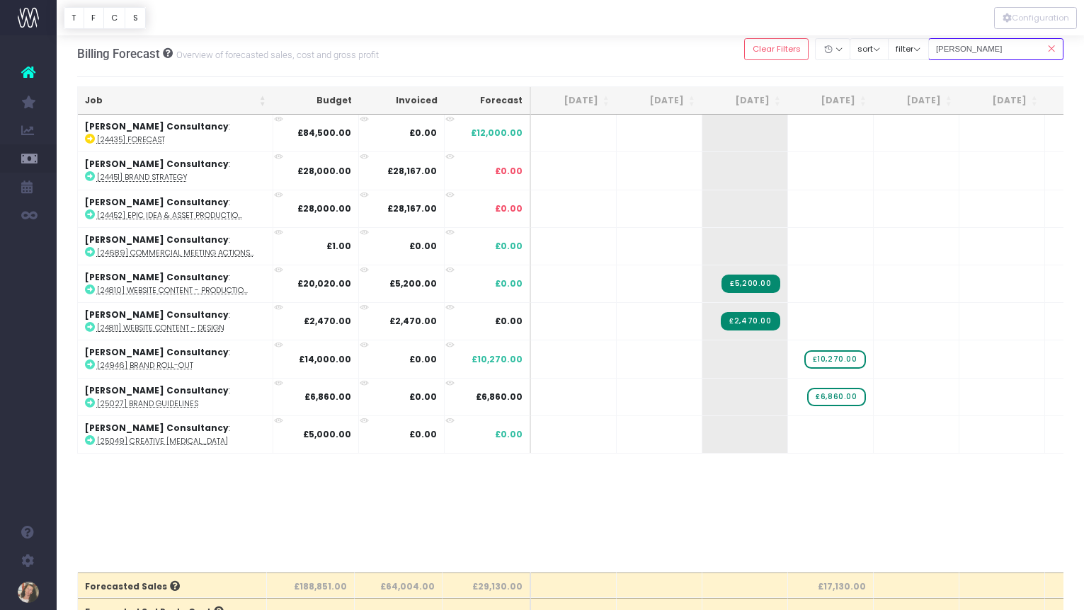
drag, startPoint x: 979, startPoint y: 50, endPoint x: 945, endPoint y: 49, distance: 34.7
click at [945, 49] on input "[PERSON_NAME]" at bounding box center [996, 49] width 136 height 22
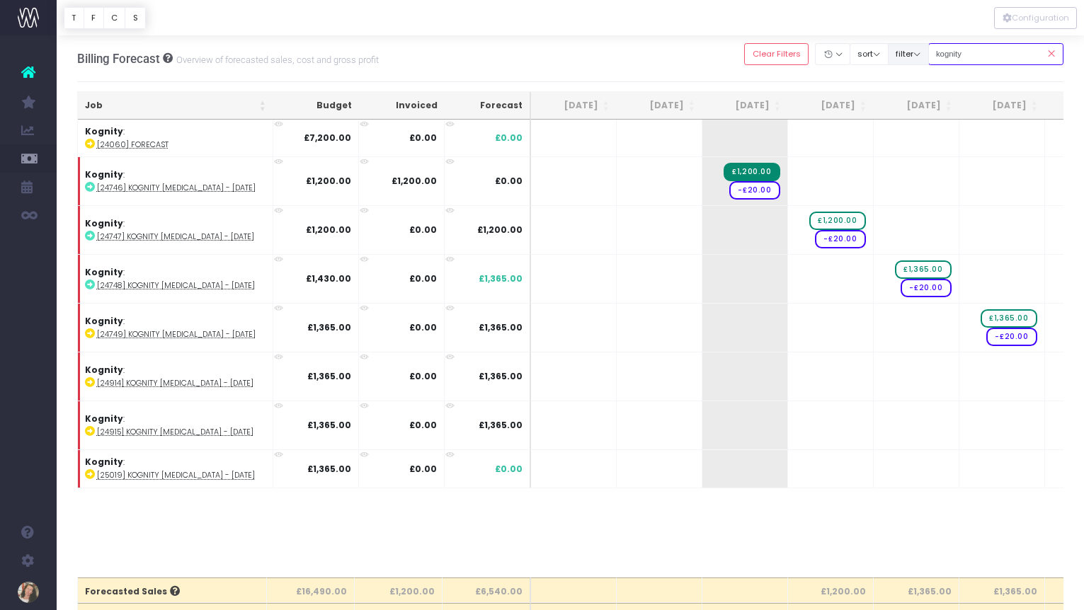
drag, startPoint x: 993, startPoint y: 52, endPoint x: 935, endPoint y: 51, distance: 58.8
click at [935, 51] on div "Clear Filters Hide [DATE] [DATE] [DATE] [DATE] [DATE] [DATE] [DATE] [DATE] [DAT…" at bounding box center [903, 54] width 319 height 29
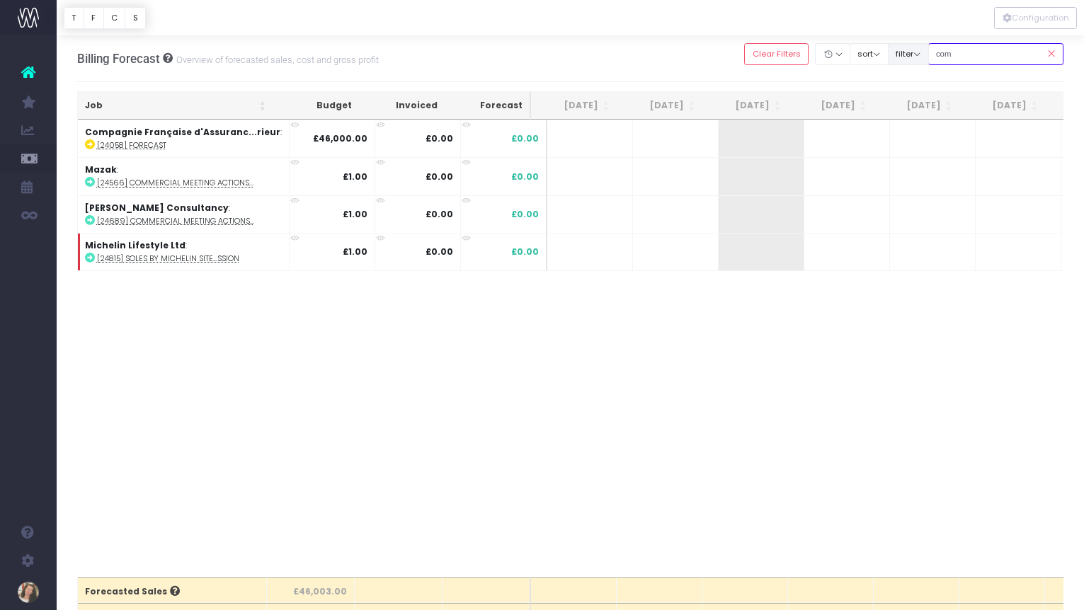
drag, startPoint x: 991, startPoint y: 51, endPoint x: 942, endPoint y: 53, distance: 48.9
click at [942, 53] on div "Clear Filters Hide [DATE] [DATE] [DATE] [DATE] [DATE] [DATE] [DATE] [DATE] [DAT…" at bounding box center [903, 54] width 319 height 29
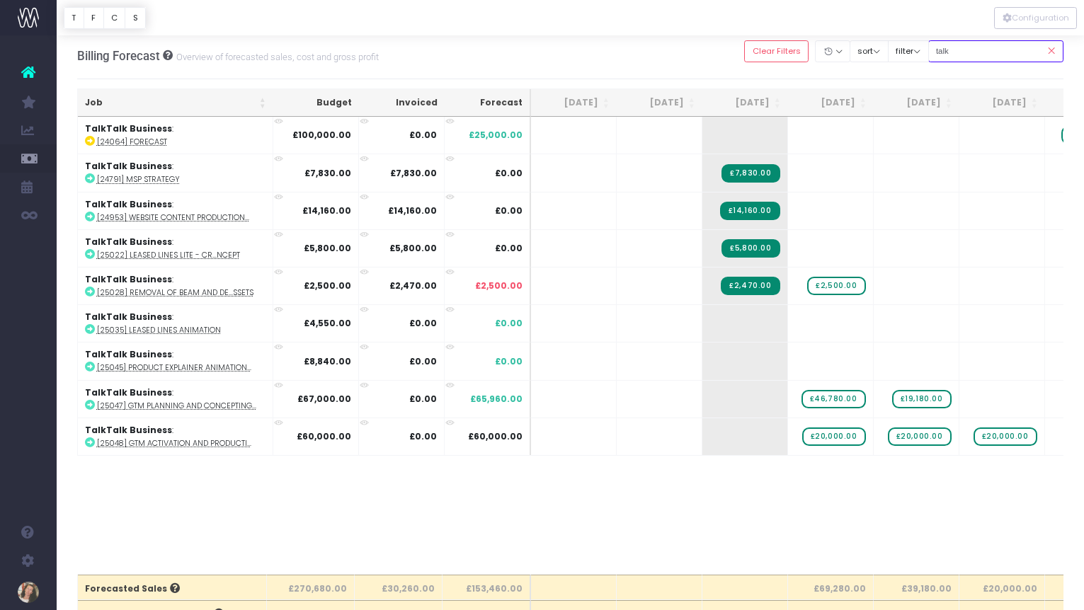
scroll to position [2, 0]
drag, startPoint x: 973, startPoint y: 53, endPoint x: 945, endPoint y: 50, distance: 27.8
click at [945, 50] on input "talk" at bounding box center [996, 52] width 136 height 22
type input "vvb"
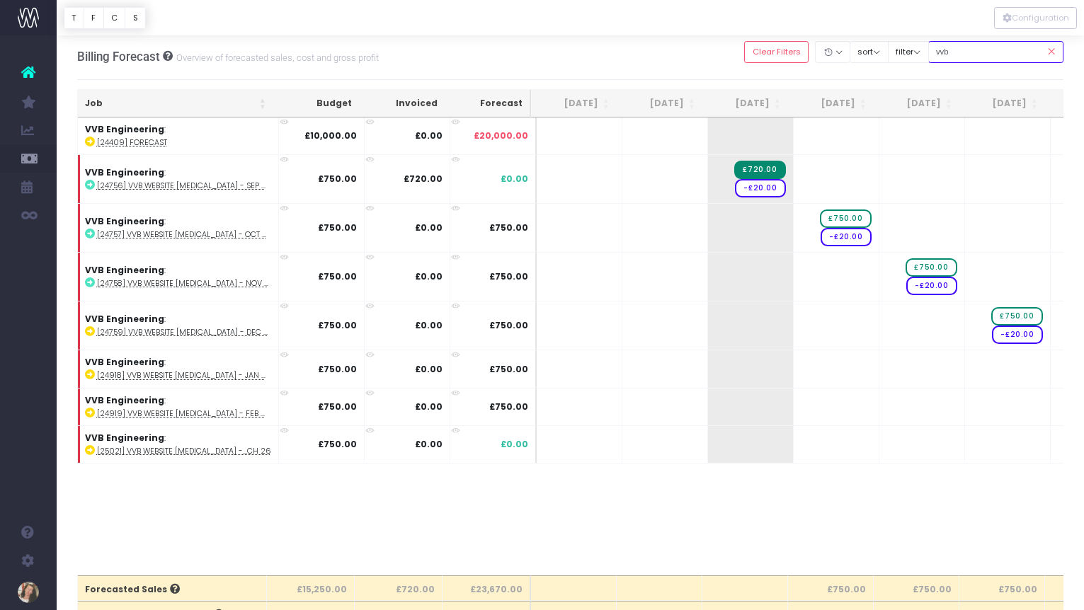
drag, startPoint x: 983, startPoint y: 43, endPoint x: 969, endPoint y: 52, distance: 17.5
click at [969, 52] on input "vvb" at bounding box center [996, 52] width 136 height 22
